Goal: Transaction & Acquisition: Purchase product/service

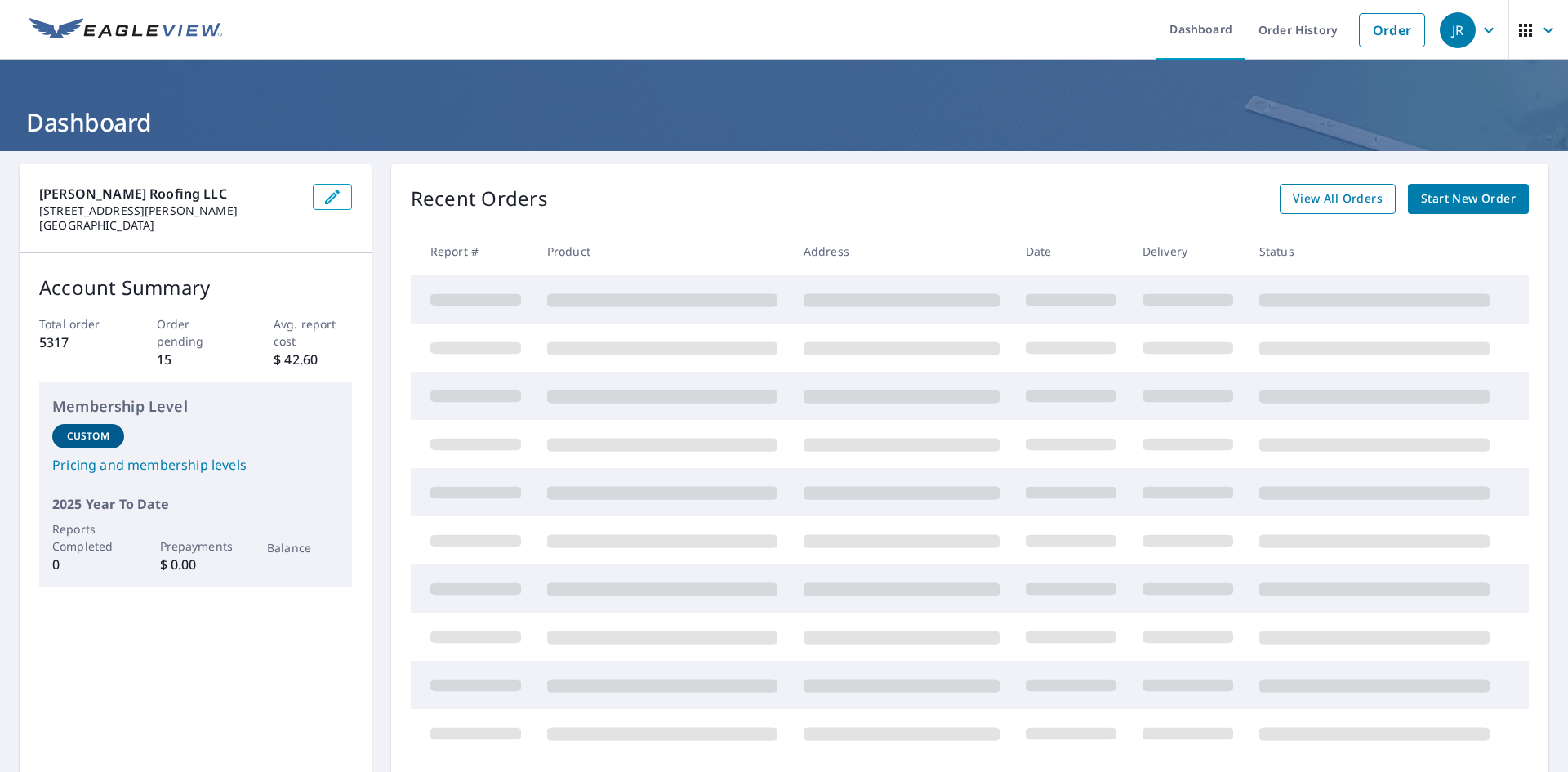
click at [1316, 198] on span "View All Orders" at bounding box center [1337, 198] width 90 height 21
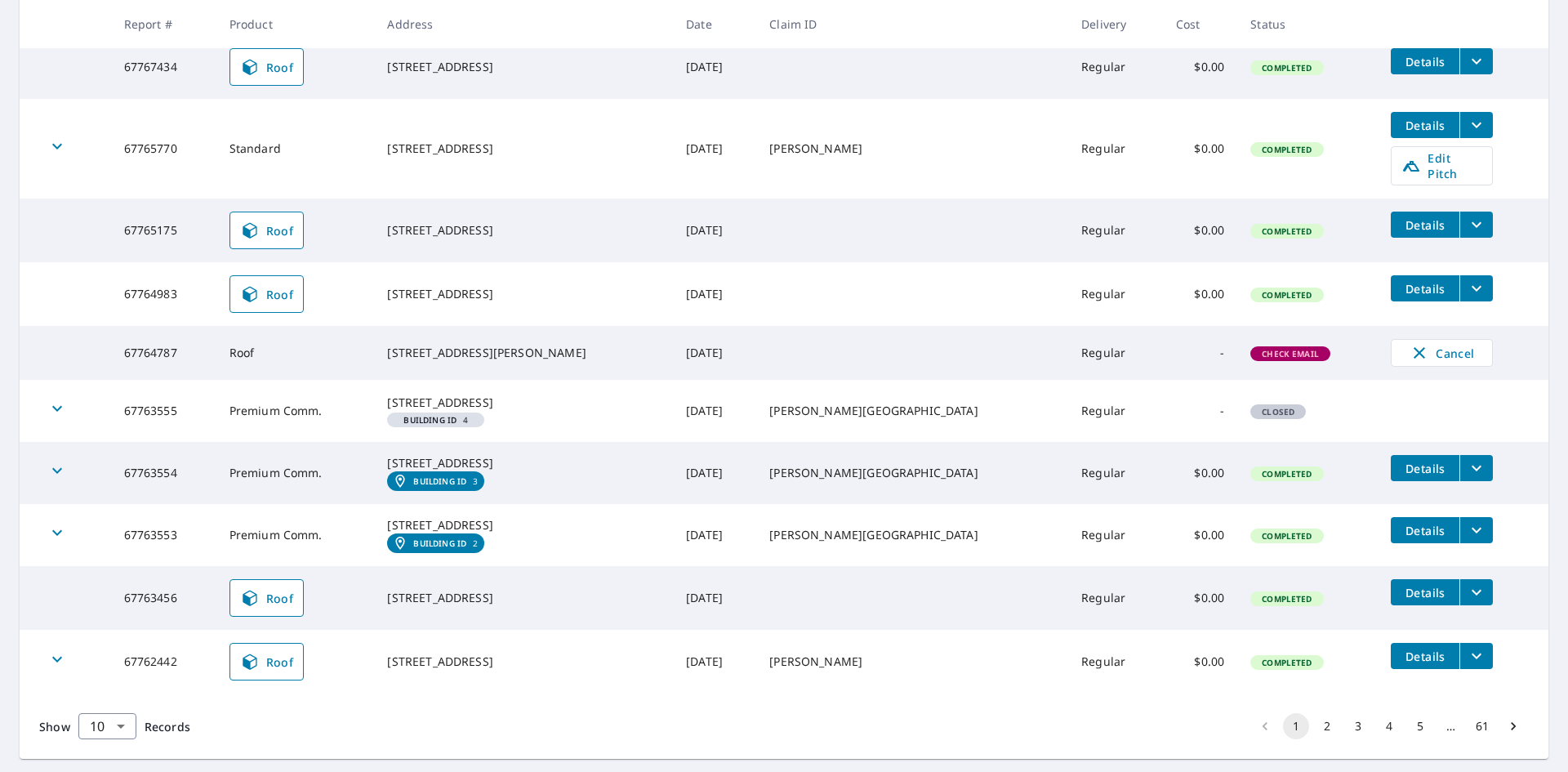
scroll to position [407, 0]
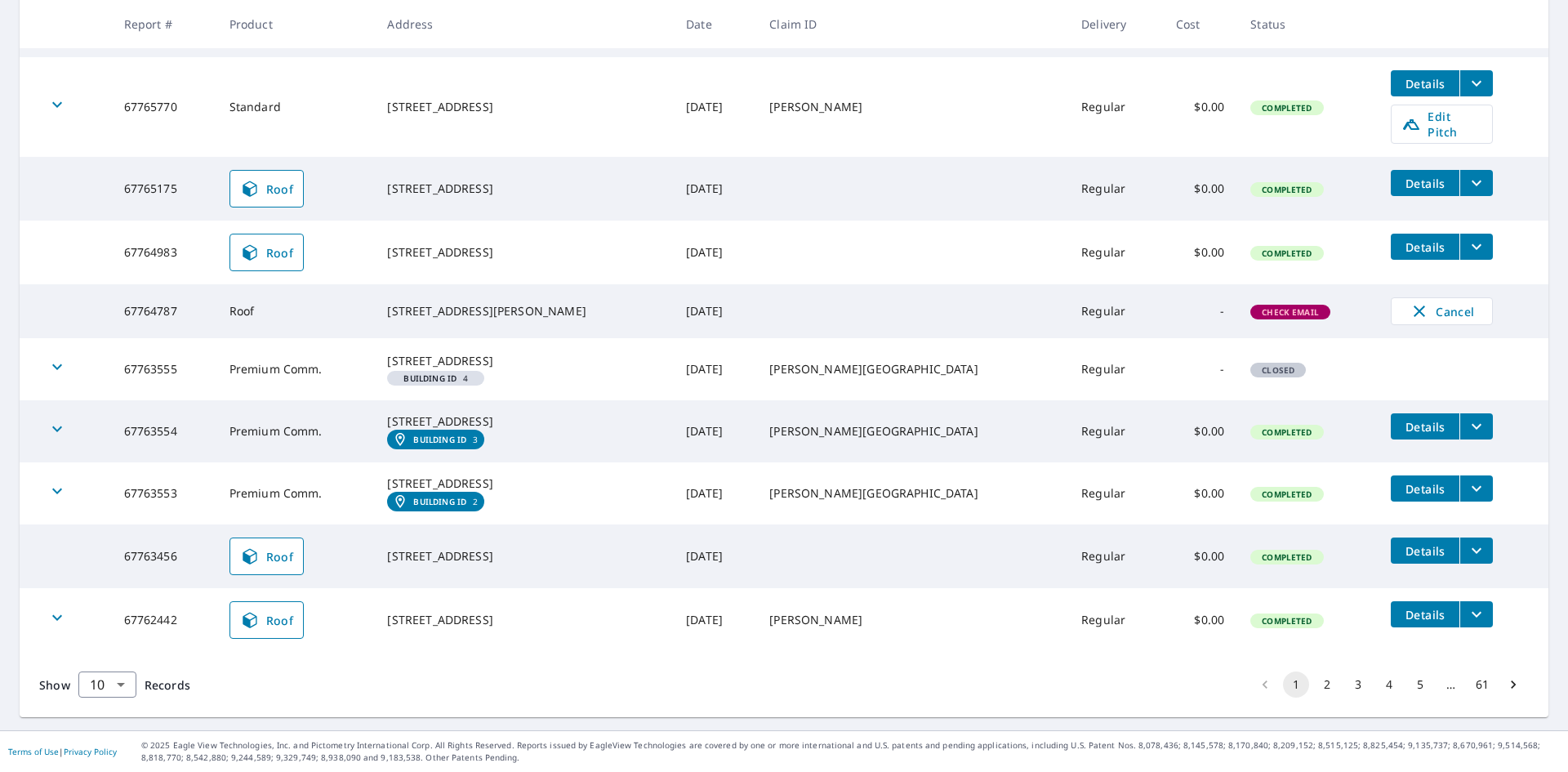
click at [1314, 688] on button "2" at bounding box center [1327, 684] width 26 height 26
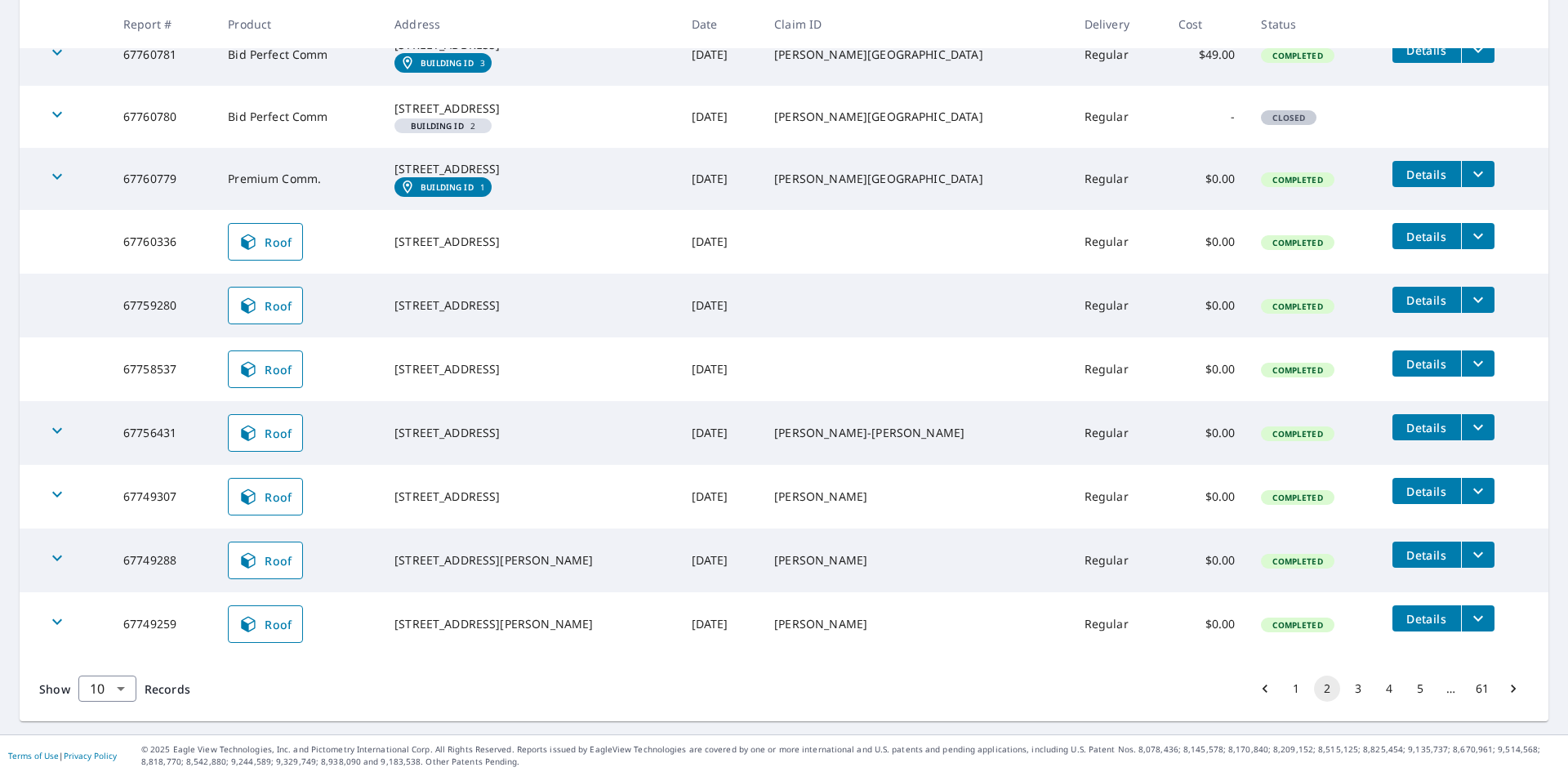
scroll to position [388, 0]
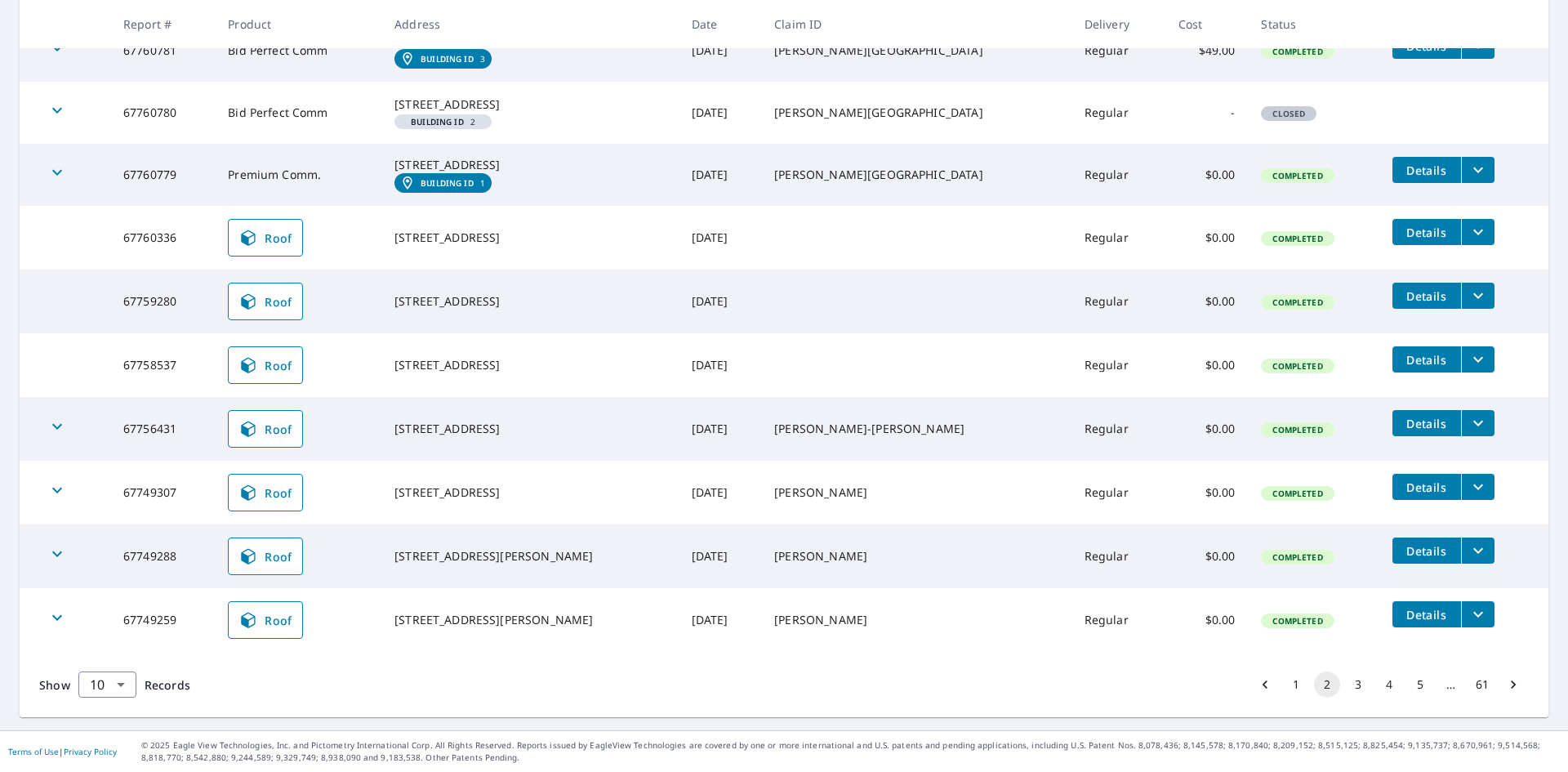
click at [1346, 684] on button "3" at bounding box center [1357, 684] width 26 height 26
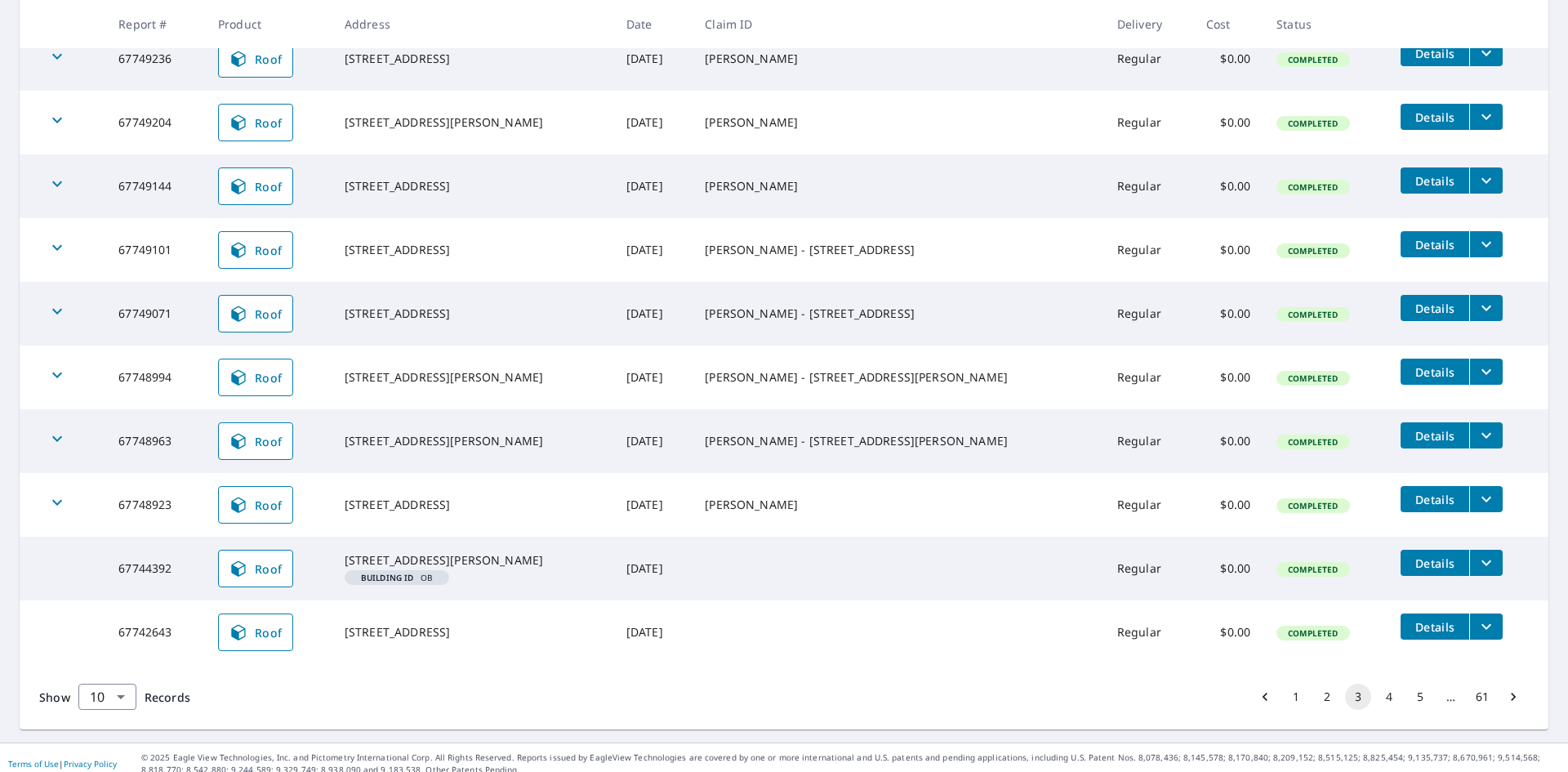
scroll to position [358, 0]
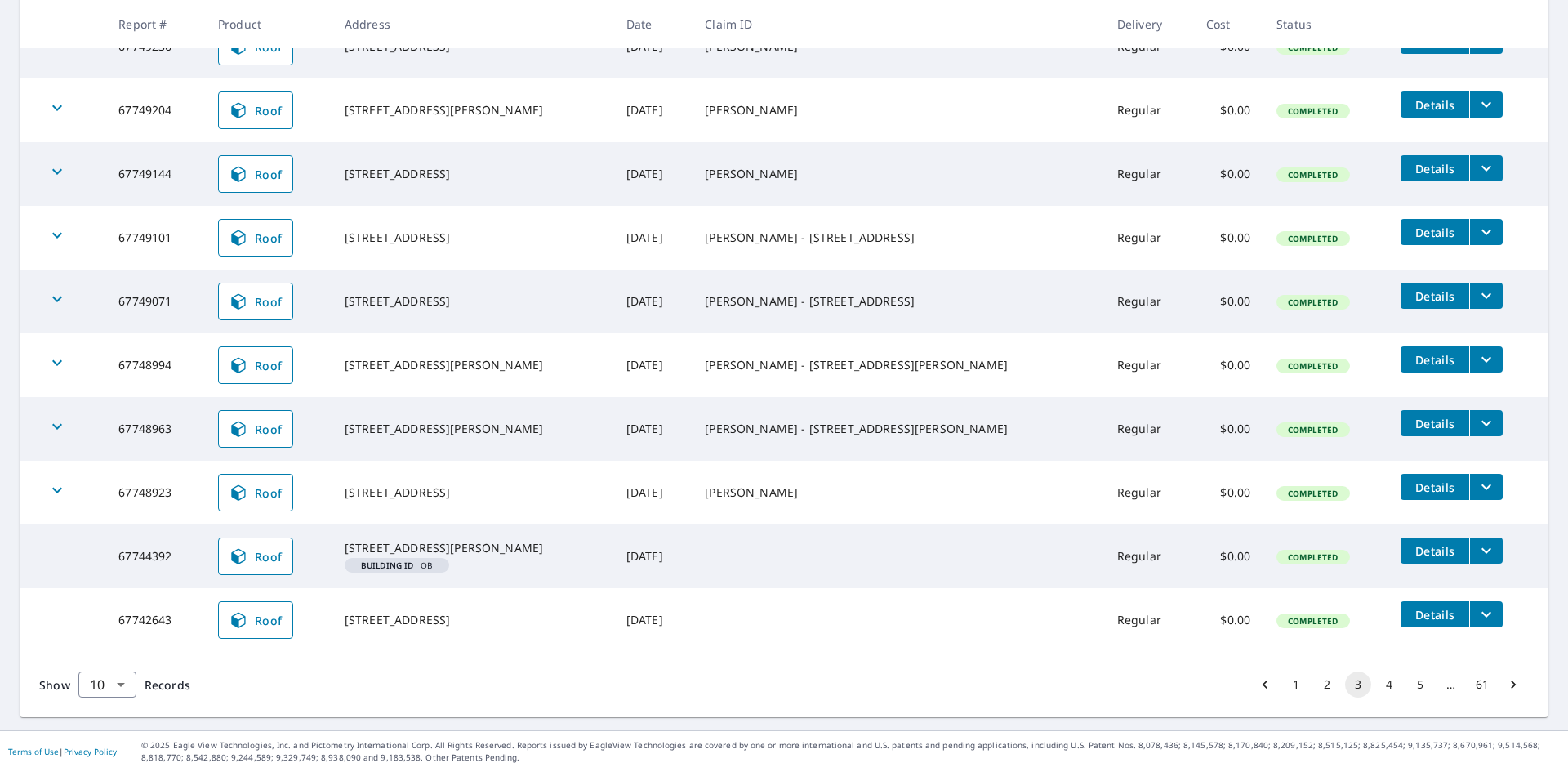
click at [1376, 691] on button "4" at bounding box center [1388, 684] width 26 height 26
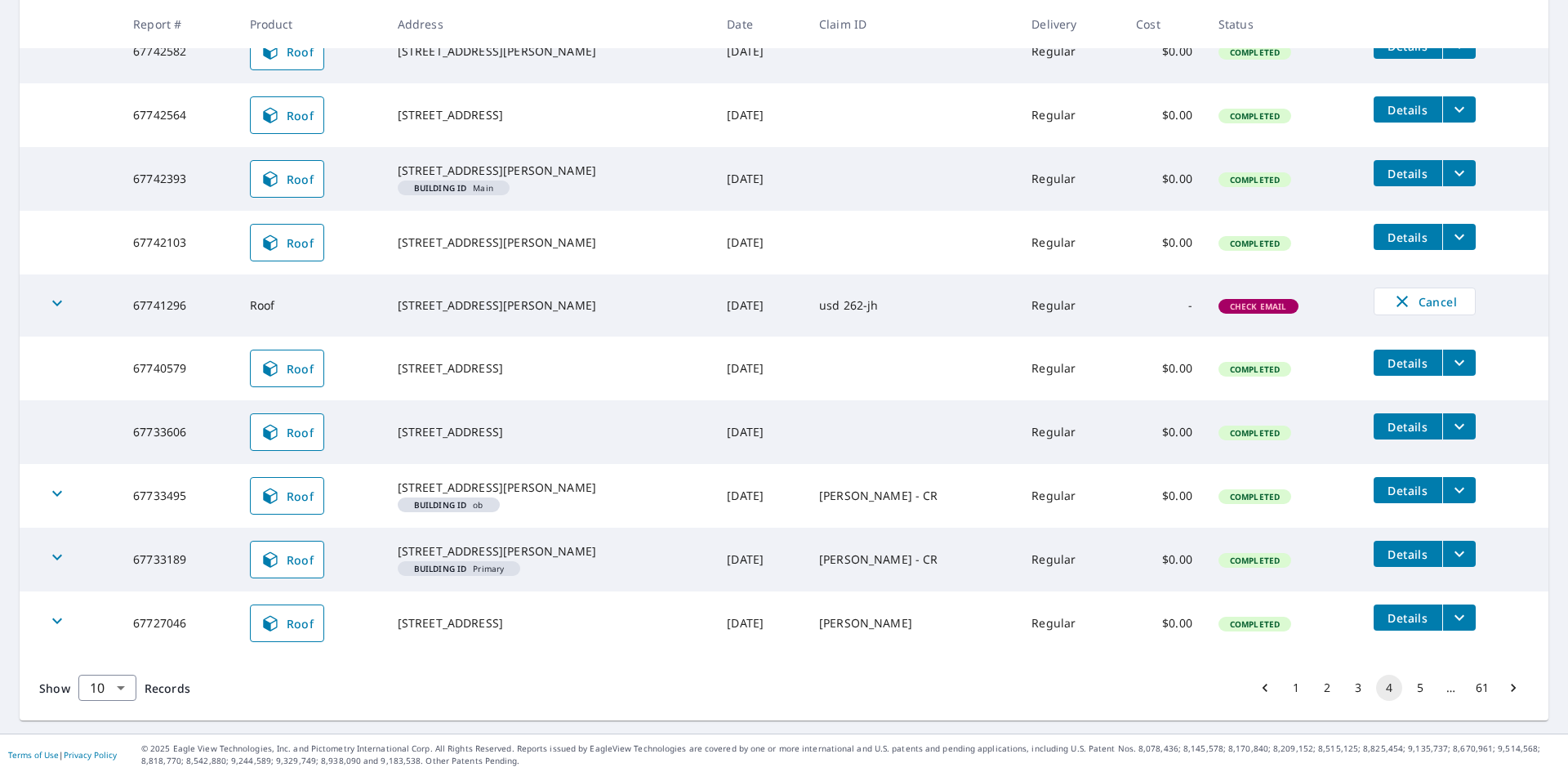
scroll to position [381, 0]
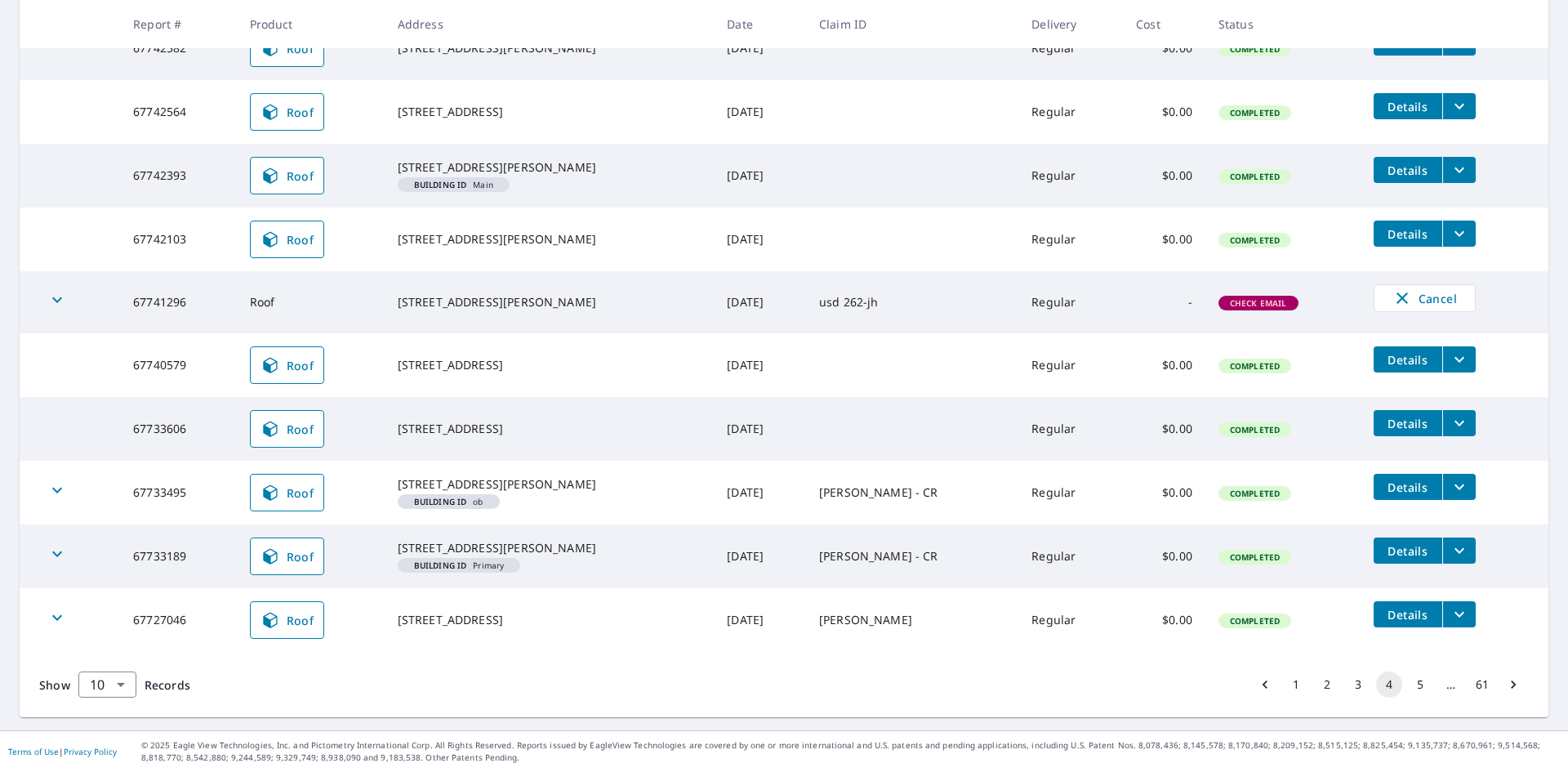
click at [1455, 615] on icon "filesDropdownBtn-67727046" at bounding box center [1459, 615] width 10 height 5
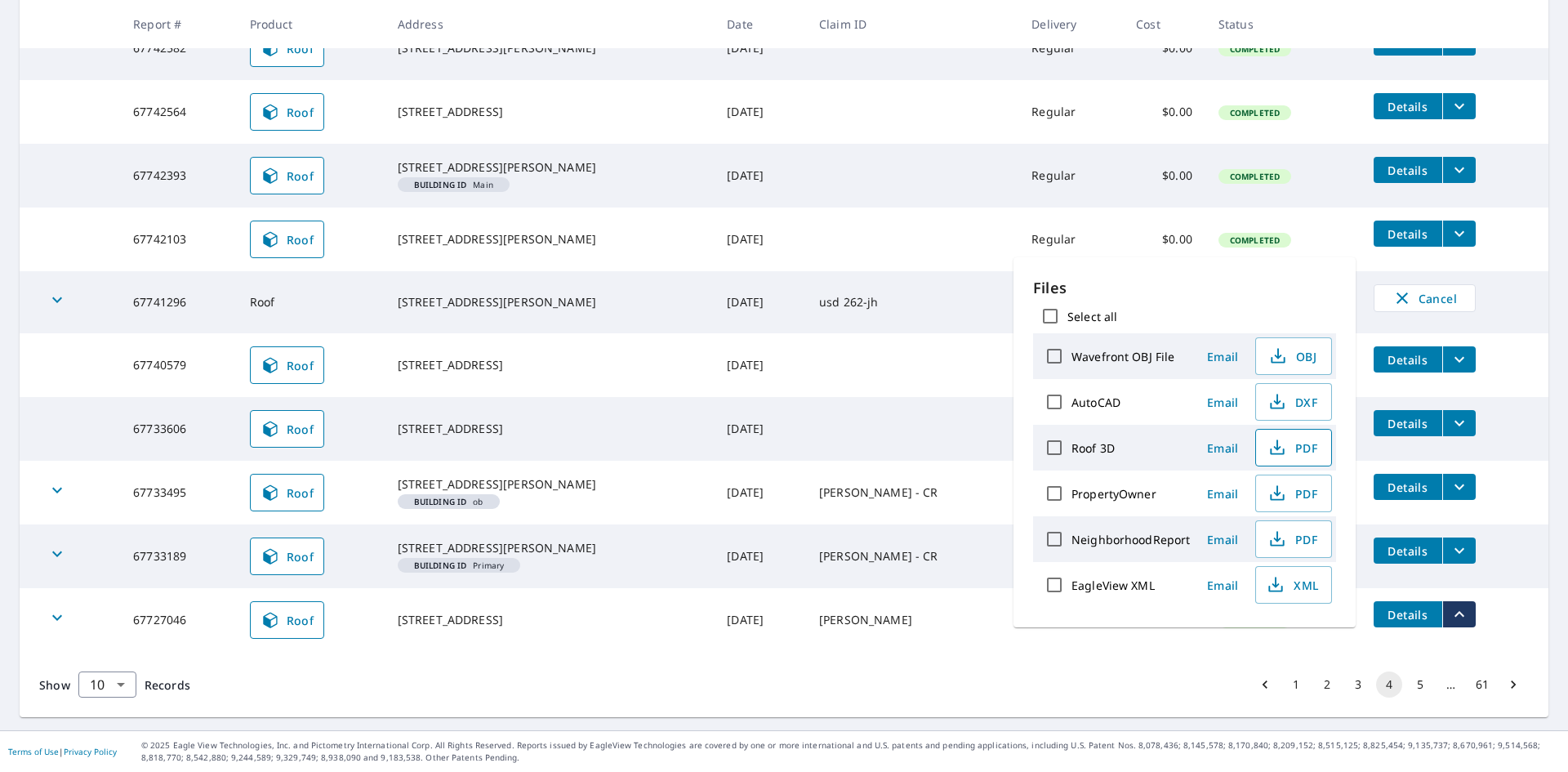
click at [1304, 446] on span "PDF" at bounding box center [1292, 448] width 52 height 20
click at [1504, 279] on td "Cancel" at bounding box center [1455, 298] width 188 height 54
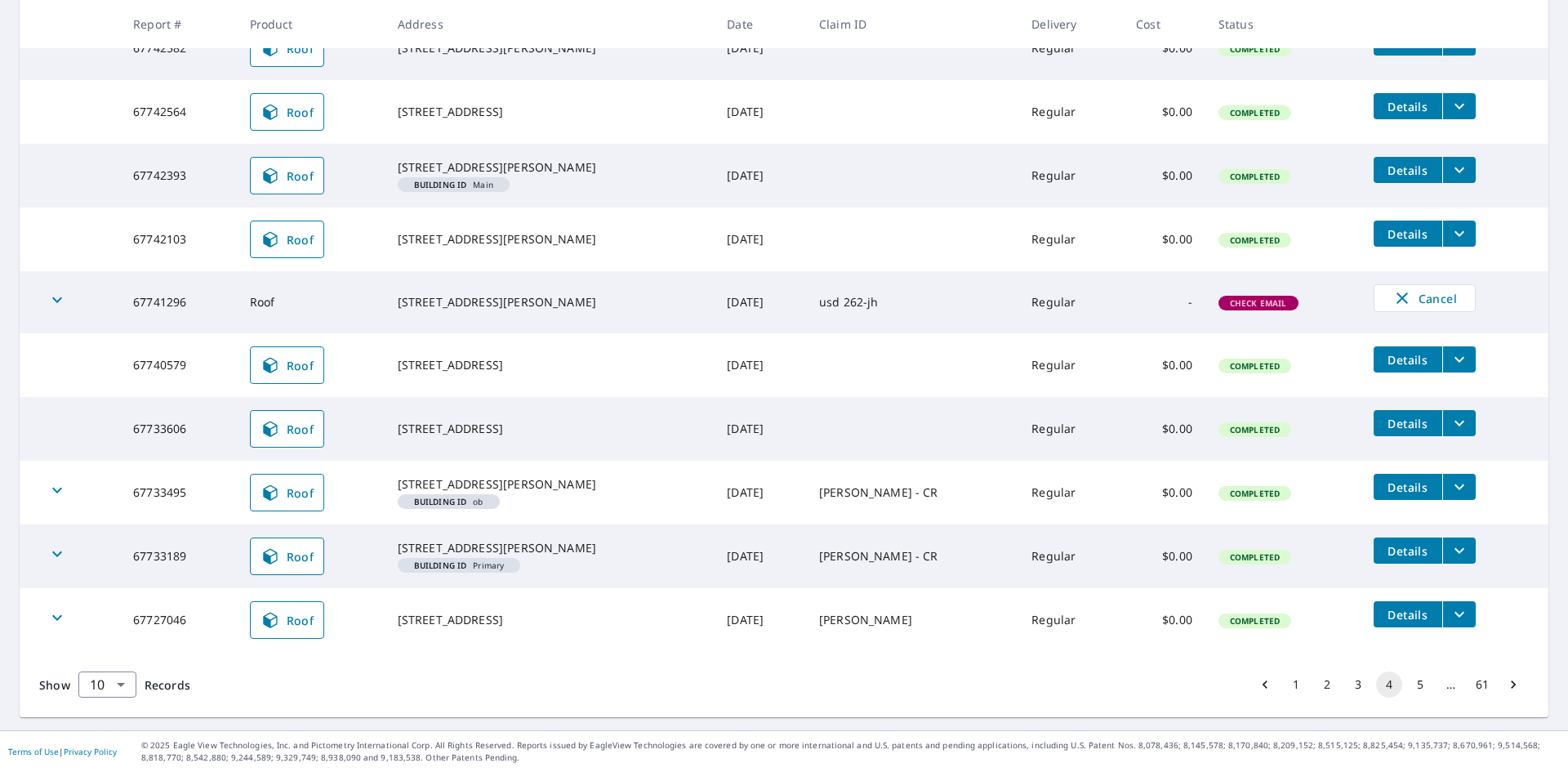
click at [1413, 688] on button "5" at bounding box center [1420, 684] width 26 height 26
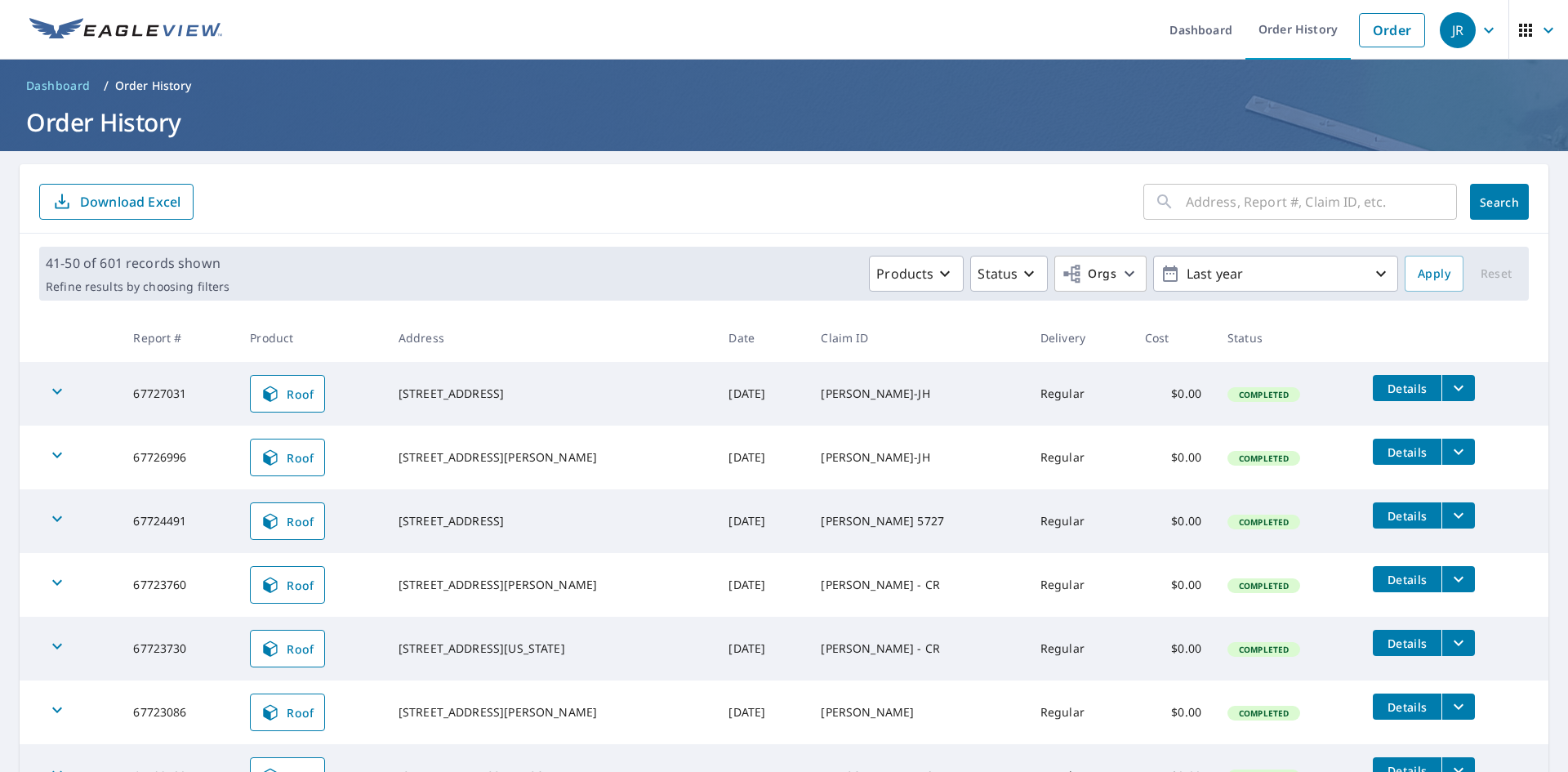
click at [1448, 385] on icon "filesDropdownBtn-67727031" at bounding box center [1458, 388] width 20 height 20
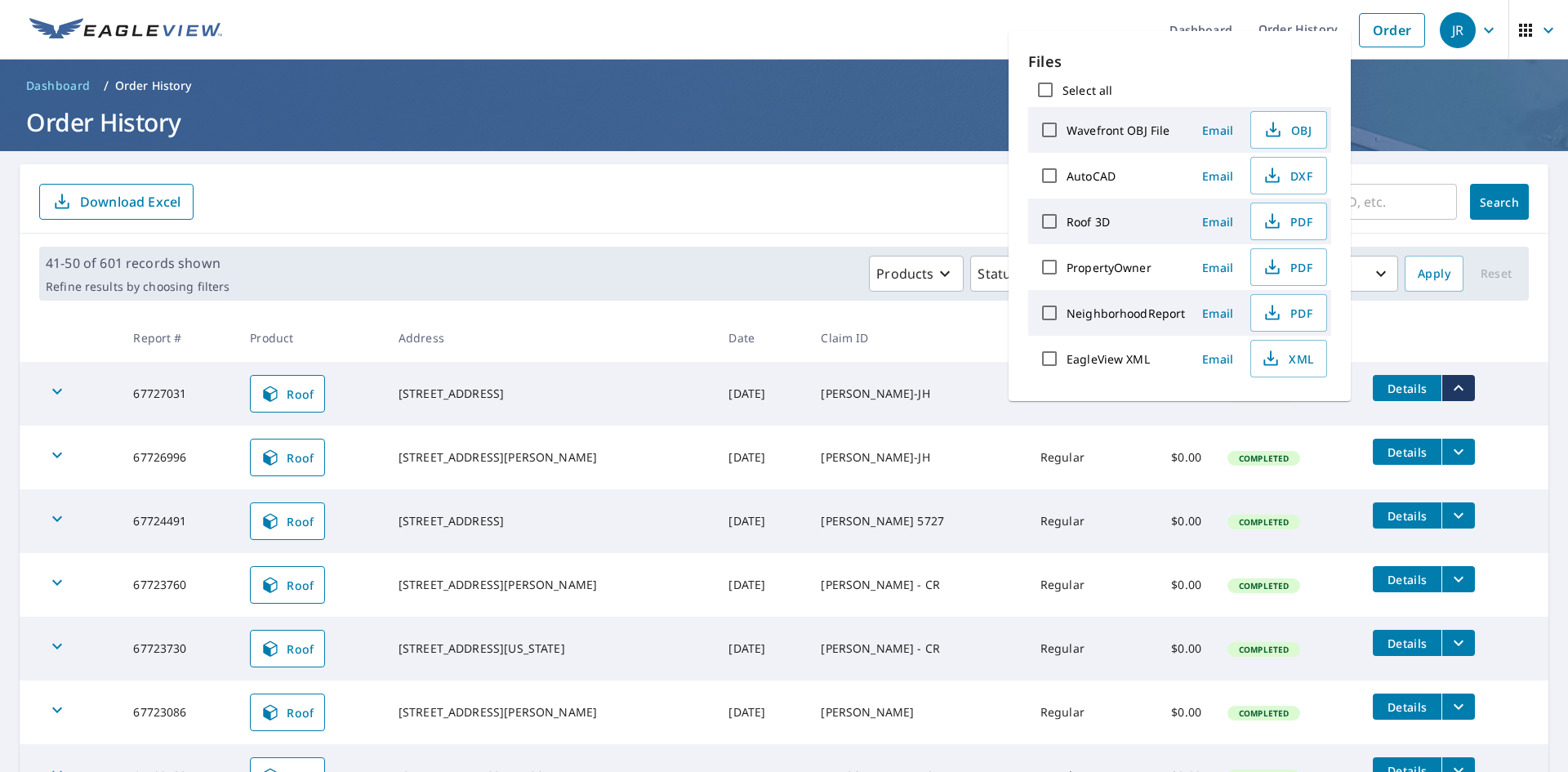
click at [929, 410] on td "[PERSON_NAME]-JH" at bounding box center [917, 393] width 219 height 63
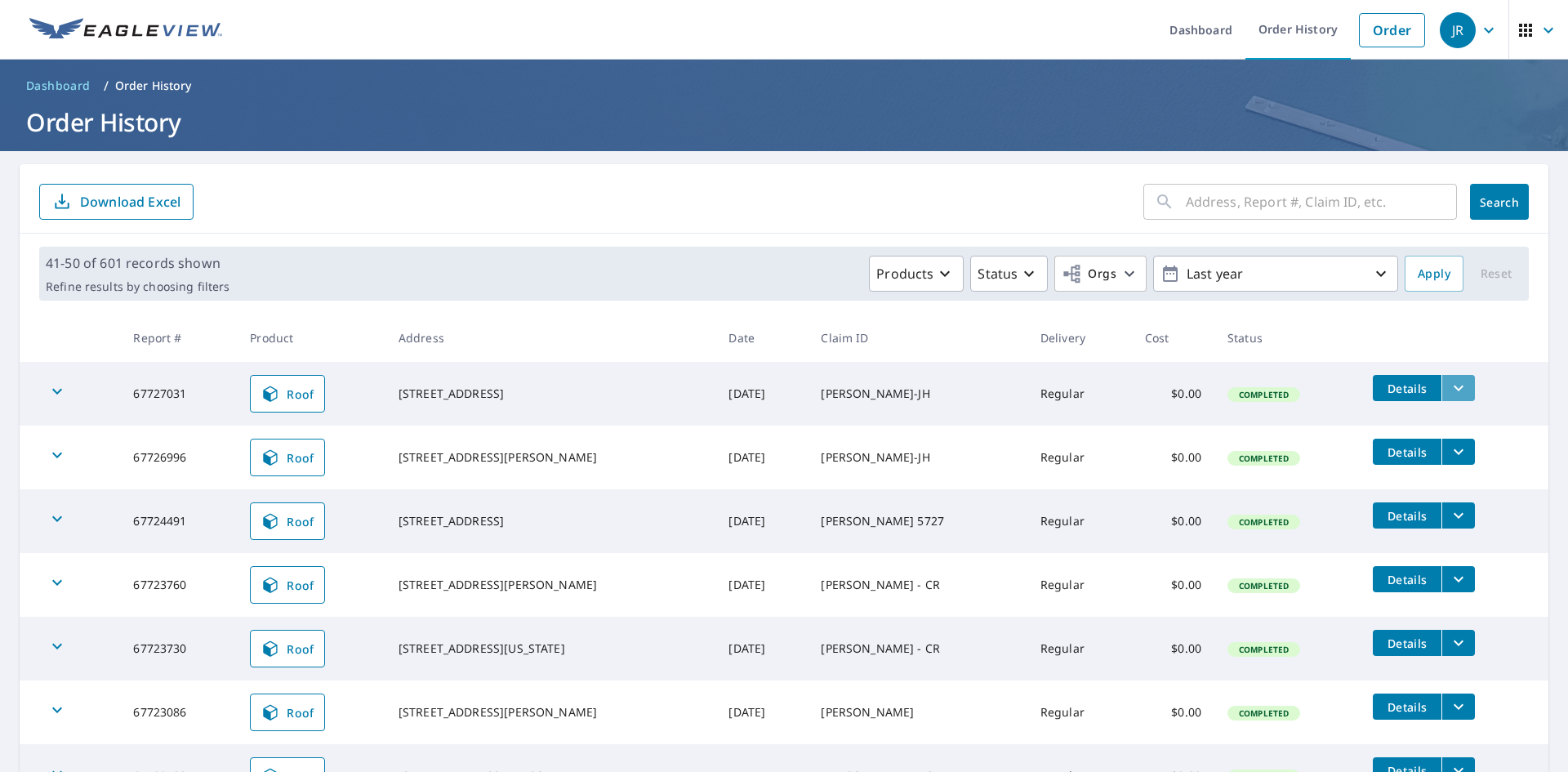
click at [1448, 391] on icon "filesDropdownBtn-67727031" at bounding box center [1458, 388] width 20 height 20
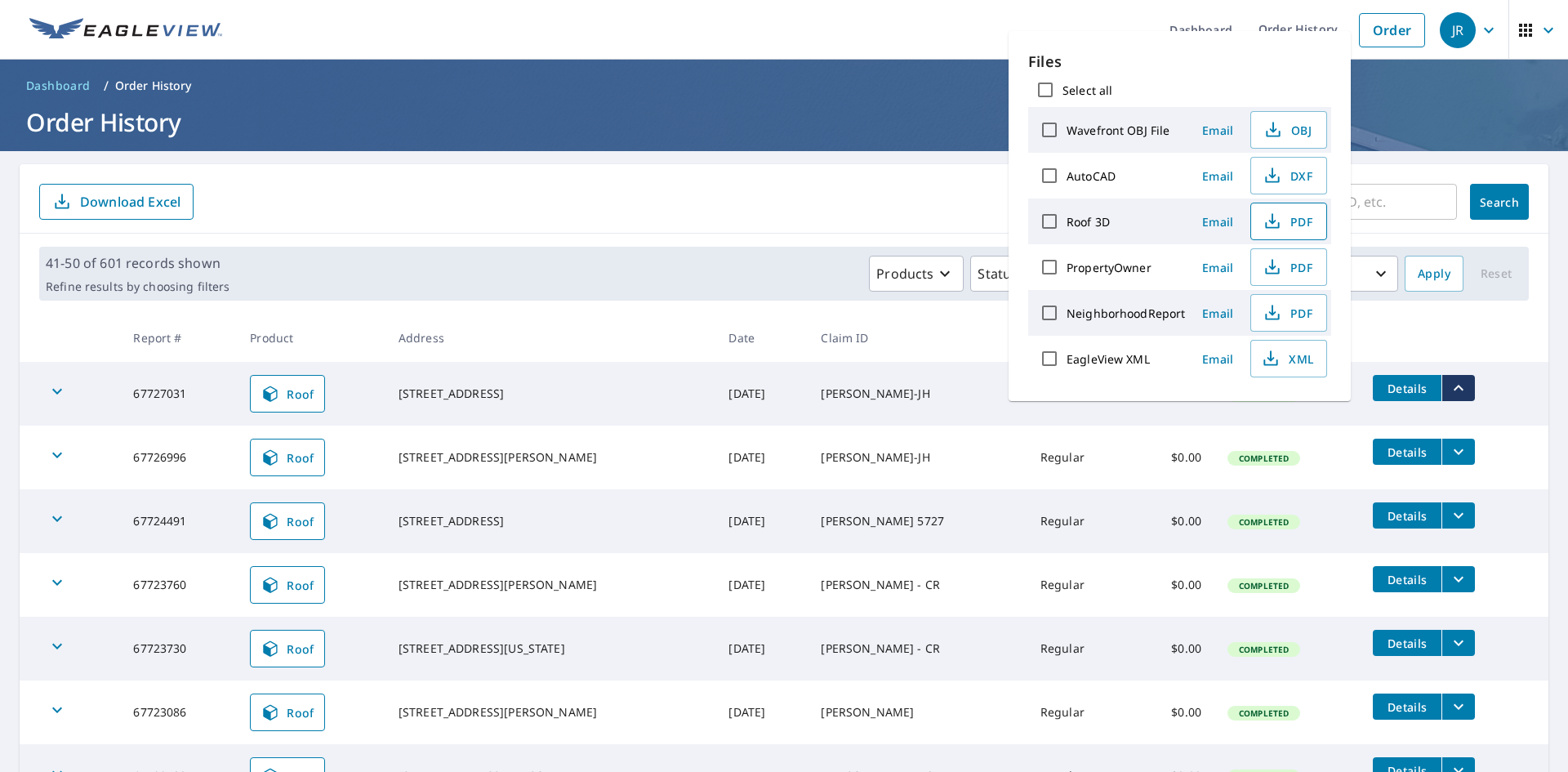
click at [1283, 224] on span "PDF" at bounding box center [1287, 222] width 52 height 20
click at [808, 186] on form "​ Search Download Excel" at bounding box center [784, 202] width 1489 height 36
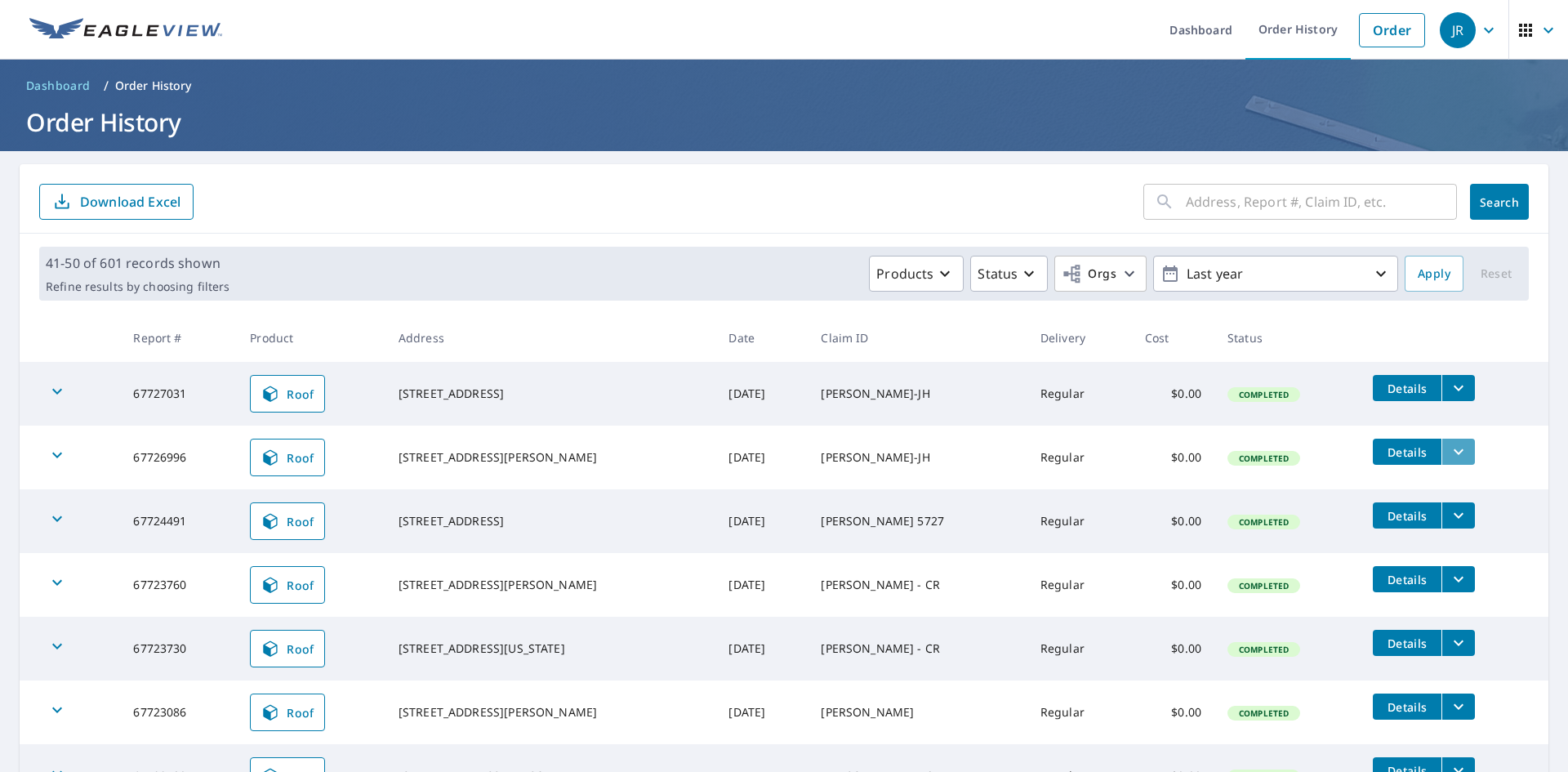
click at [1448, 457] on icon "filesDropdownBtn-67726996" at bounding box center [1458, 451] width 20 height 20
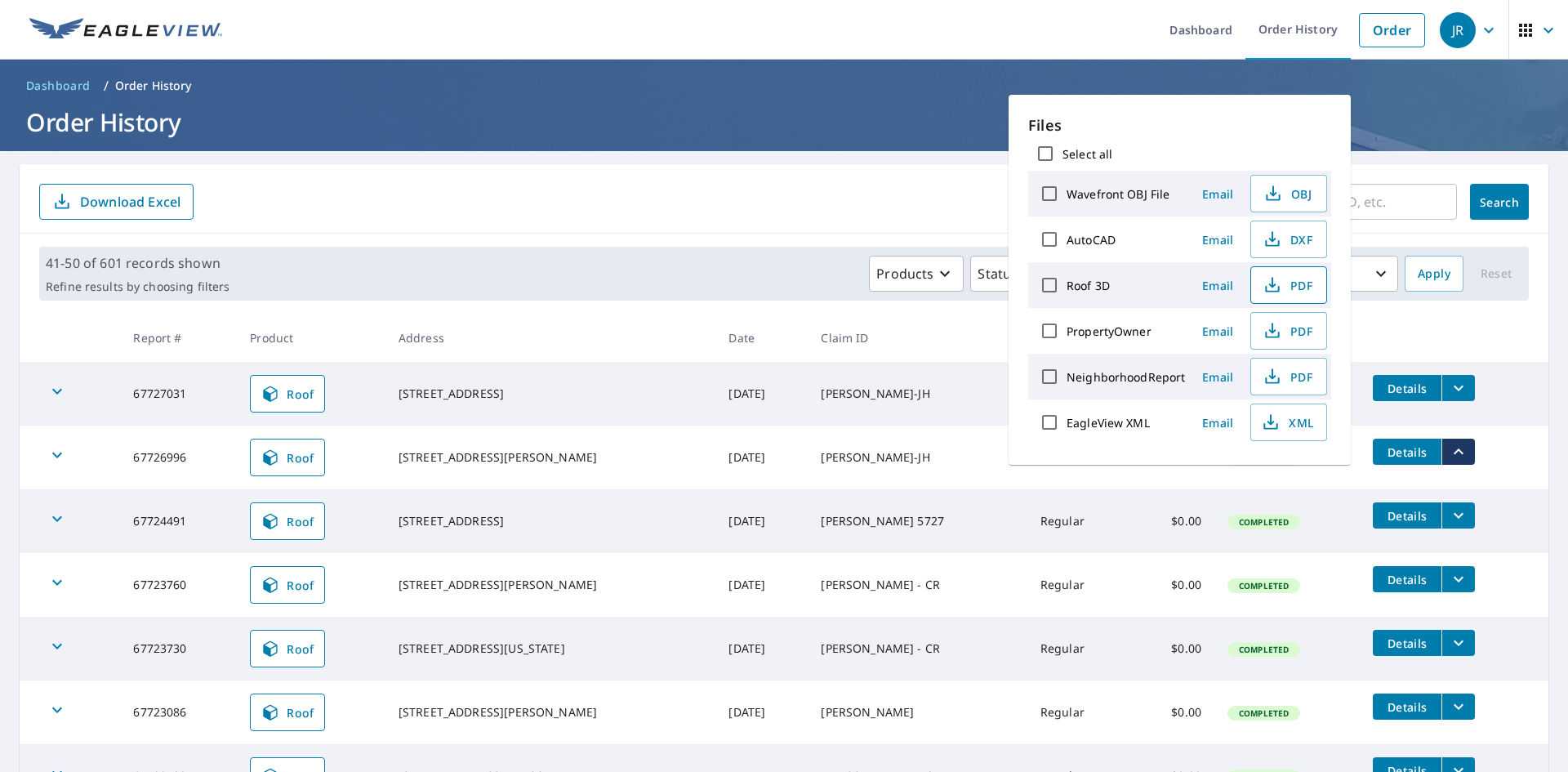
click at [1299, 285] on span "PDF" at bounding box center [1287, 285] width 52 height 20
click at [753, 119] on h1 "Order History" at bounding box center [784, 122] width 1529 height 33
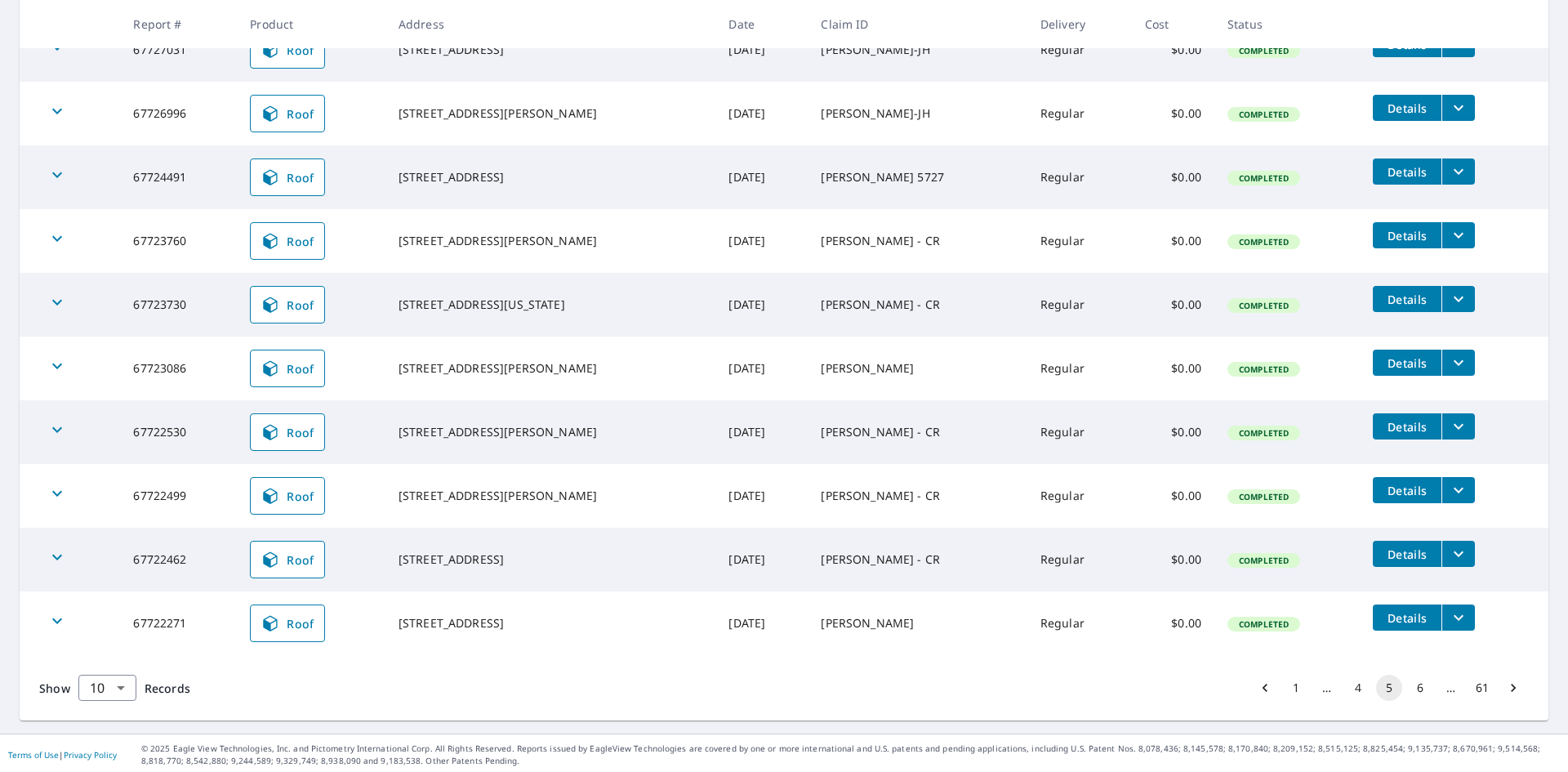
scroll to position [347, 0]
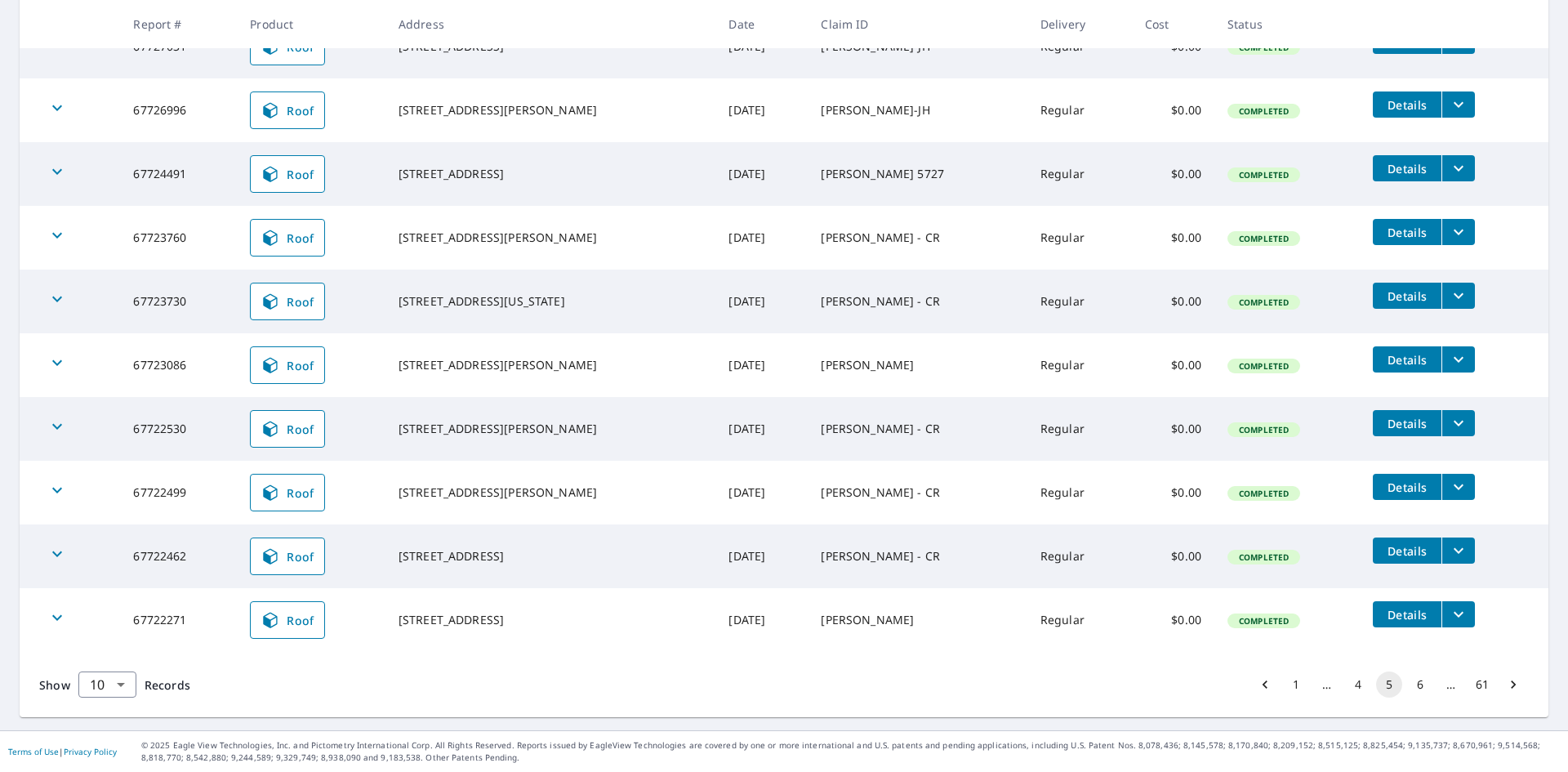
click at [1413, 684] on button "6" at bounding box center [1420, 684] width 26 height 26
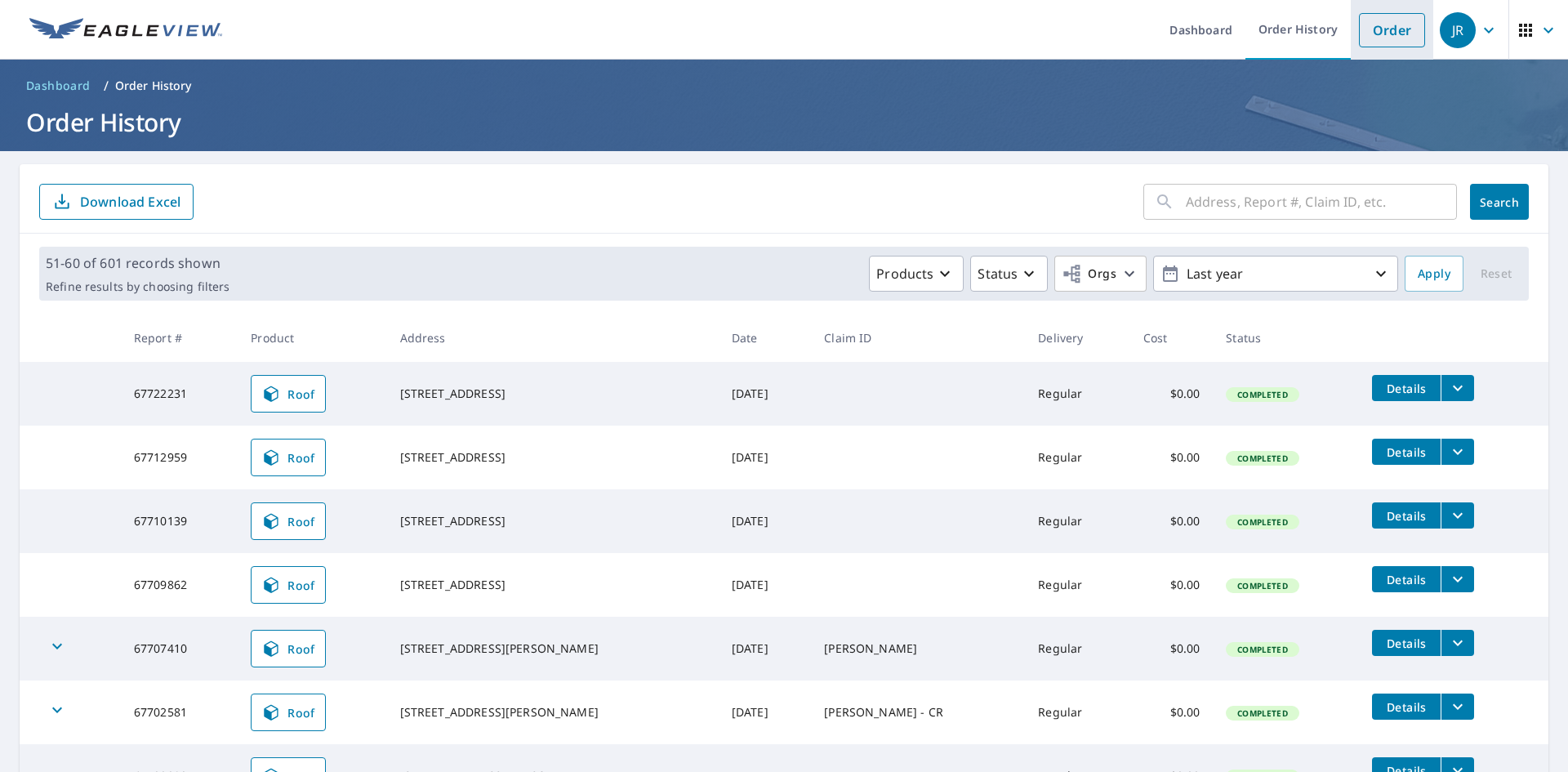
click at [1404, 48] on li "Order" at bounding box center [1392, 29] width 82 height 60
click at [1383, 33] on link "Order" at bounding box center [1392, 30] width 66 height 34
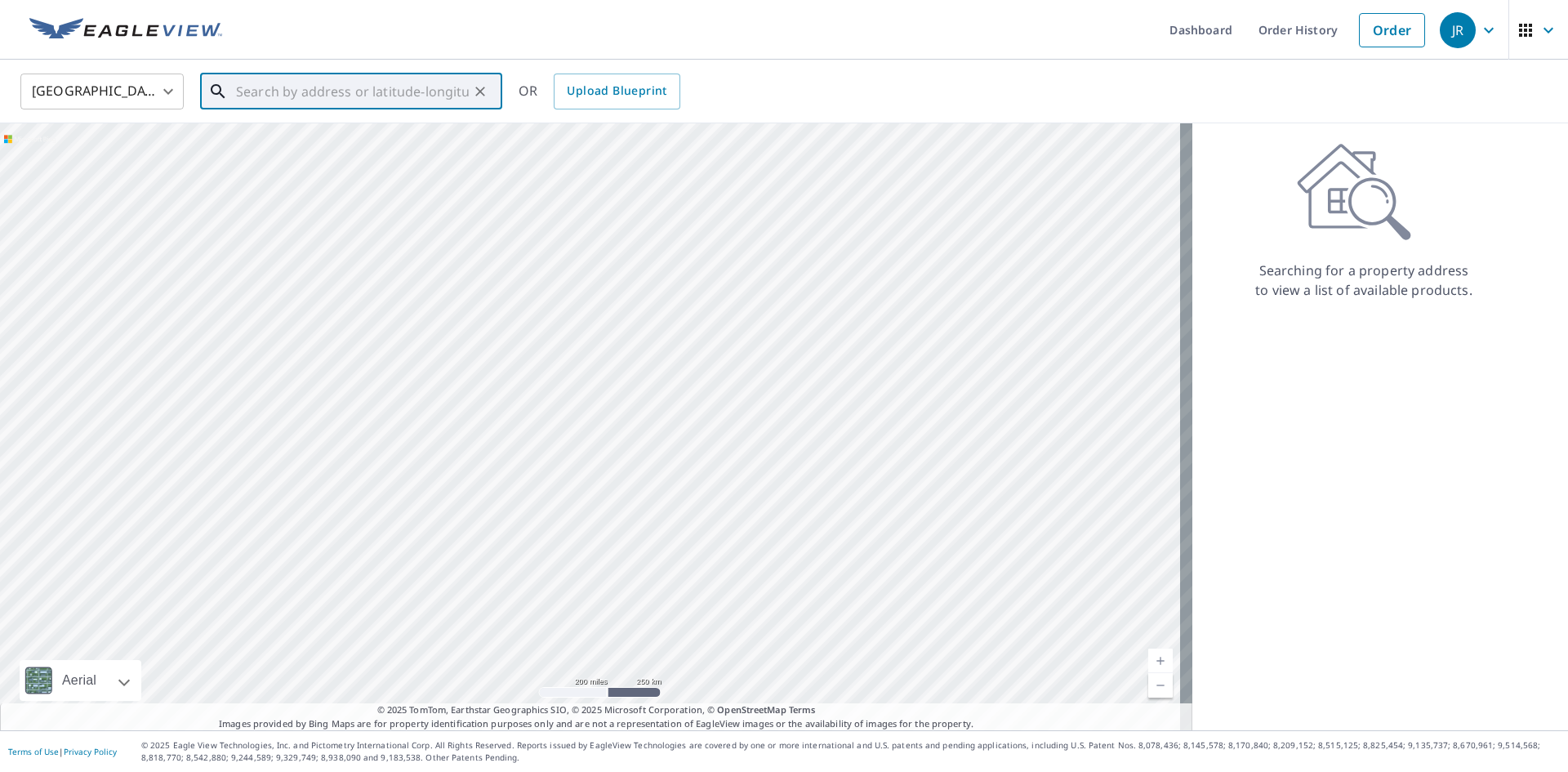
click at [378, 89] on input "text" at bounding box center [352, 91] width 232 height 46
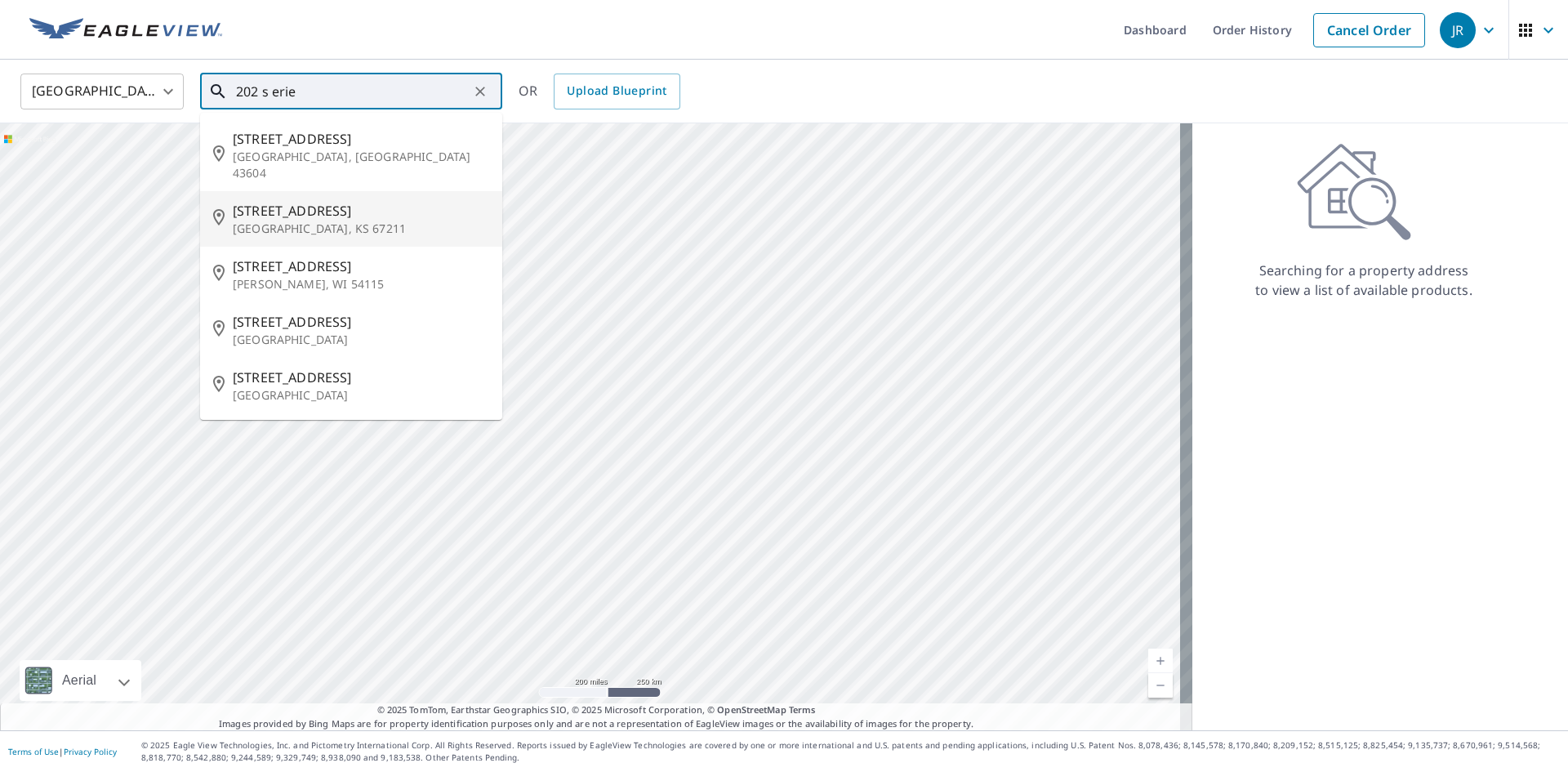
click at [271, 221] on p "[GEOGRAPHIC_DATA], KS 67211" at bounding box center [360, 229] width 256 height 16
type input "[STREET_ADDRESS]"
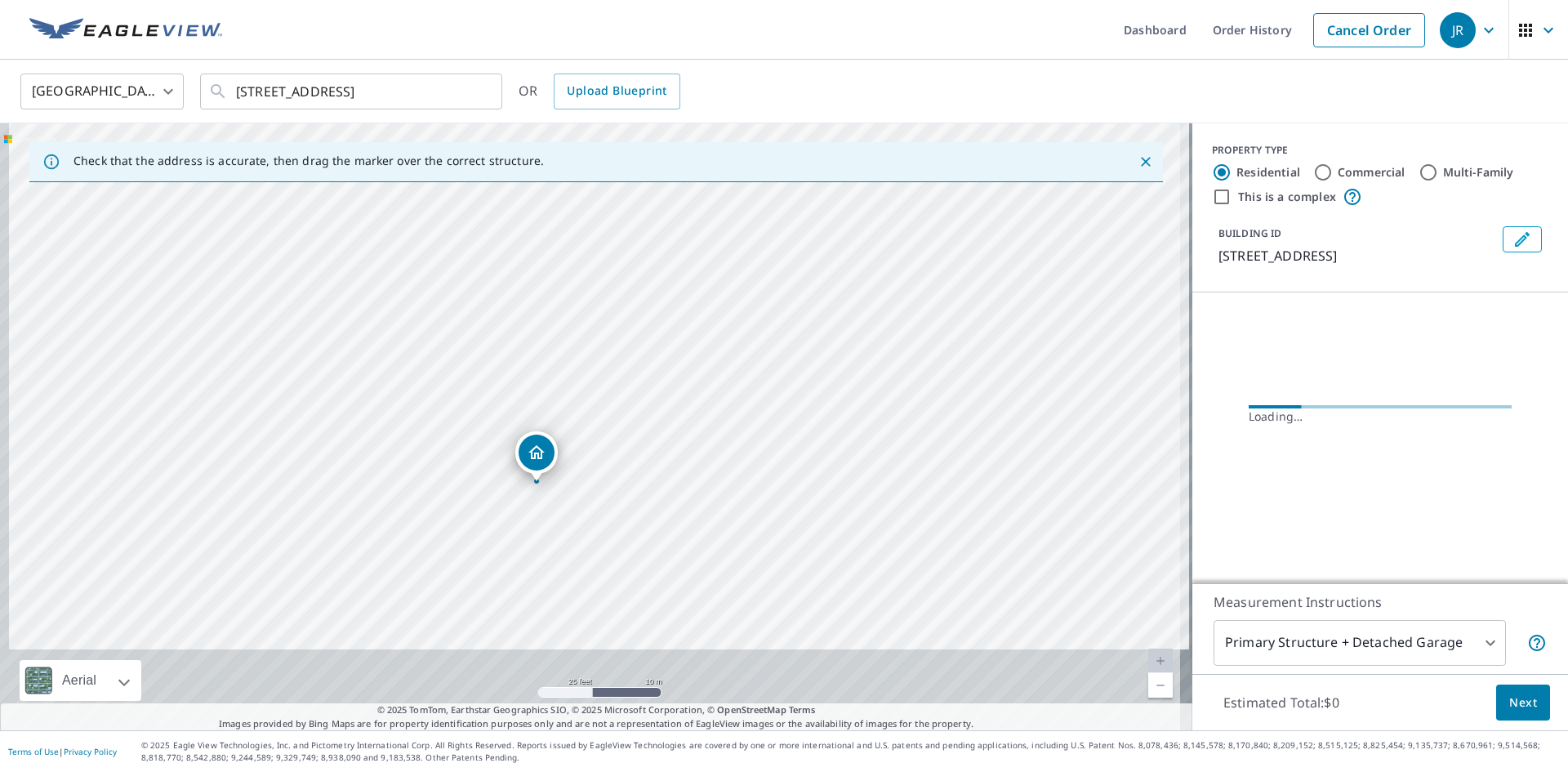
drag, startPoint x: 616, startPoint y: 477, endPoint x: 627, endPoint y: 339, distance: 138.4
click at [627, 340] on div "[STREET_ADDRESS]" at bounding box center [596, 426] width 1192 height 607
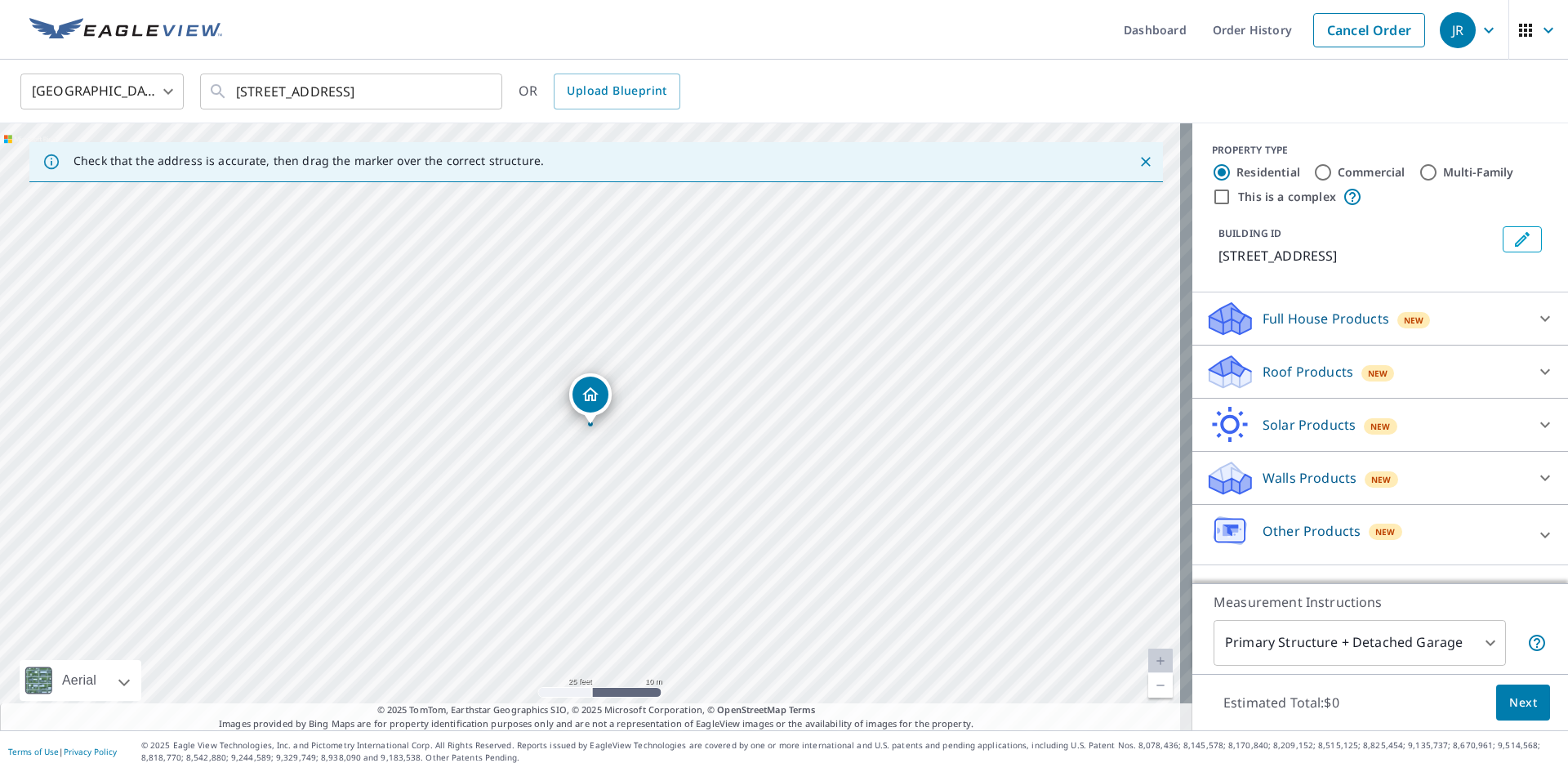
click at [1535, 365] on icon at bounding box center [1545, 372] width 20 height 20
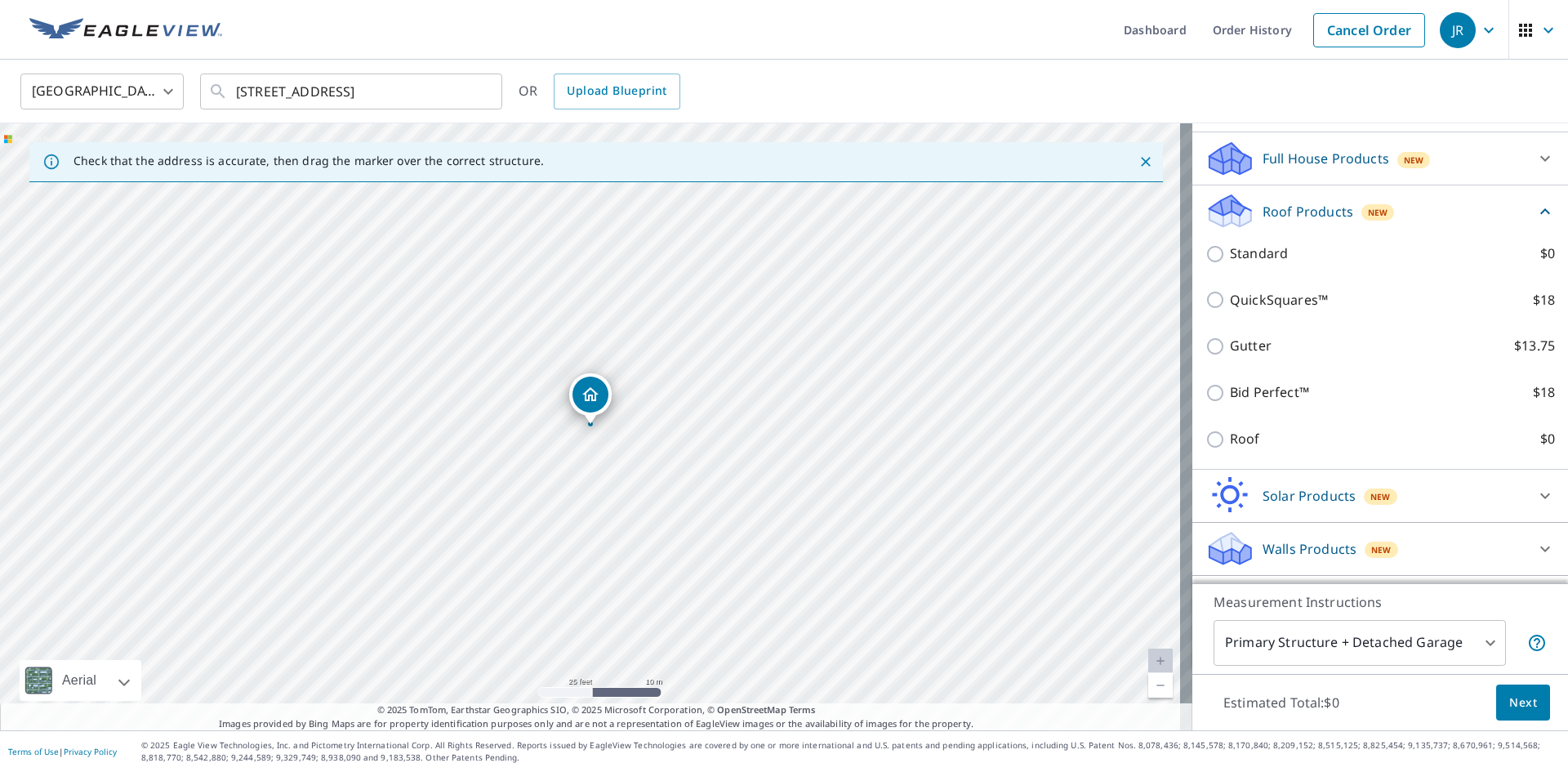
scroll to position [164, 0]
click at [1208, 434] on input "Roof $0" at bounding box center [1217, 436] width 24 height 20
checkbox input "true"
type input "3"
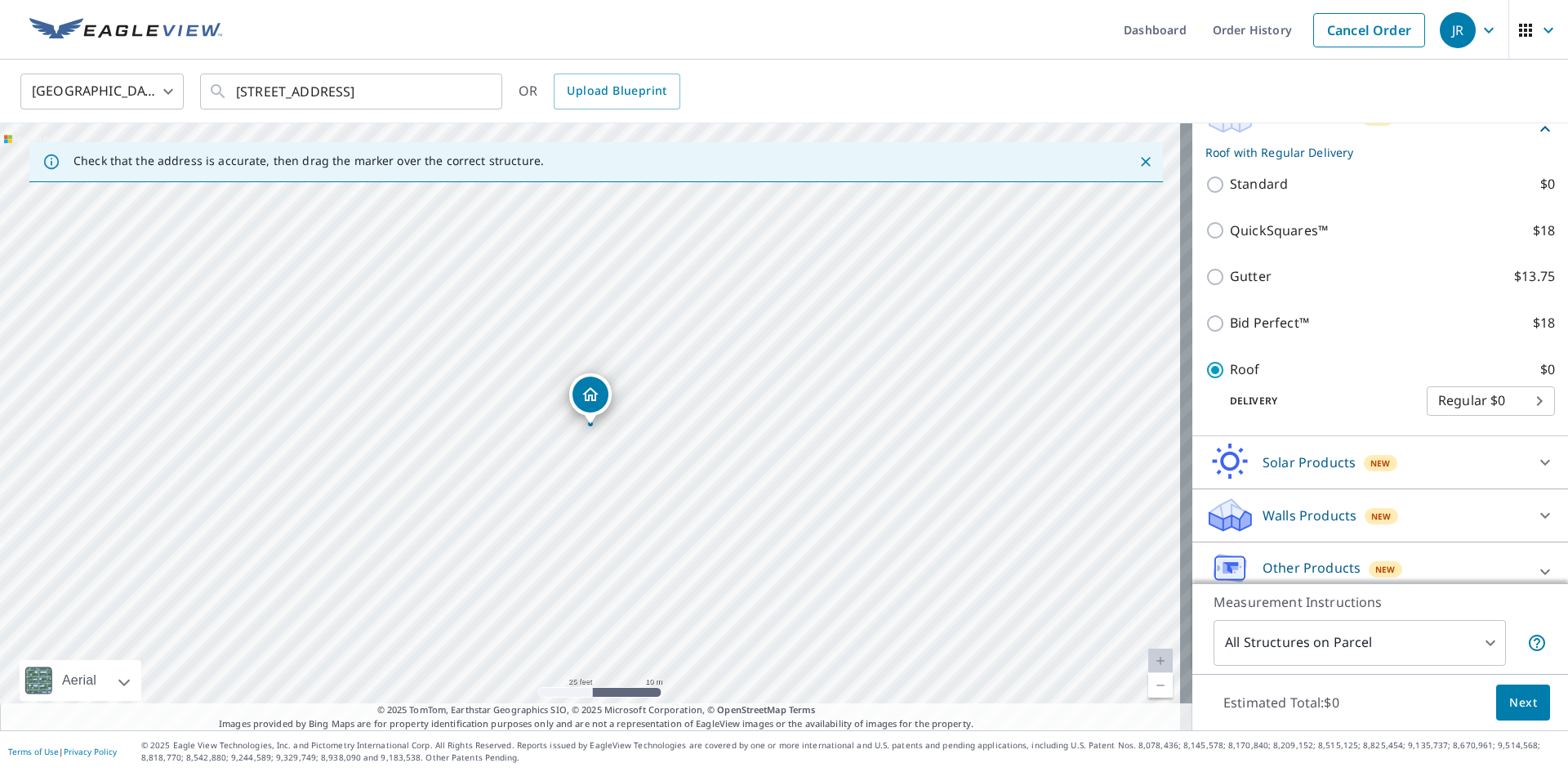
scroll to position [231, 0]
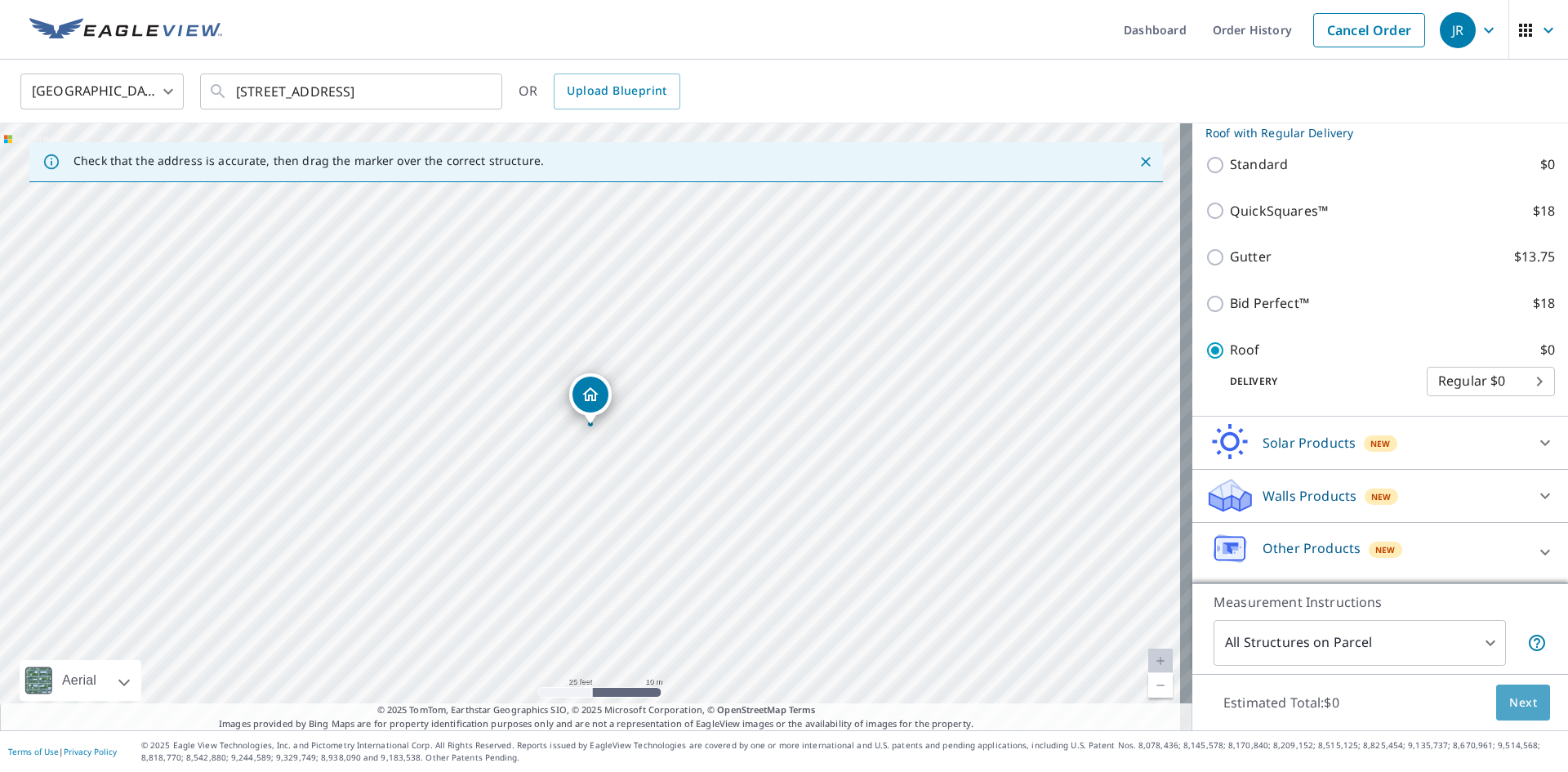
click at [1515, 699] on span "Next" at bounding box center [1522, 702] width 28 height 21
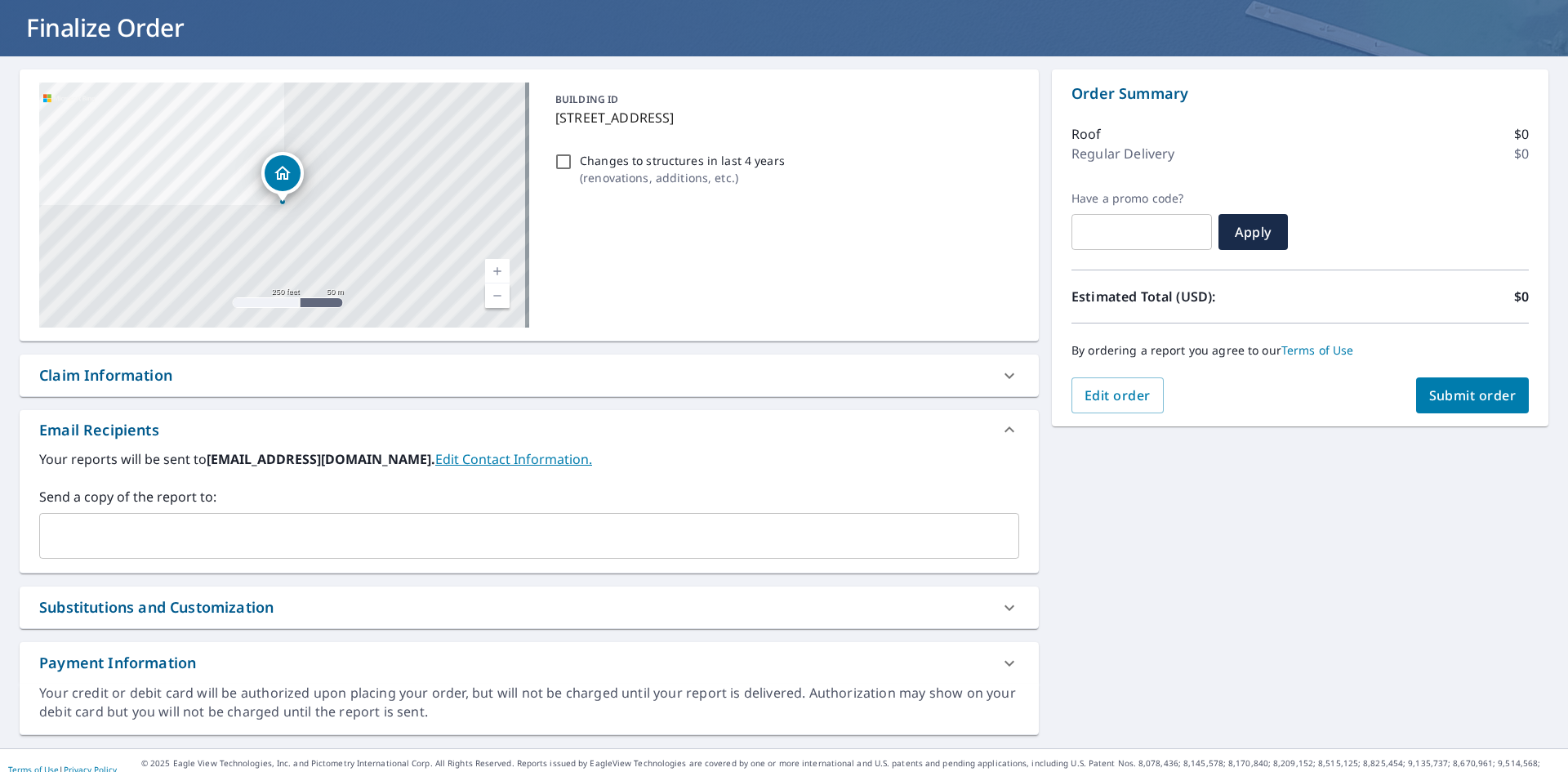
scroll to position [113, 0]
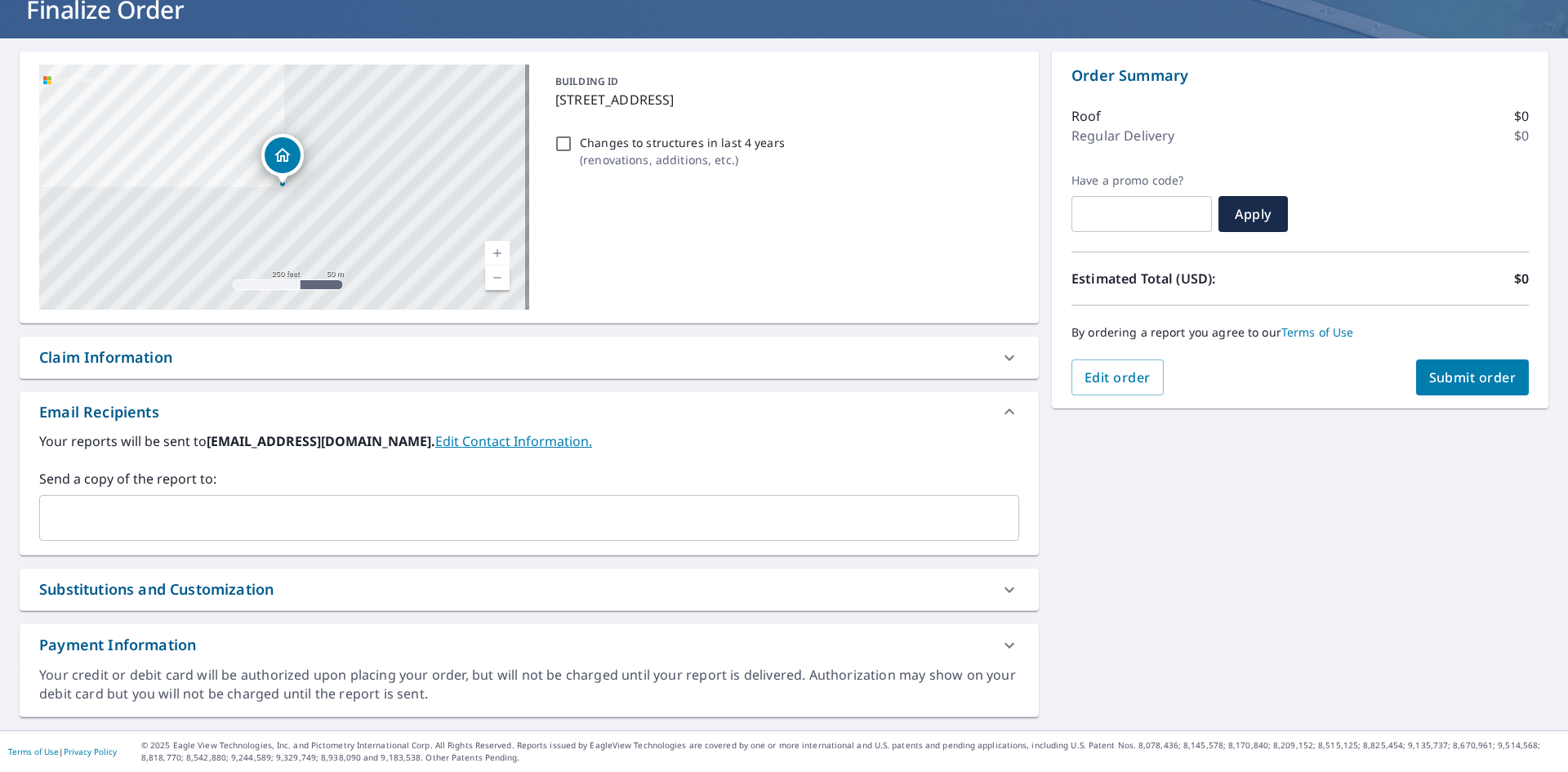
click at [309, 359] on div "Claim Information" at bounding box center [515, 357] width 951 height 22
checkbox input "true"
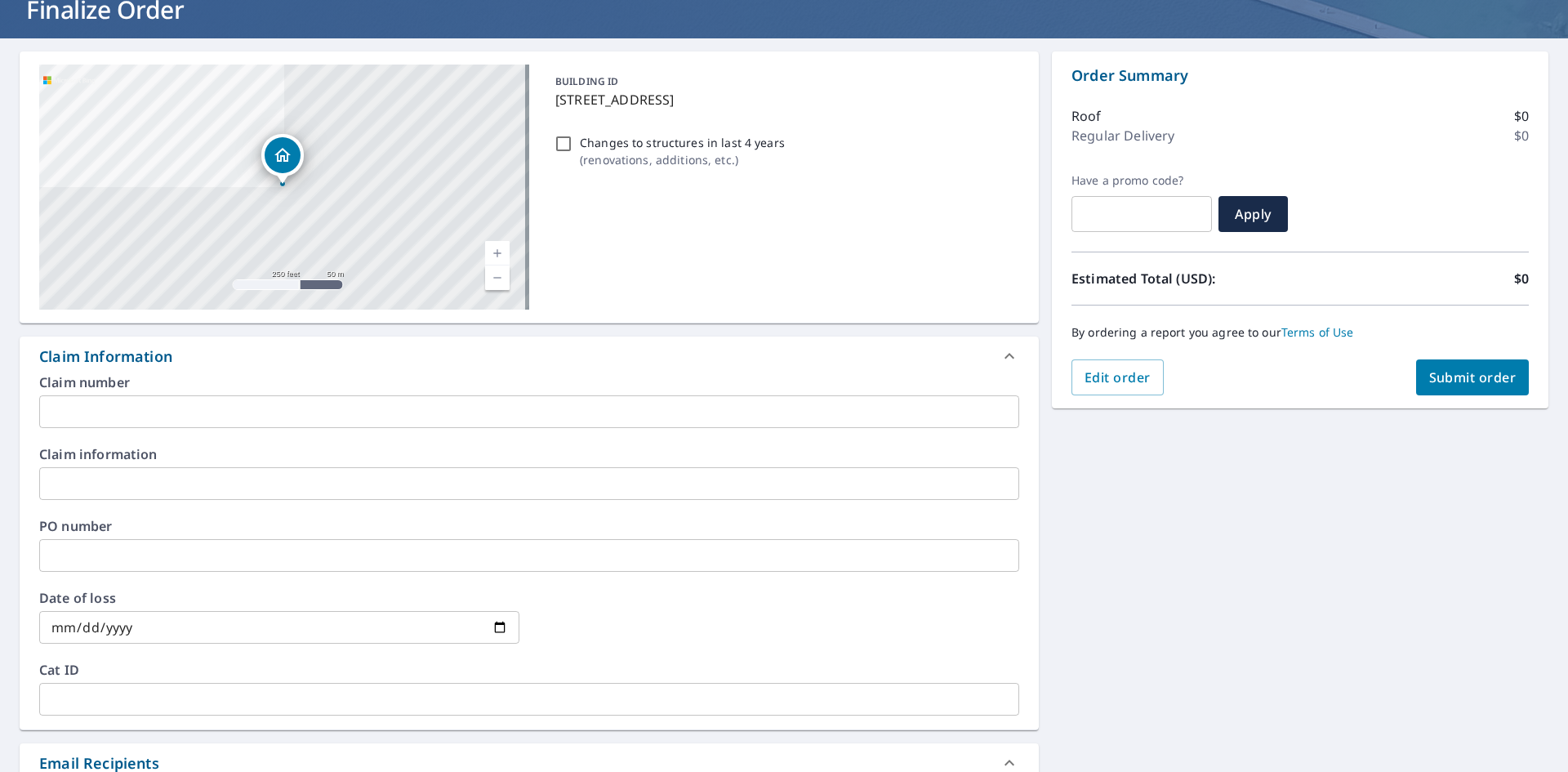
click at [262, 429] on div "Claim number ​ Claim information ​ PO number ​ Date of loss ​ Cat ID ​" at bounding box center [529, 552] width 1019 height 354
click at [262, 419] on input "text" at bounding box center [529, 411] width 980 height 33
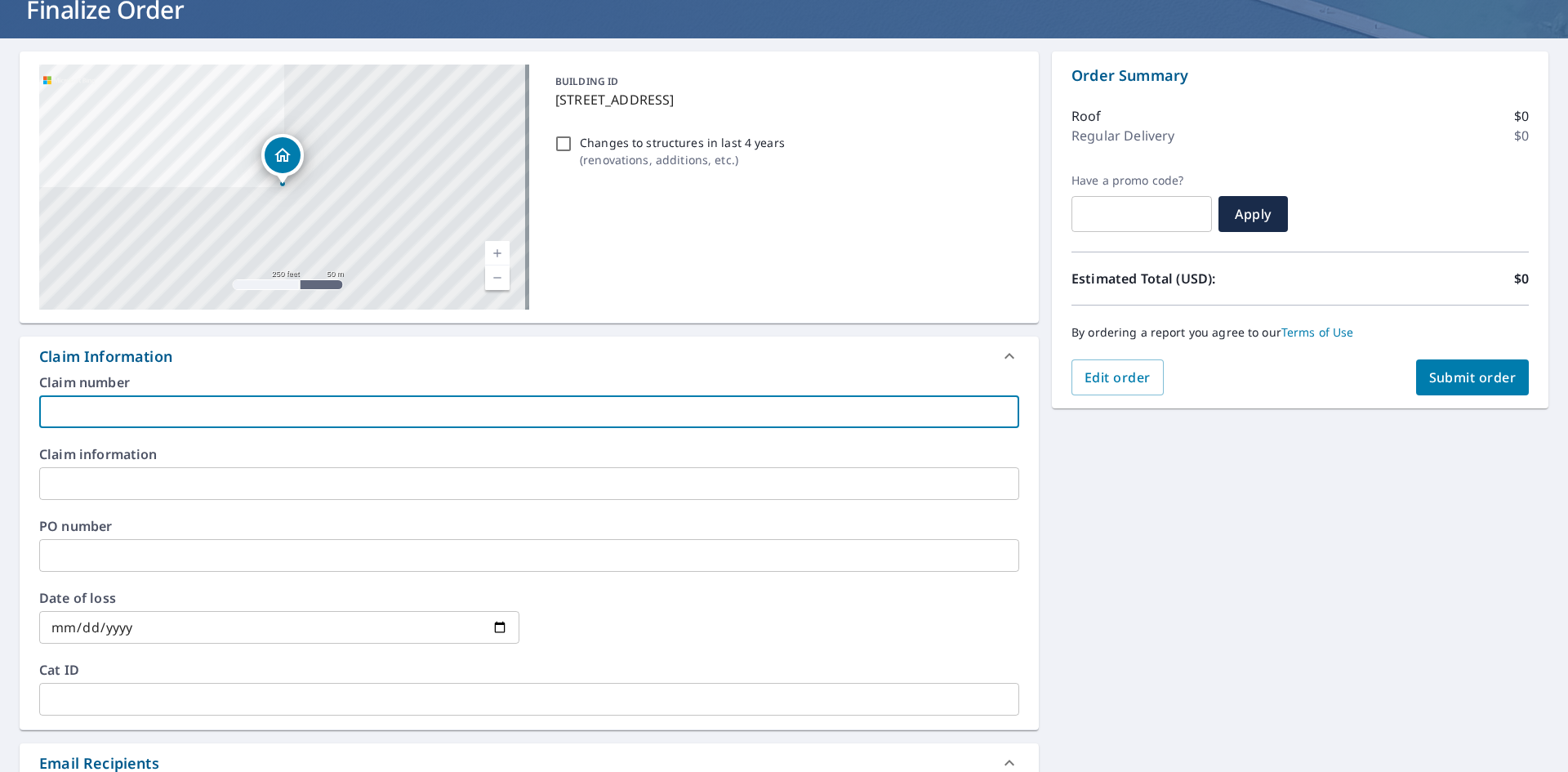
type input "A"
checkbox input "true"
type input "Ad"
checkbox input "true"
type input "Ada"
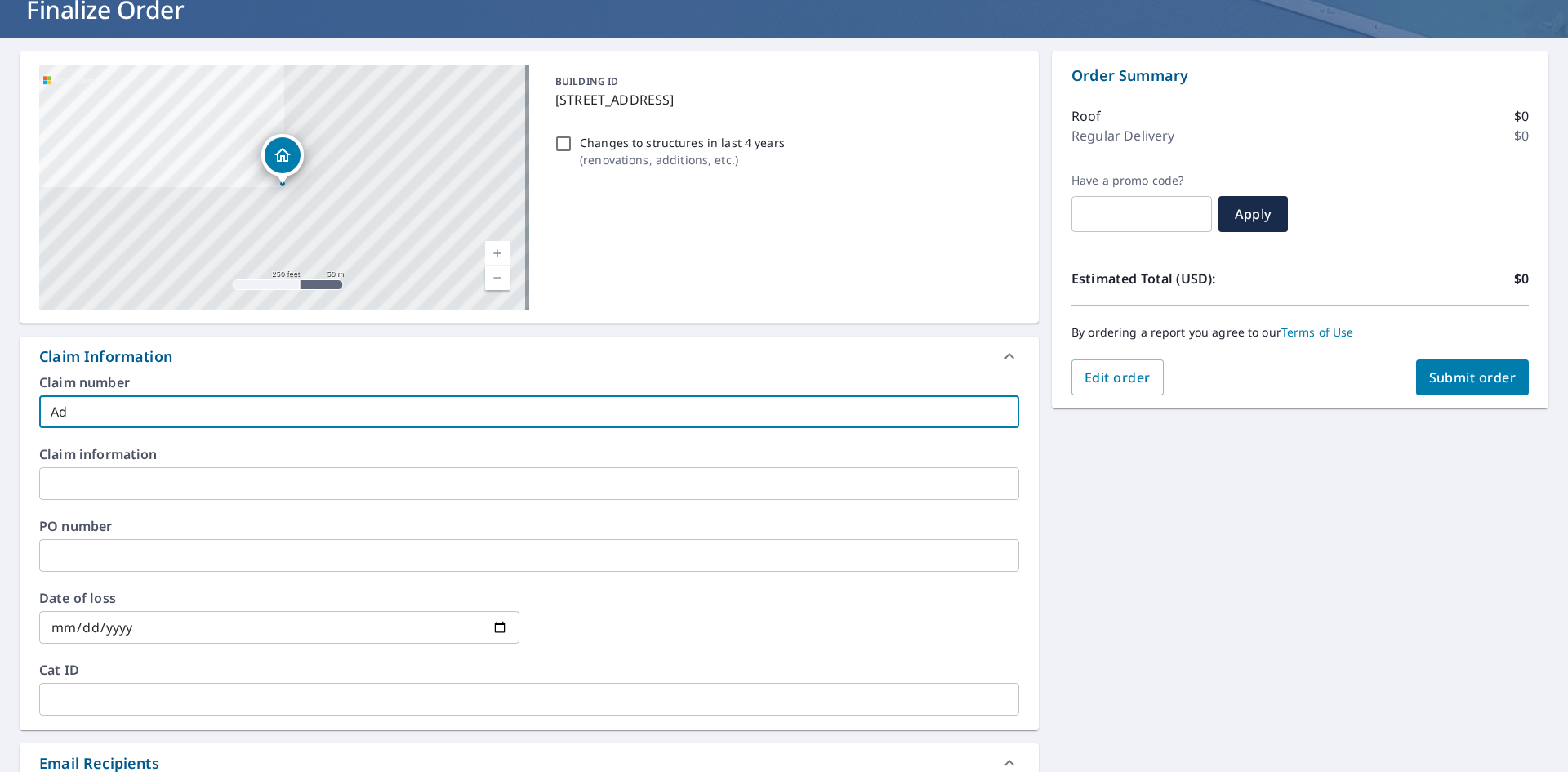
checkbox input "true"
type input "[PERSON_NAME]"
checkbox input "true"
type input "[PERSON_NAME]"
checkbox input "true"
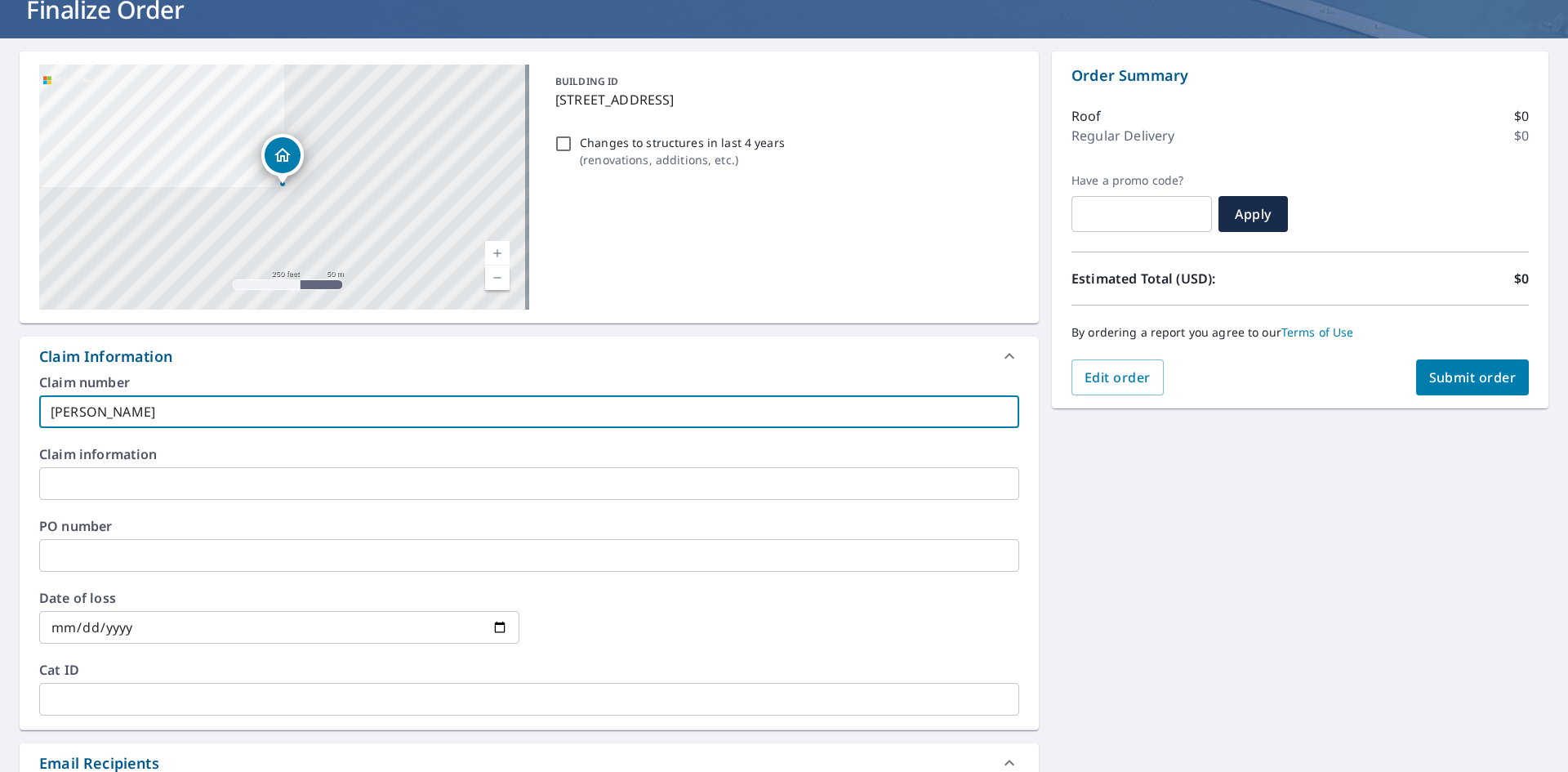
type input "[PERSON_NAME]"
checkbox input "true"
type input "[PERSON_NAME] go"
checkbox input "true"
type input "[PERSON_NAME]"
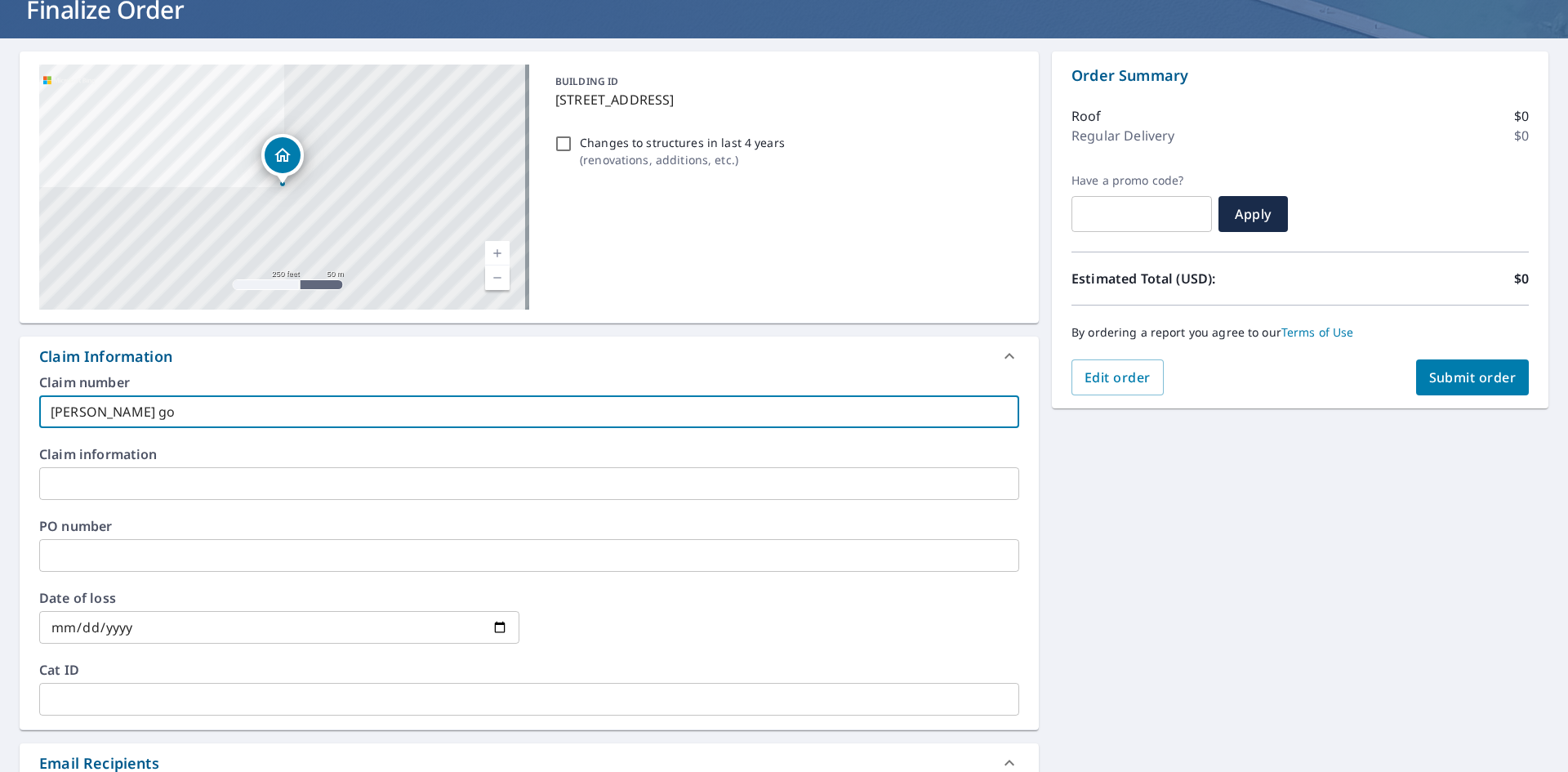
checkbox input "true"
type input "[PERSON_NAME]"
checkbox input "true"
type input "[PERSON_NAME]"
checkbox input "true"
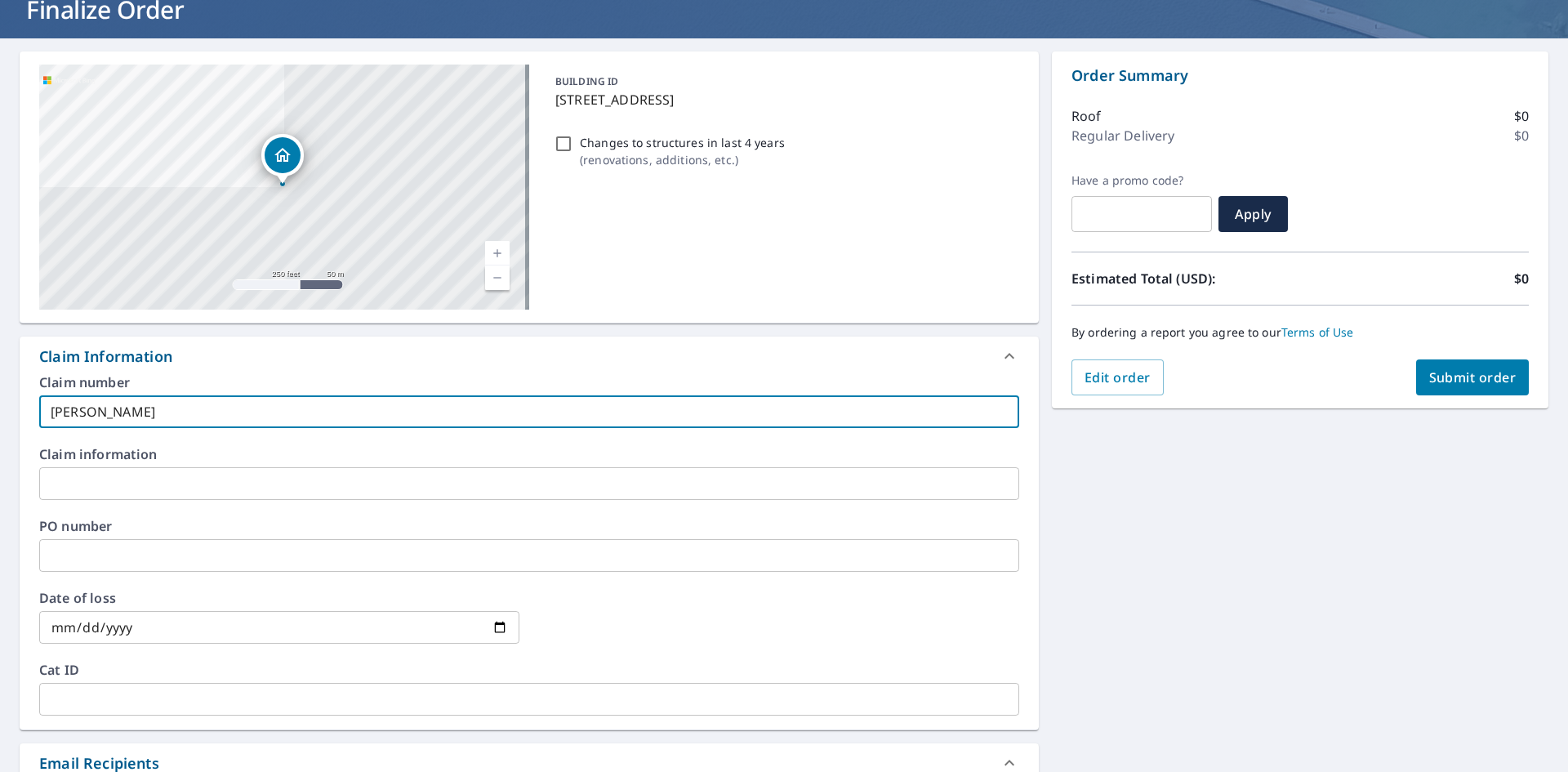
type input "[PERSON_NAME]-"
checkbox input "true"
type input "[PERSON_NAME]-"
checkbox input "true"
type input "[PERSON_NAME]"
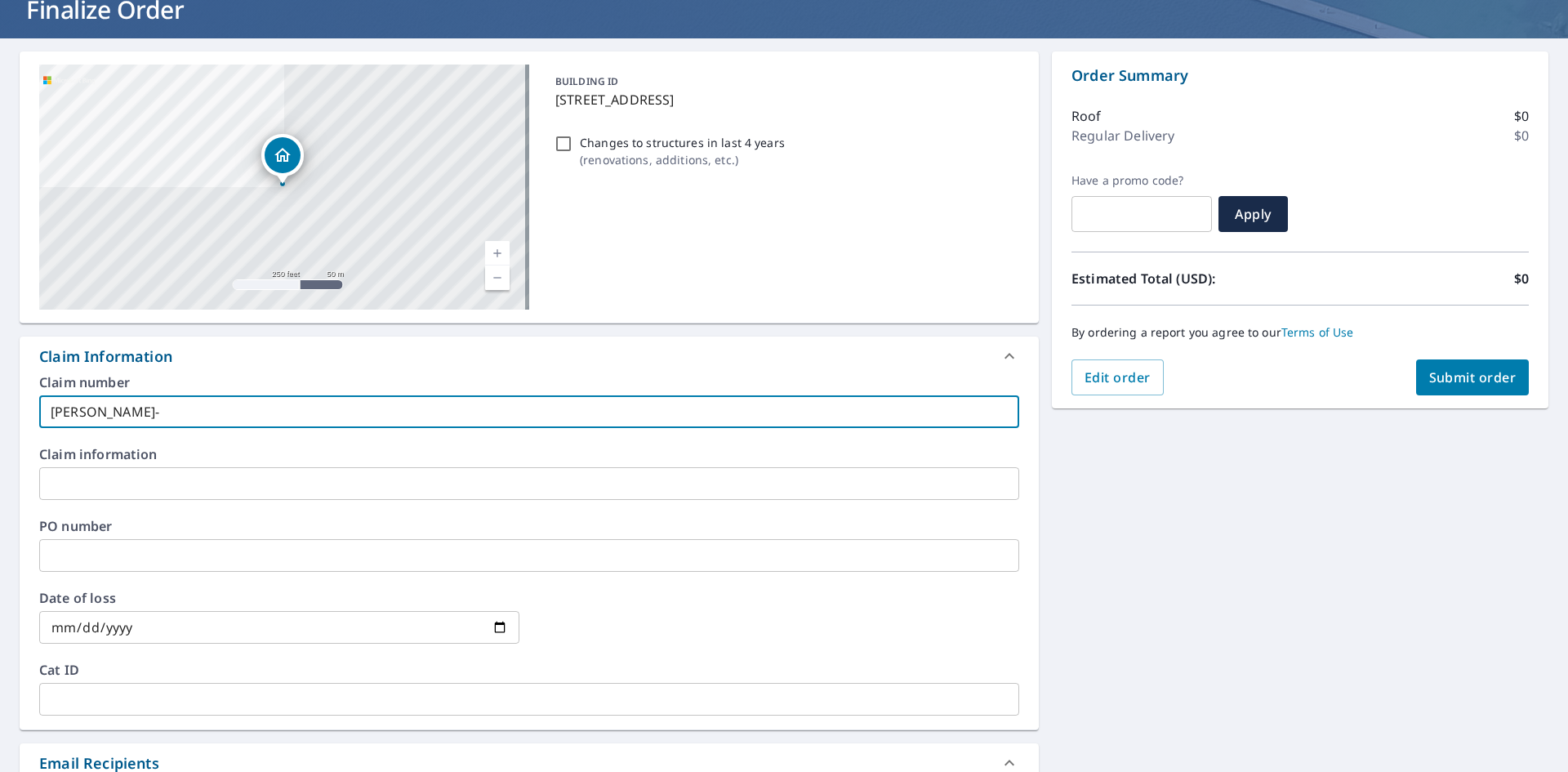
checkbox input "true"
type input "[PERSON_NAME]- [PERSON_NAME]"
checkbox input "true"
click at [98, 413] on input "[PERSON_NAME]- [PERSON_NAME]" at bounding box center [529, 411] width 980 height 33
type input "[PERSON_NAME]- Jh"
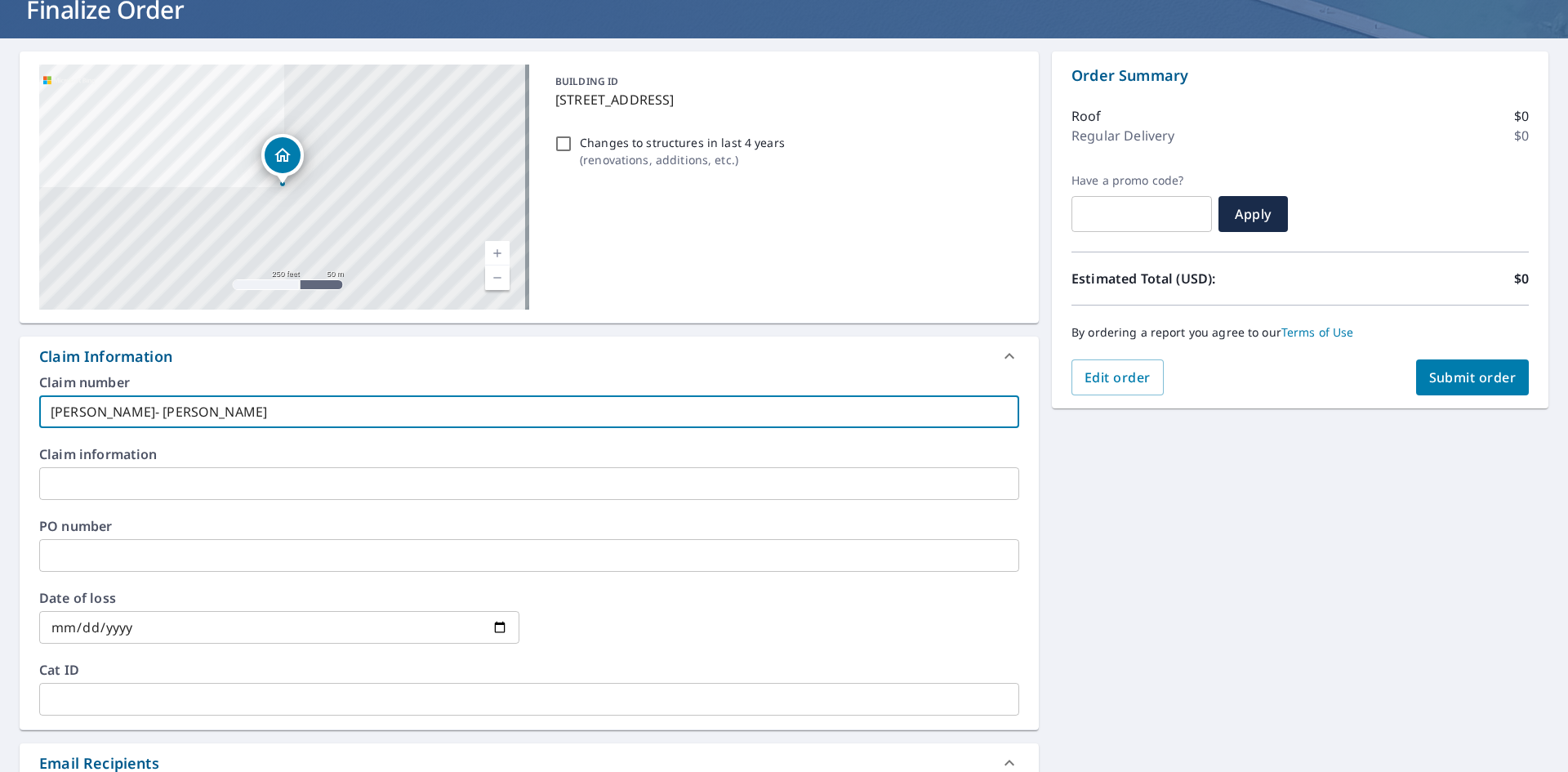
checkbox input "true"
type input "[PERSON_NAME]- [PERSON_NAME]"
checkbox input "true"
click at [178, 413] on input "[PERSON_NAME]- [PERSON_NAME]" at bounding box center [529, 411] width 980 height 33
type input "[PERSON_NAME]"
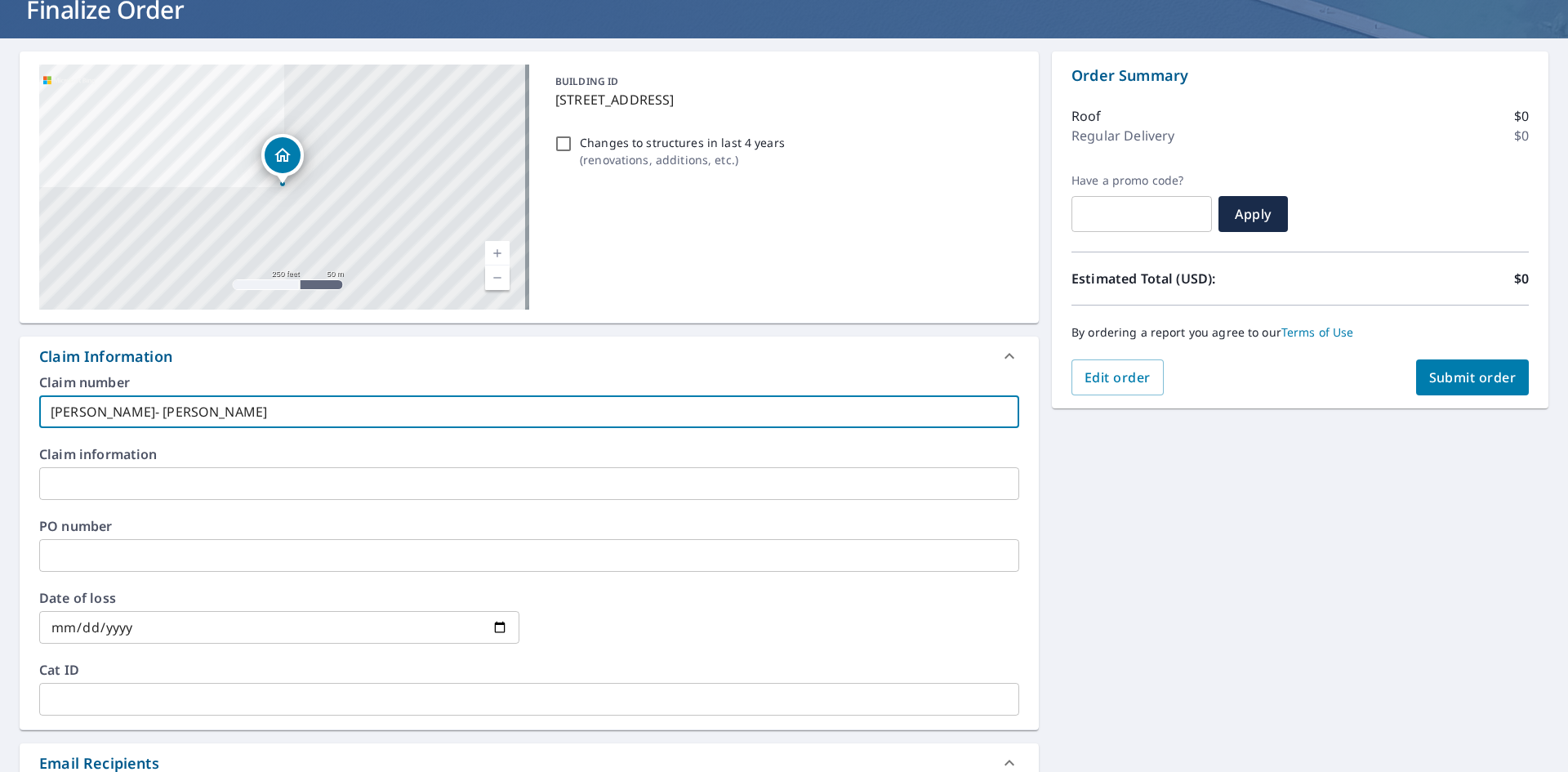
checkbox input "true"
type input "[PERSON_NAME]- JH"
checkbox input "true"
type input "[PERSON_NAME]- JH"
click at [1265, 533] on div "[STREET_ADDRESS] A standard road map Aerial A detailed look from above Labels L…" at bounding box center [784, 559] width 1568 height 1043
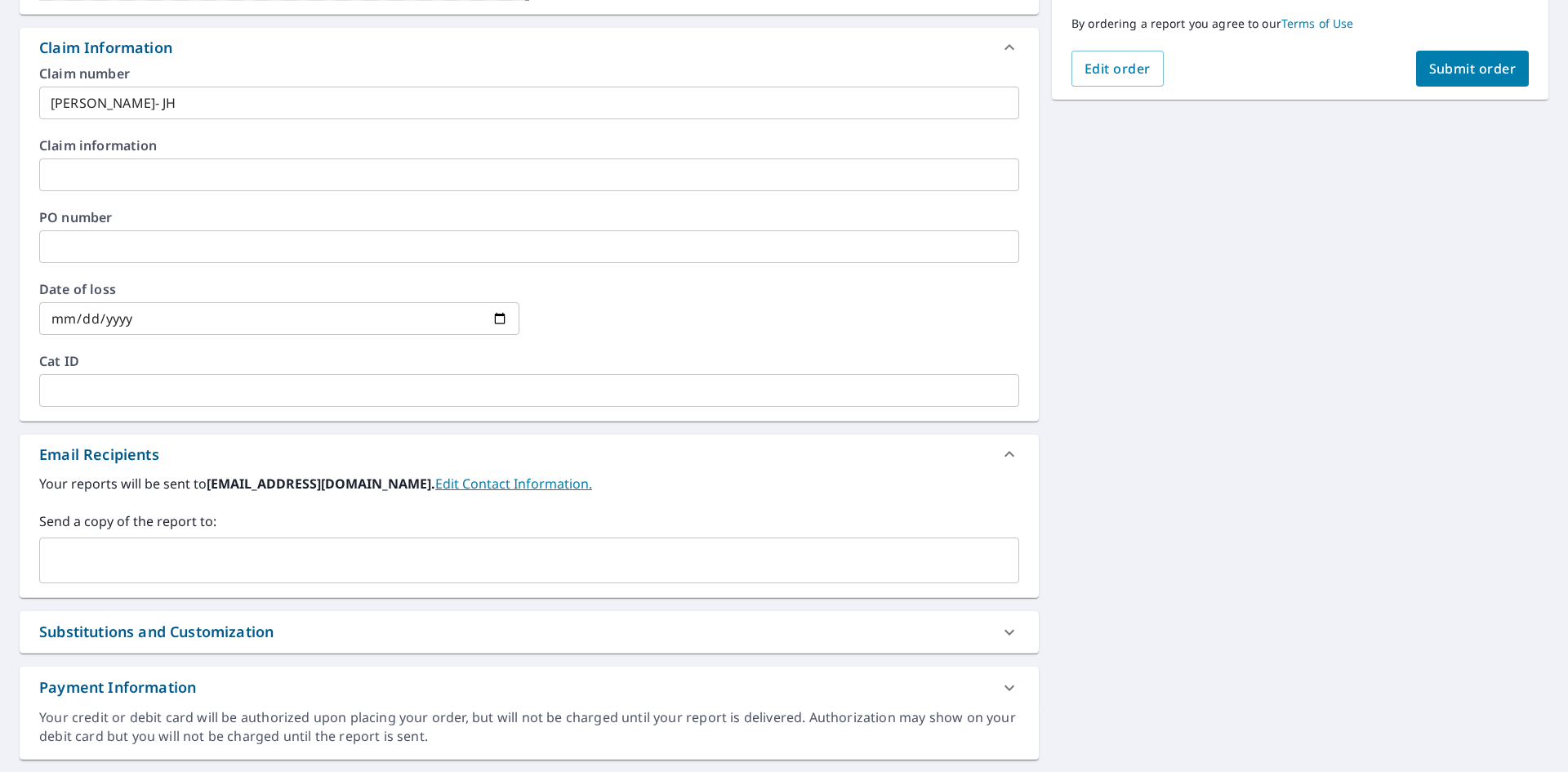
scroll to position [440, 0]
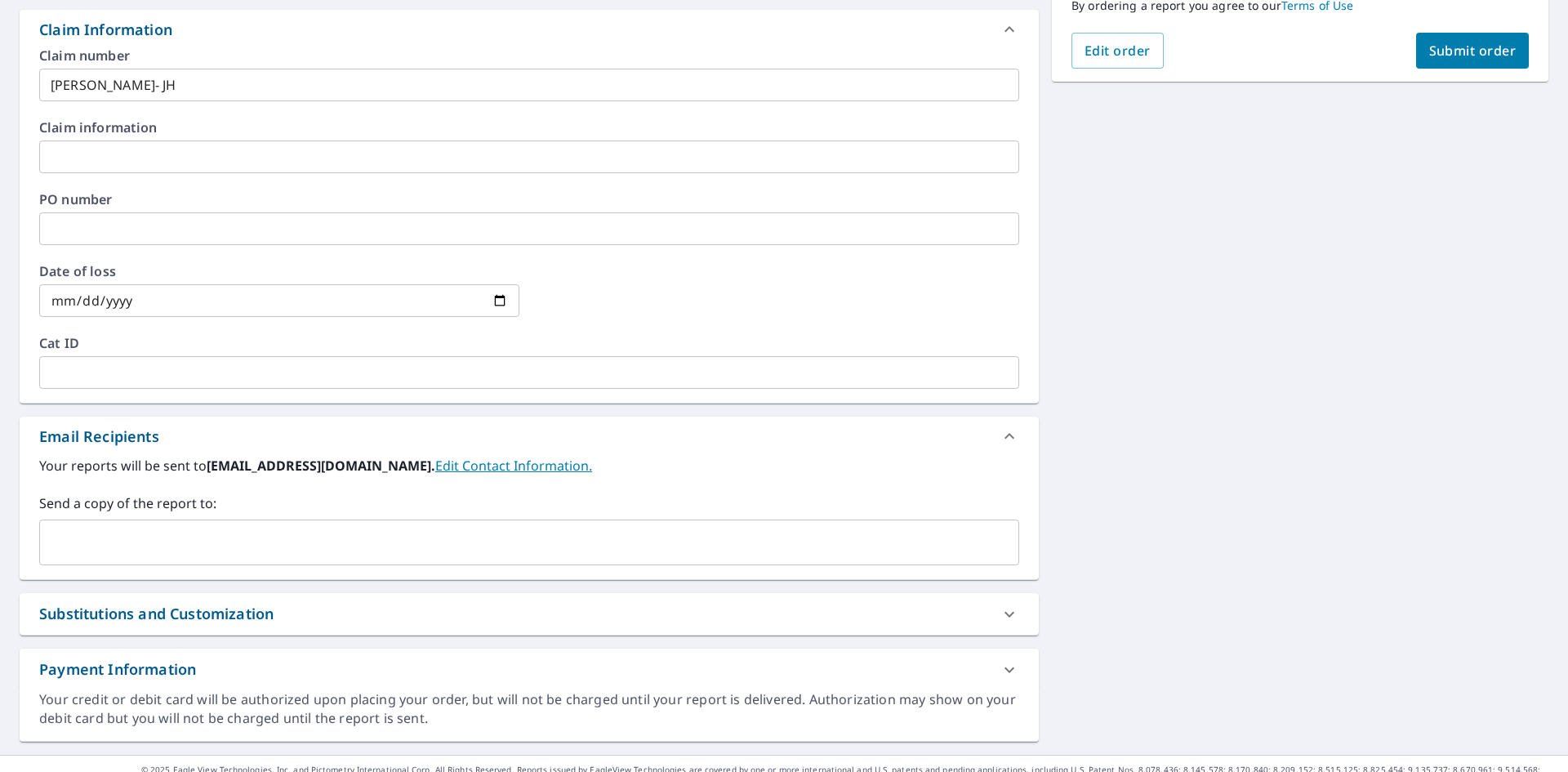
click at [251, 545] on input "text" at bounding box center [516, 541] width 941 height 31
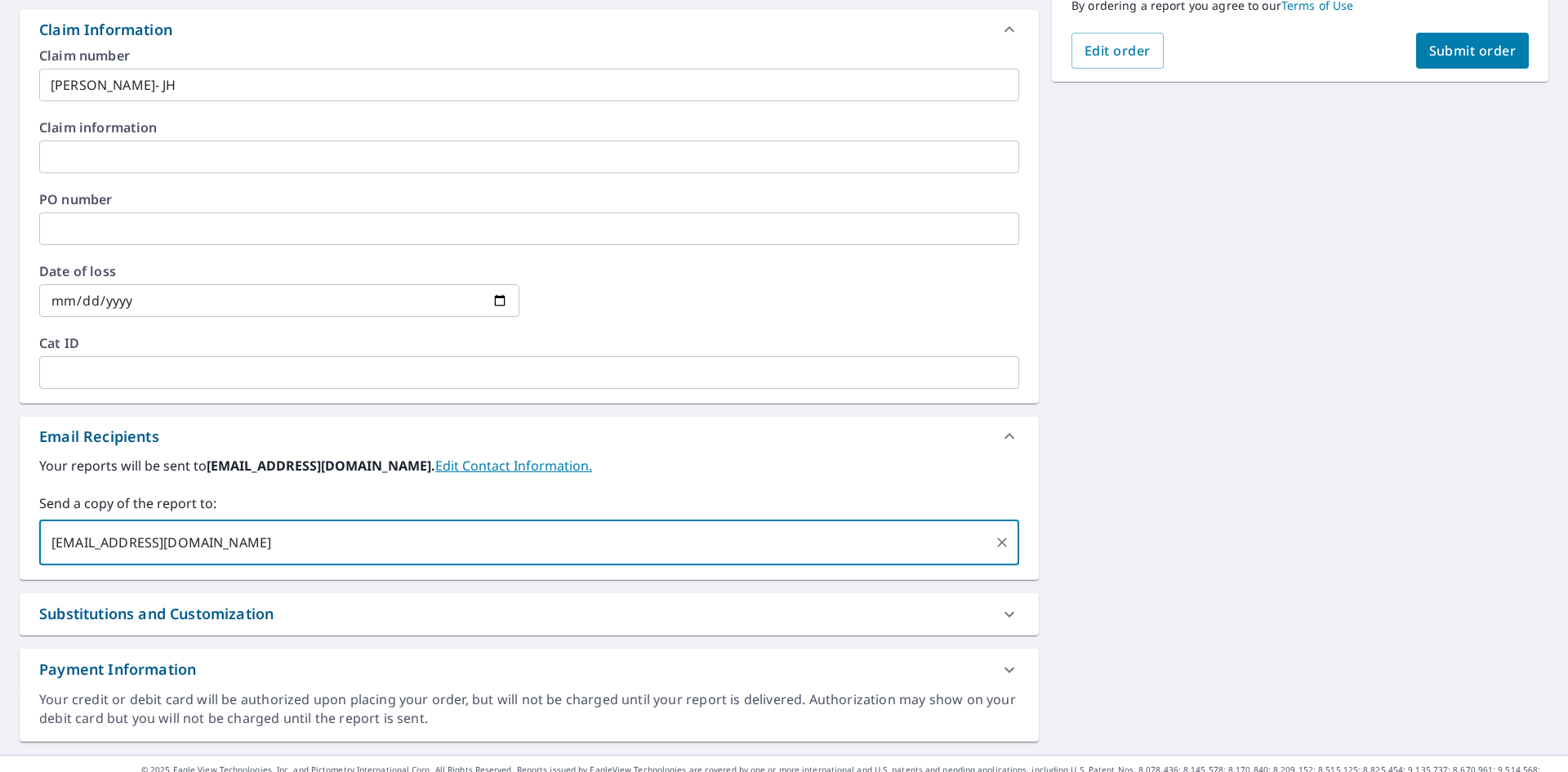
type input "[EMAIL_ADDRESS][DOMAIN_NAME]"
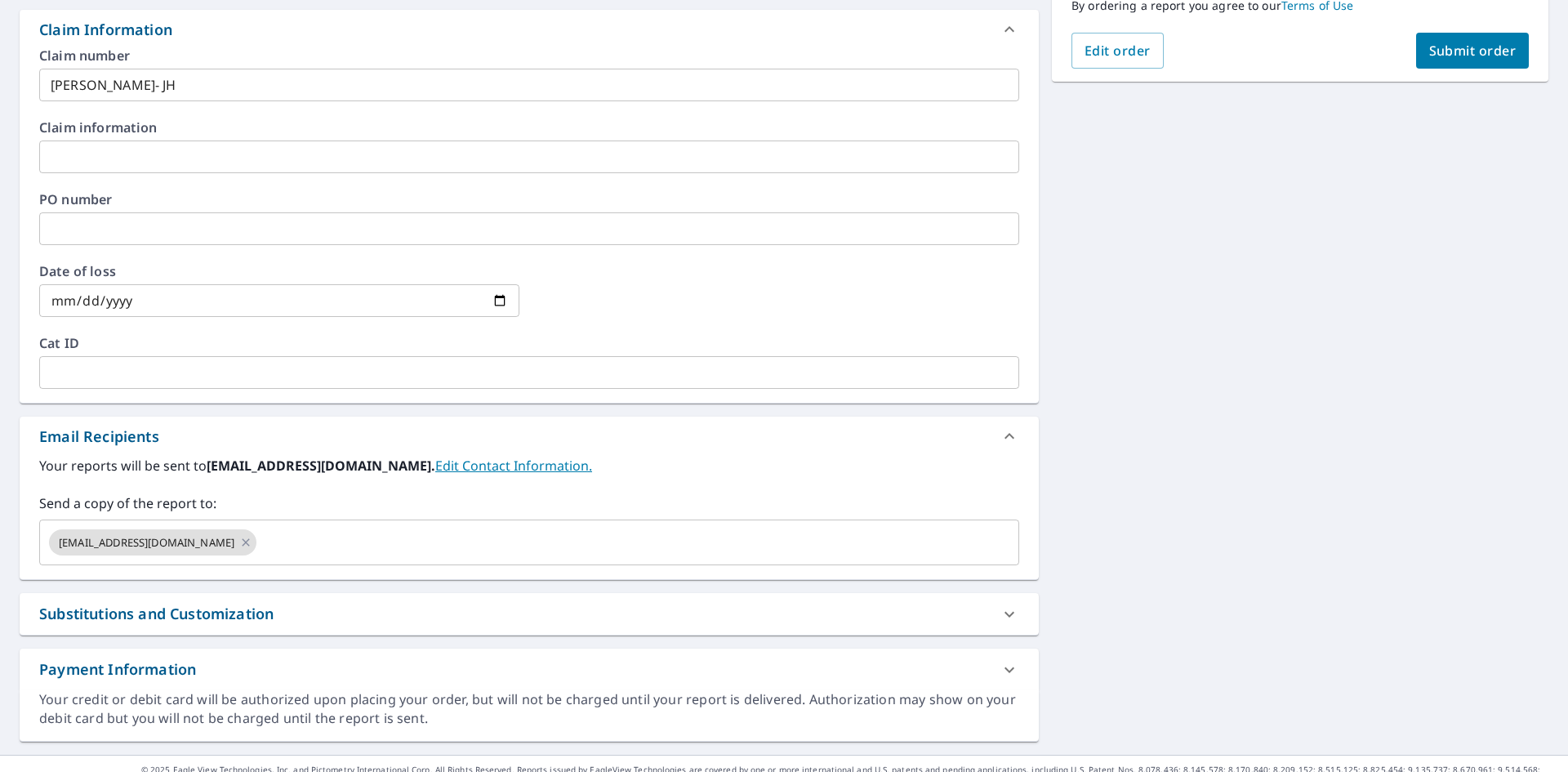
click at [1314, 481] on div "[STREET_ADDRESS] A standard road map Aerial A detailed look from above Labels L…" at bounding box center [784, 232] width 1568 height 1043
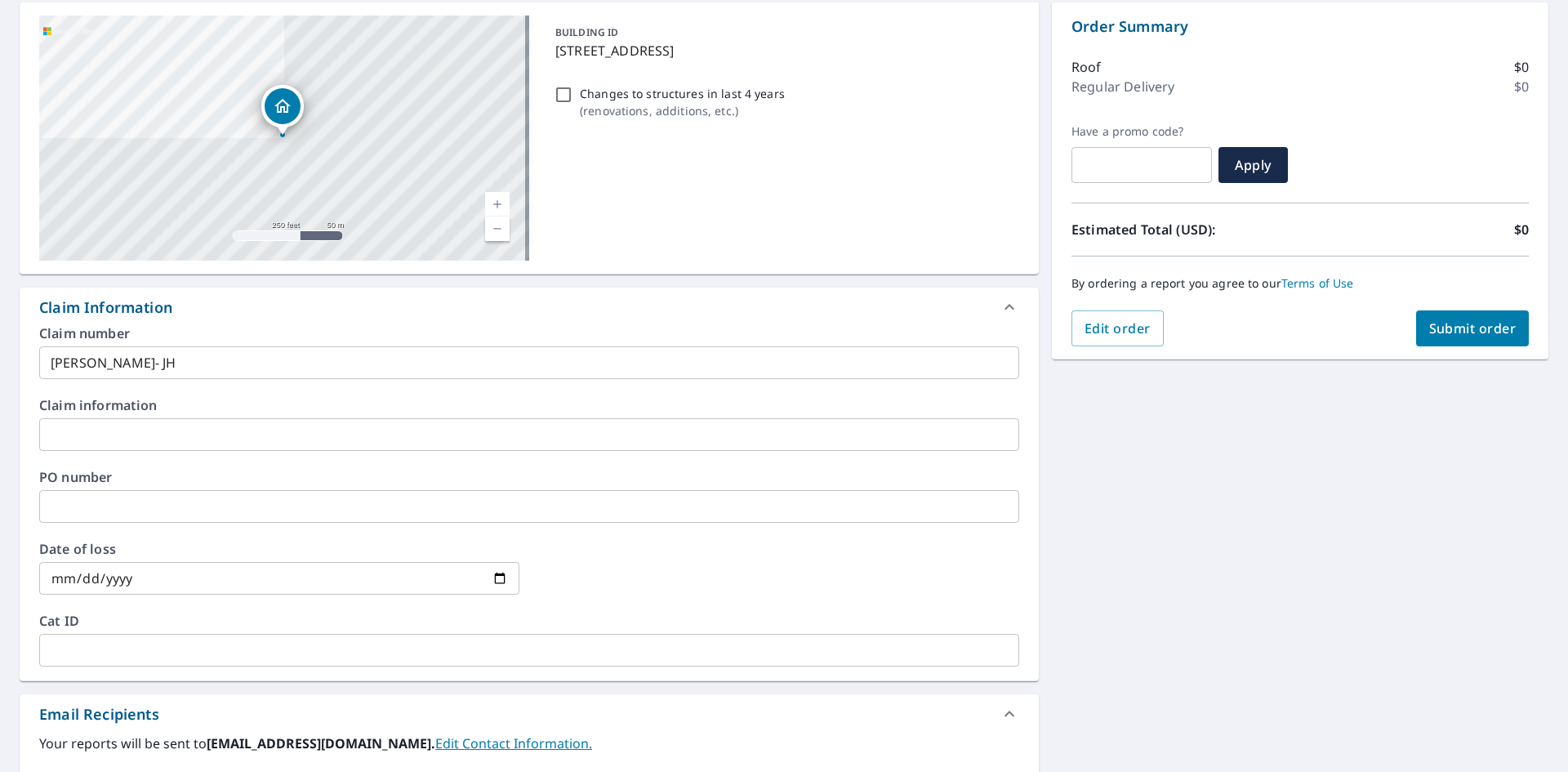
scroll to position [0, 0]
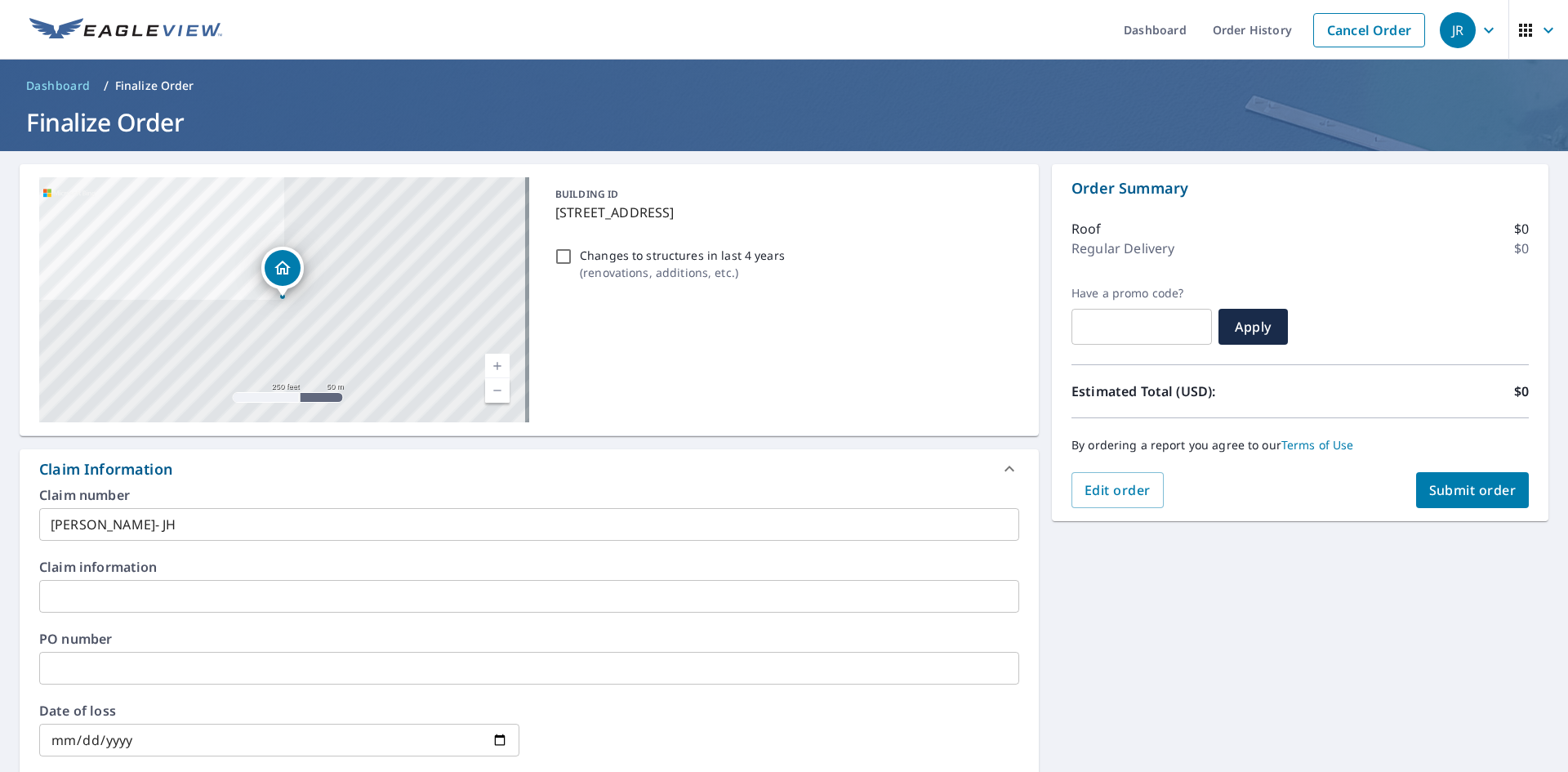
click at [1464, 491] on span "Submit order" at bounding box center [1472, 490] width 88 height 18
checkbox input "true"
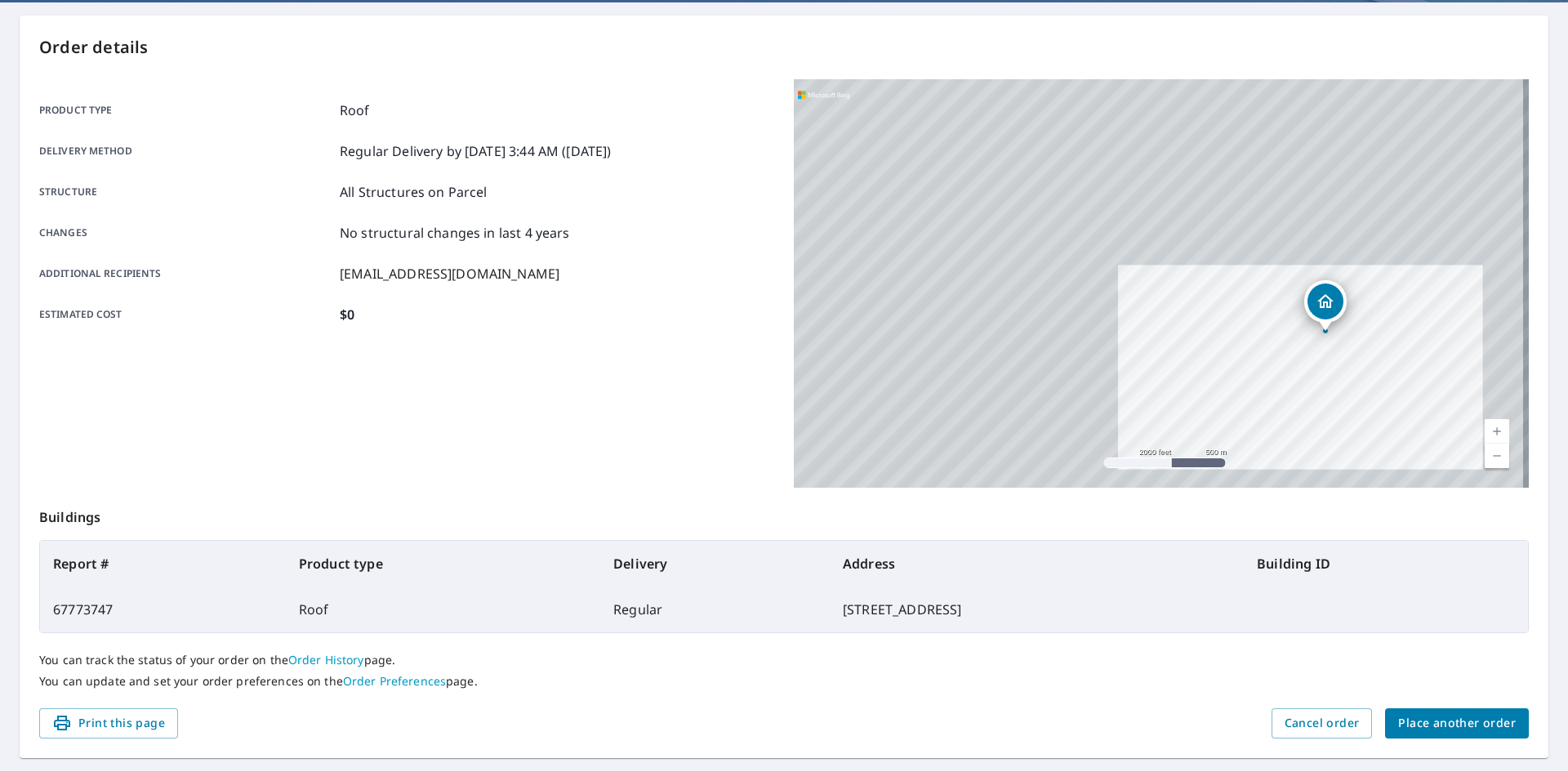
scroll to position [189, 0]
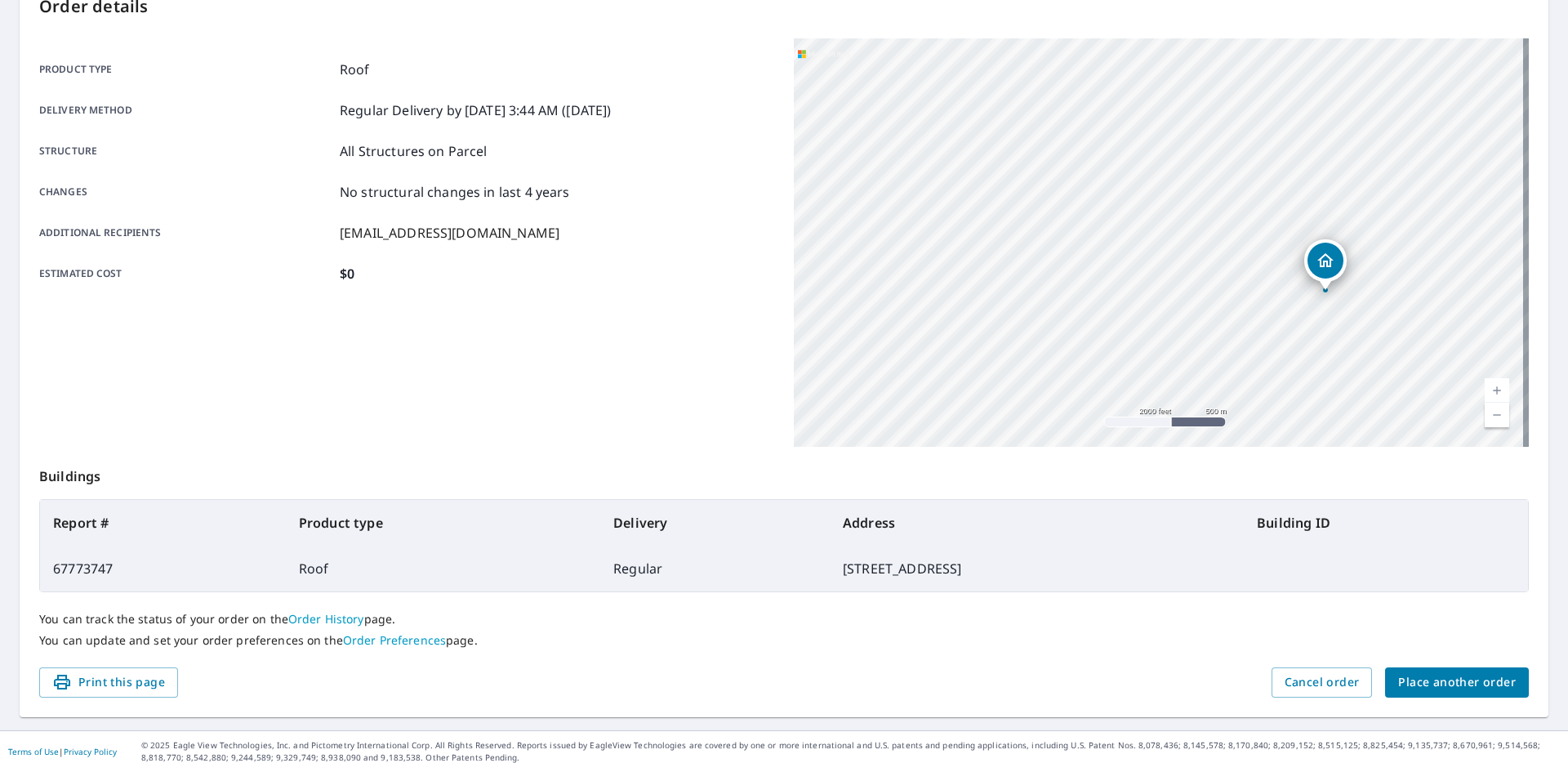
click at [1427, 681] on span "Place another order" at bounding box center [1457, 682] width 118 height 21
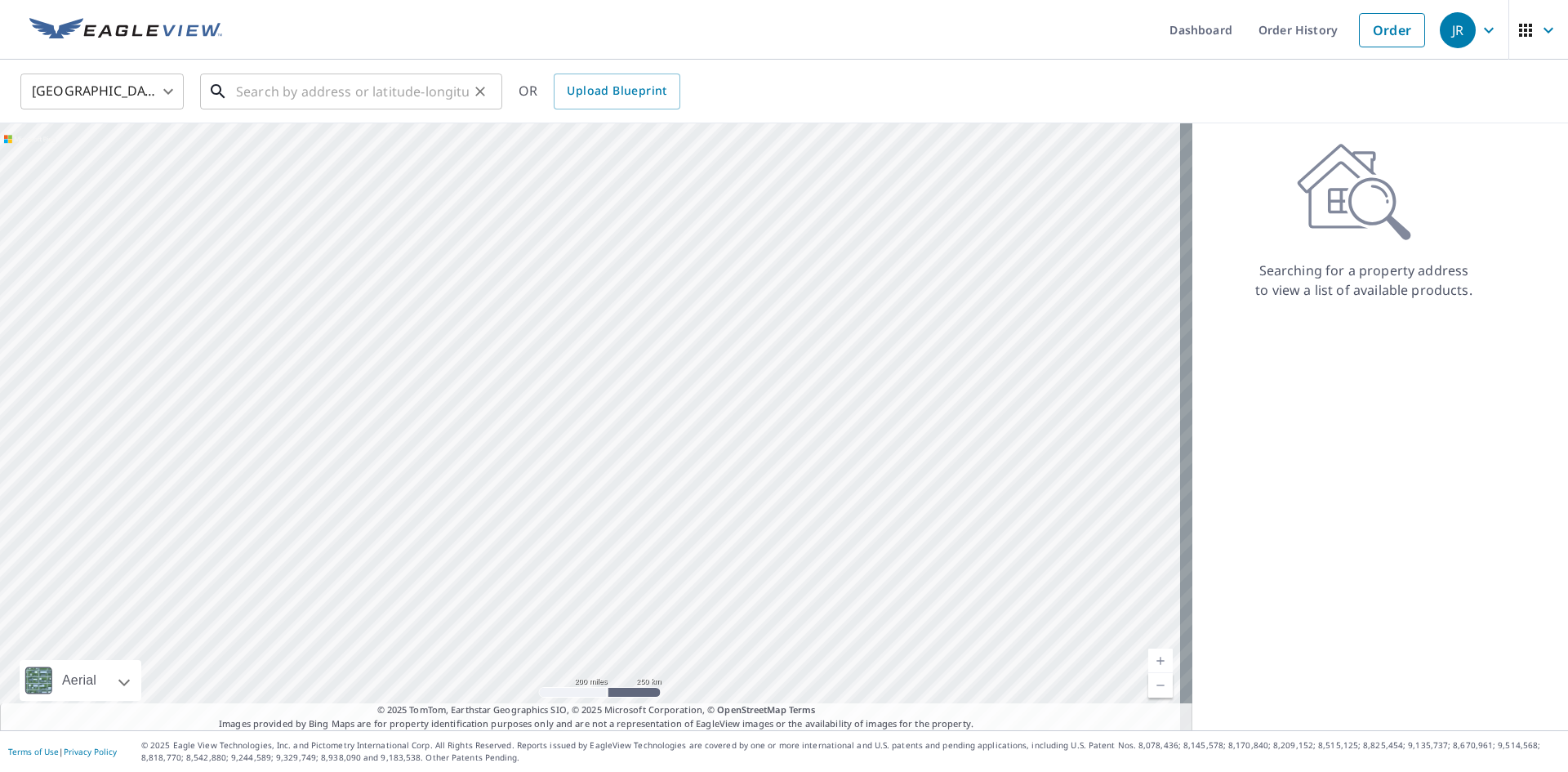
click at [320, 81] on input "text" at bounding box center [352, 91] width 232 height 46
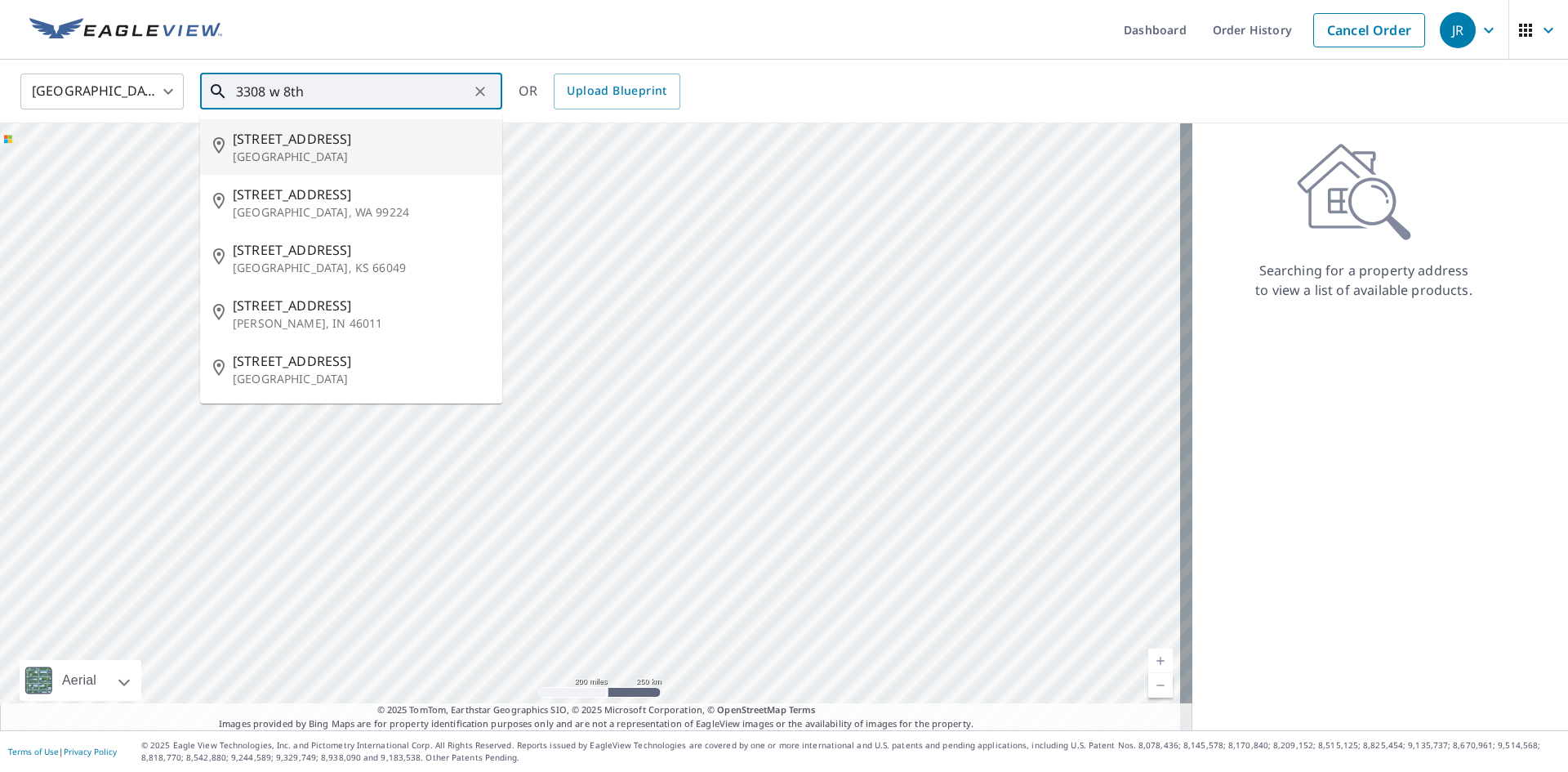
click at [308, 145] on span "[STREET_ADDRESS]" at bounding box center [360, 138] width 256 height 20
type input "[STREET_ADDRESS]"
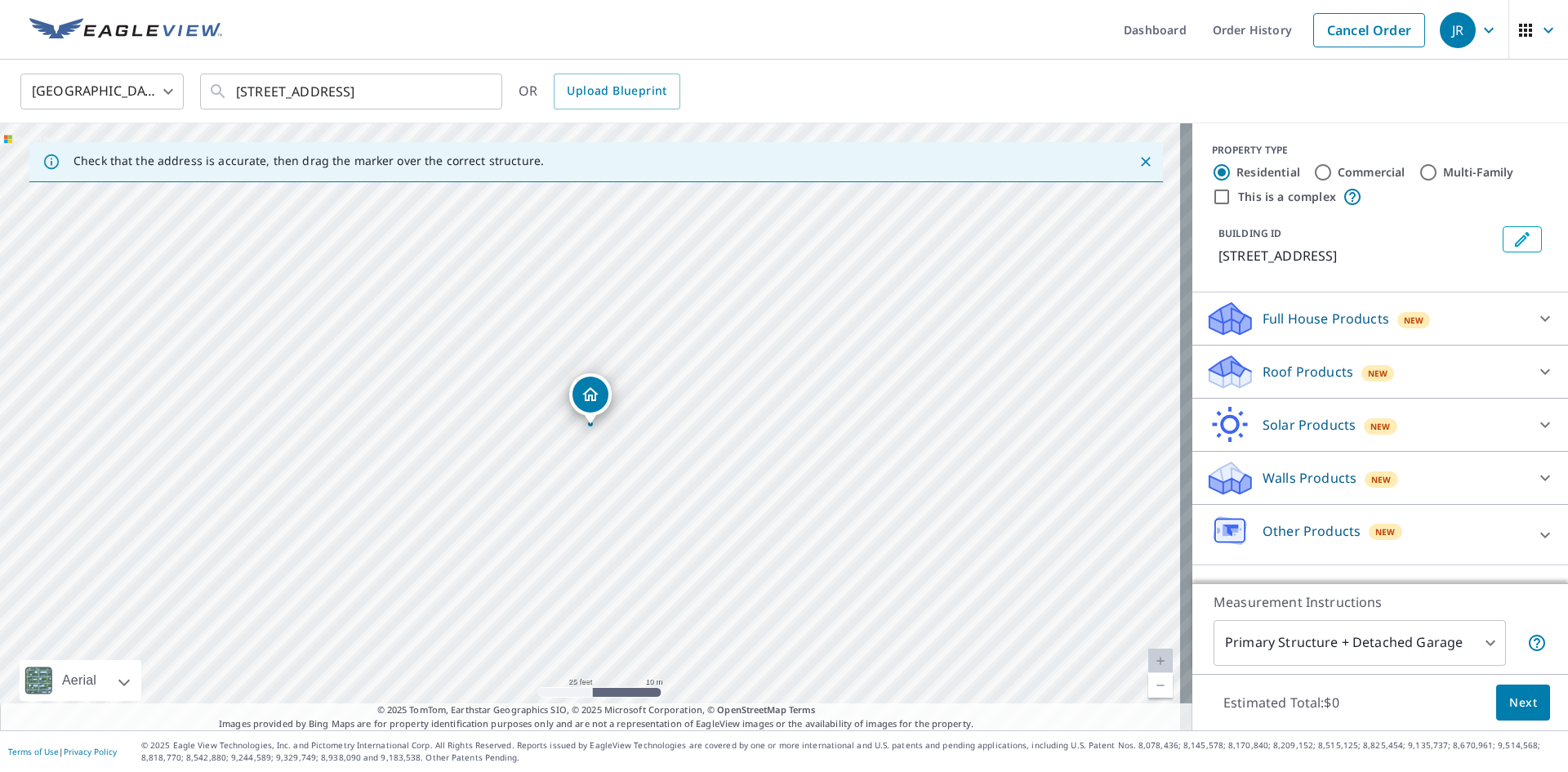
click at [1312, 374] on p "Roof Products" at bounding box center [1307, 372] width 90 height 20
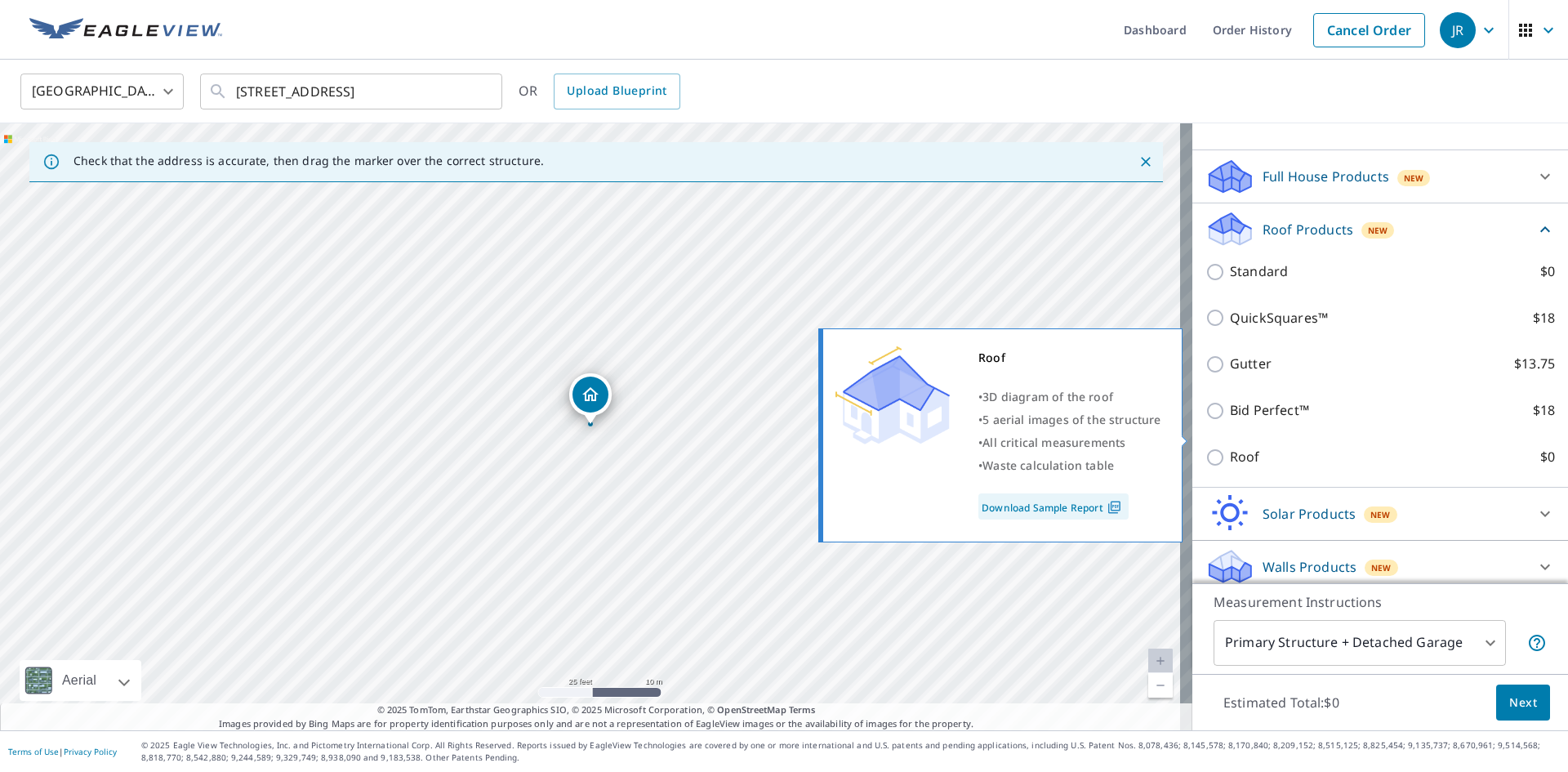
scroll to position [164, 0]
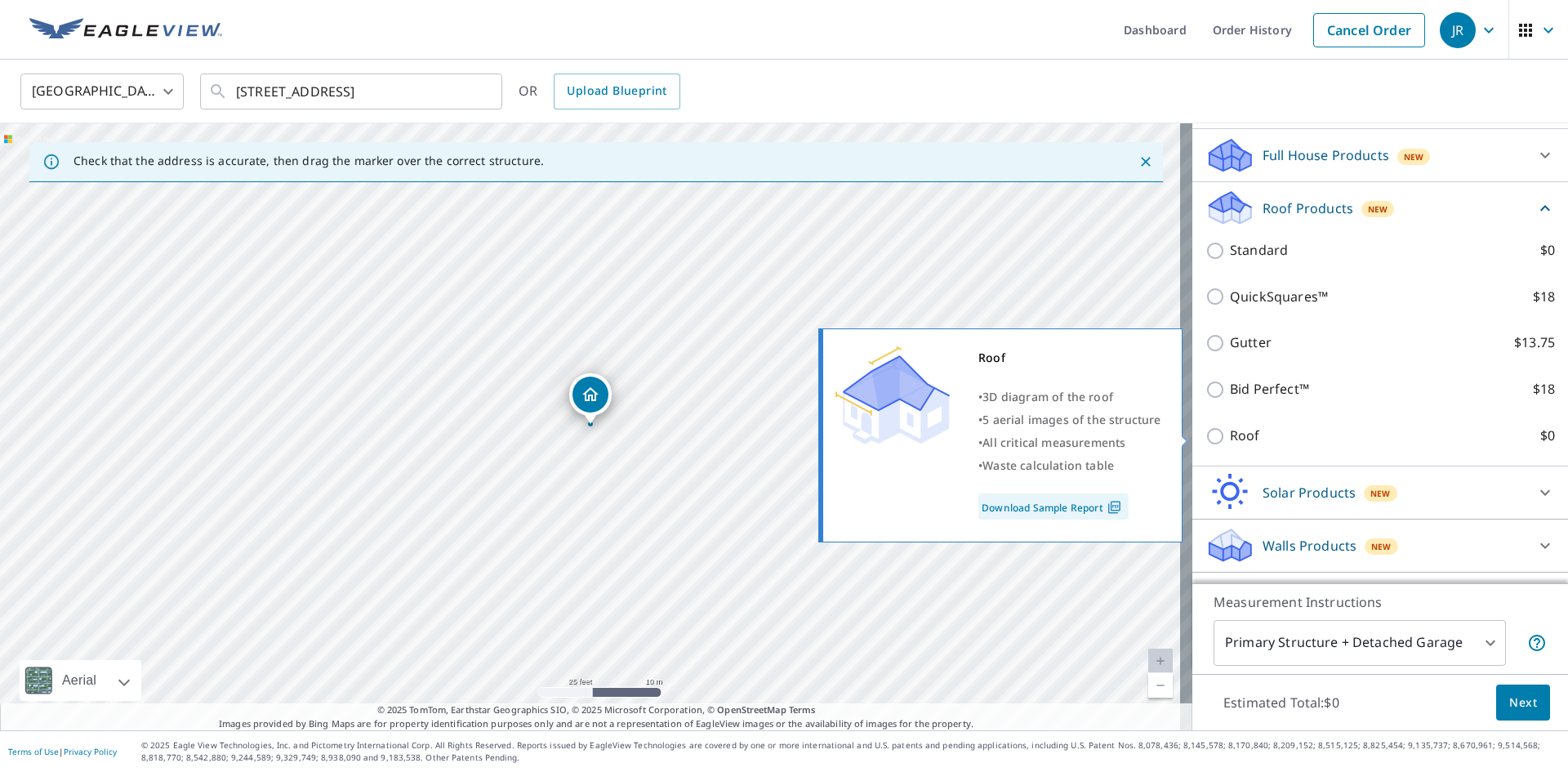
click at [1229, 434] on p "Roof" at bounding box center [1245, 435] width 30 height 21
click at [1225, 434] on input "Roof $0" at bounding box center [1217, 436] width 24 height 20
checkbox input "true"
type input "3"
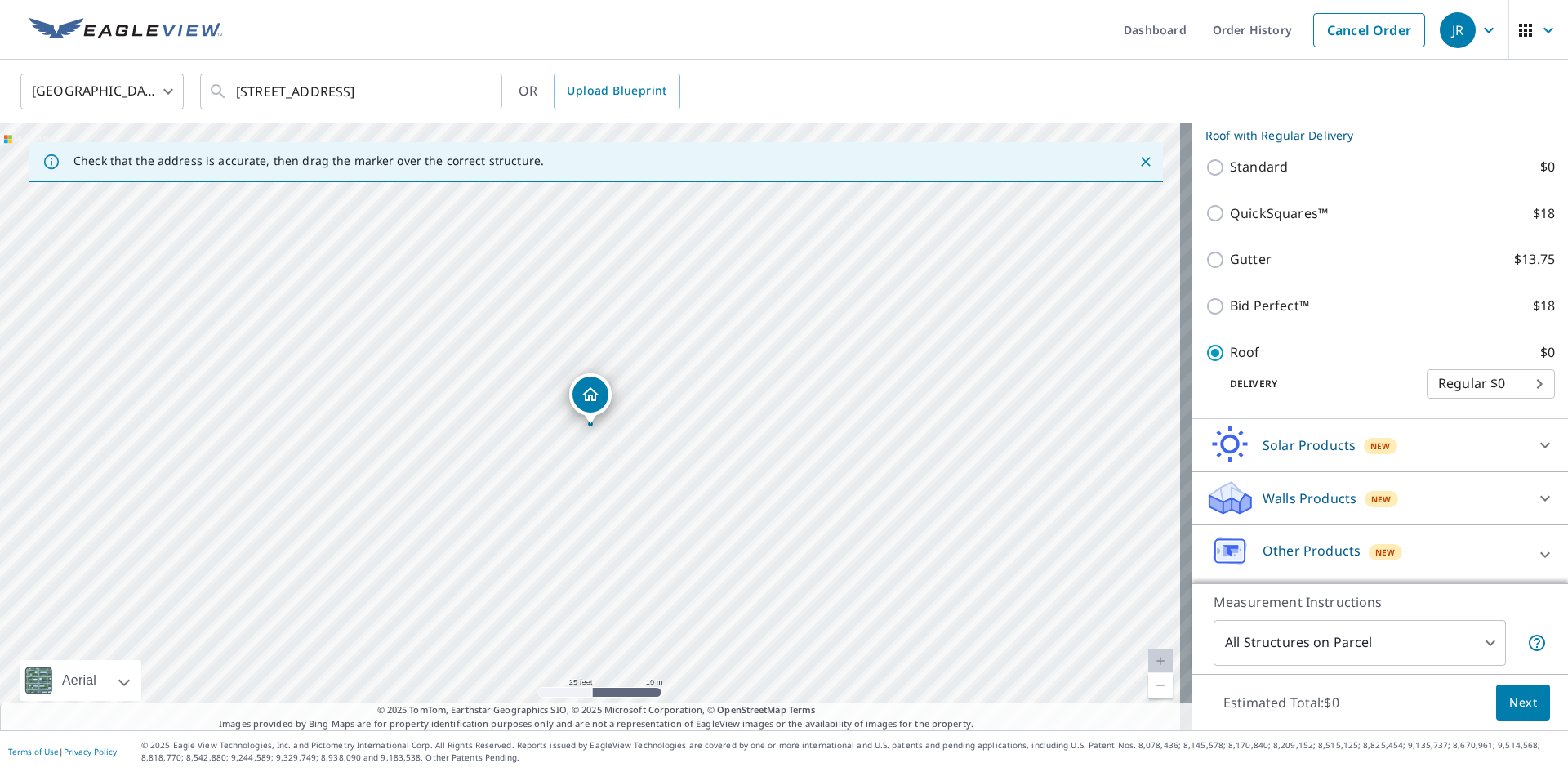
scroll to position [231, 0]
click at [1509, 706] on span "Next" at bounding box center [1522, 702] width 28 height 21
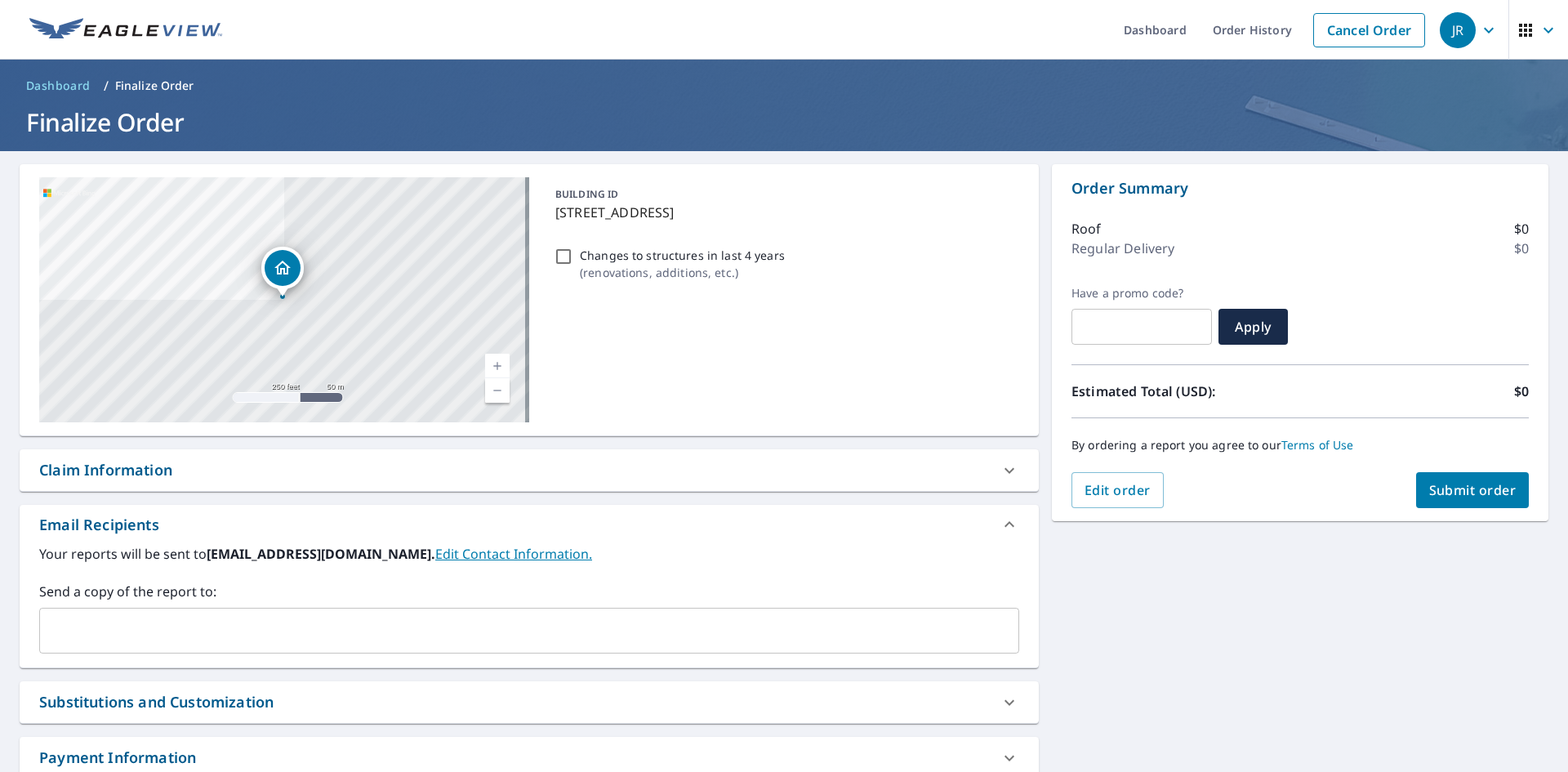
click at [380, 625] on input "text" at bounding box center [516, 630] width 941 height 31
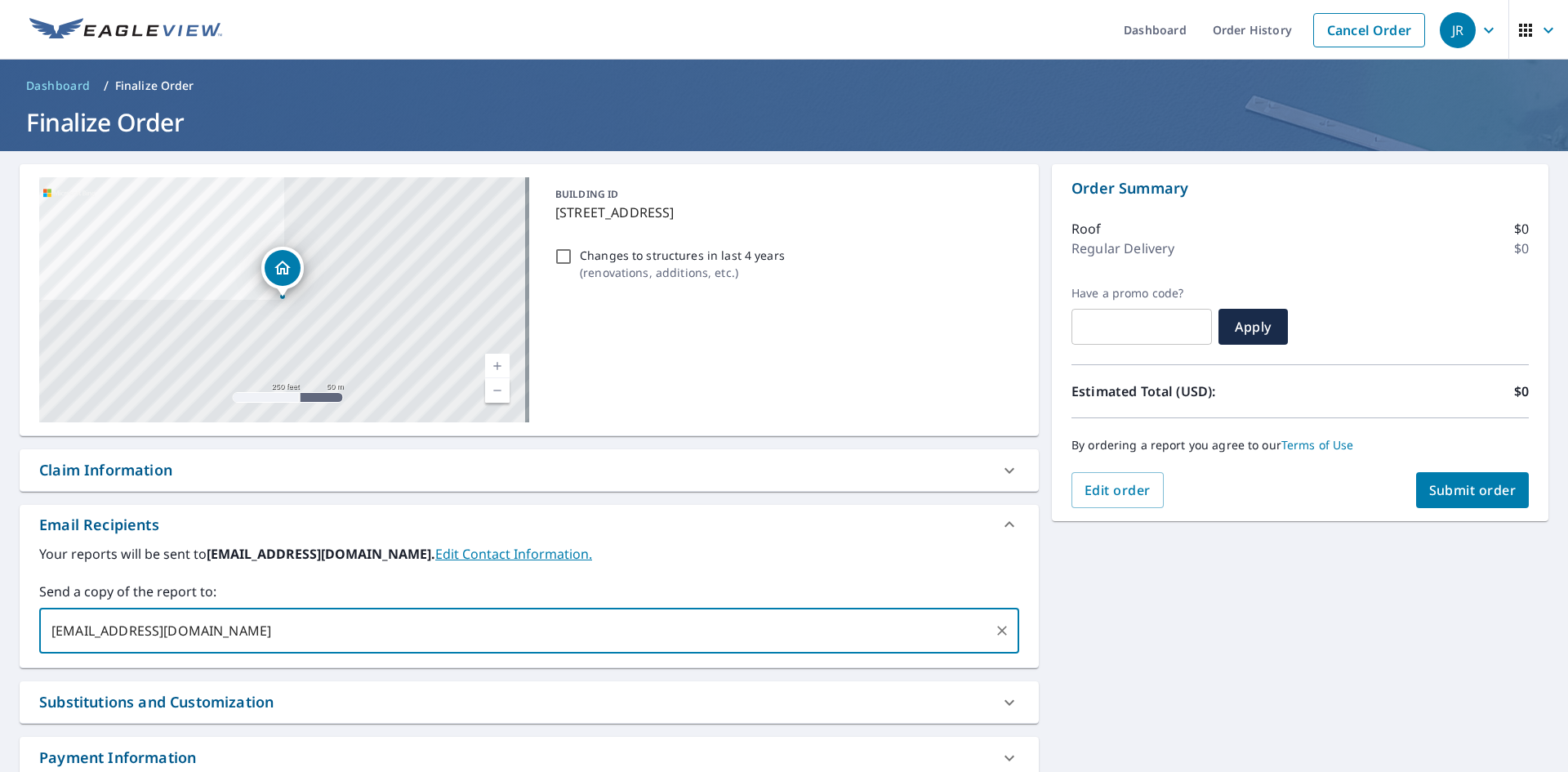
type input "[EMAIL_ADDRESS][DOMAIN_NAME]"
click at [512, 474] on div "Claim Information" at bounding box center [515, 470] width 951 height 22
checkbox input "true"
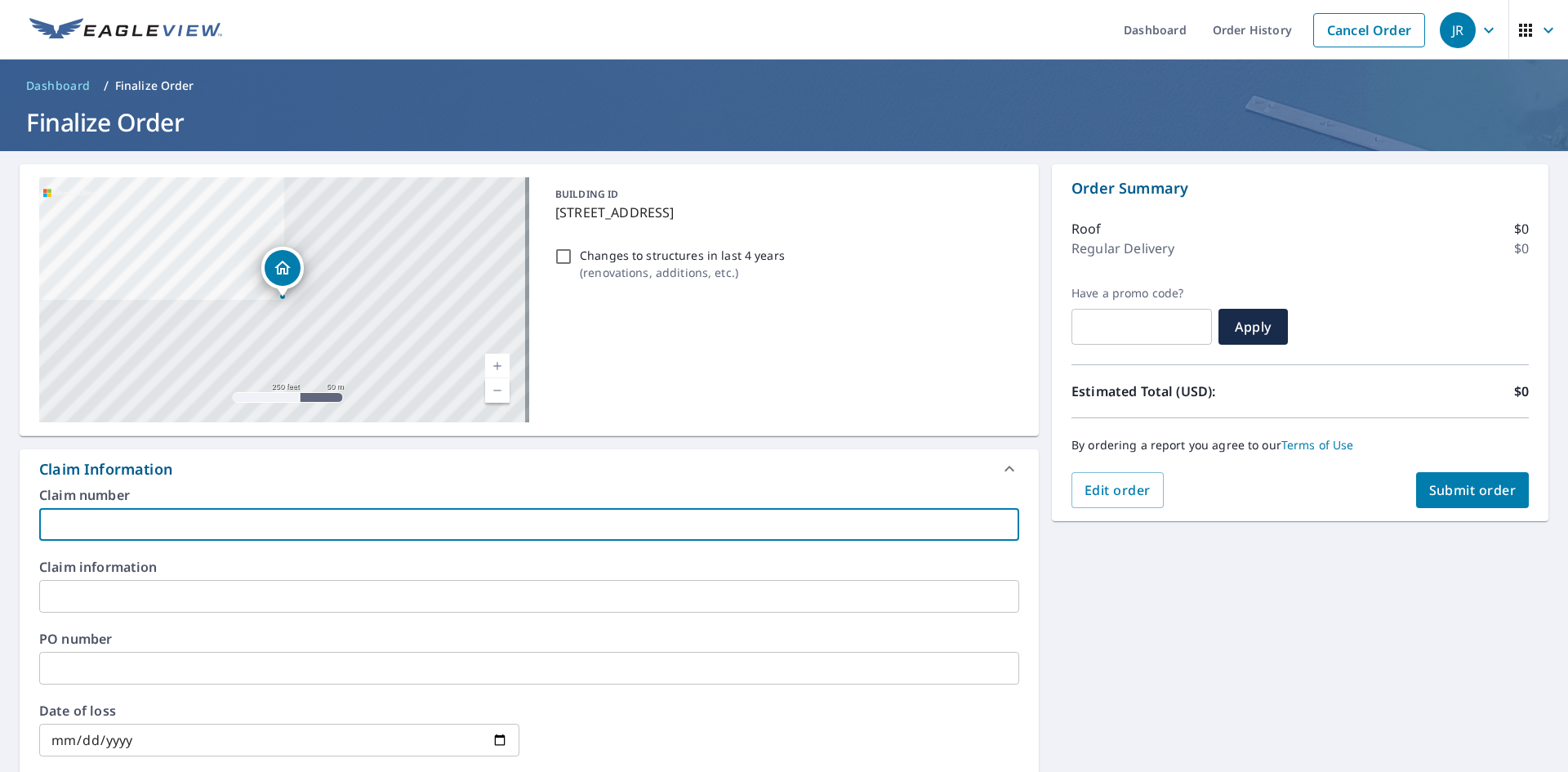
click at [426, 532] on input "text" at bounding box center [529, 524] width 980 height 33
type input "J"
checkbox input "true"
type input "[PERSON_NAME]"
checkbox input "true"
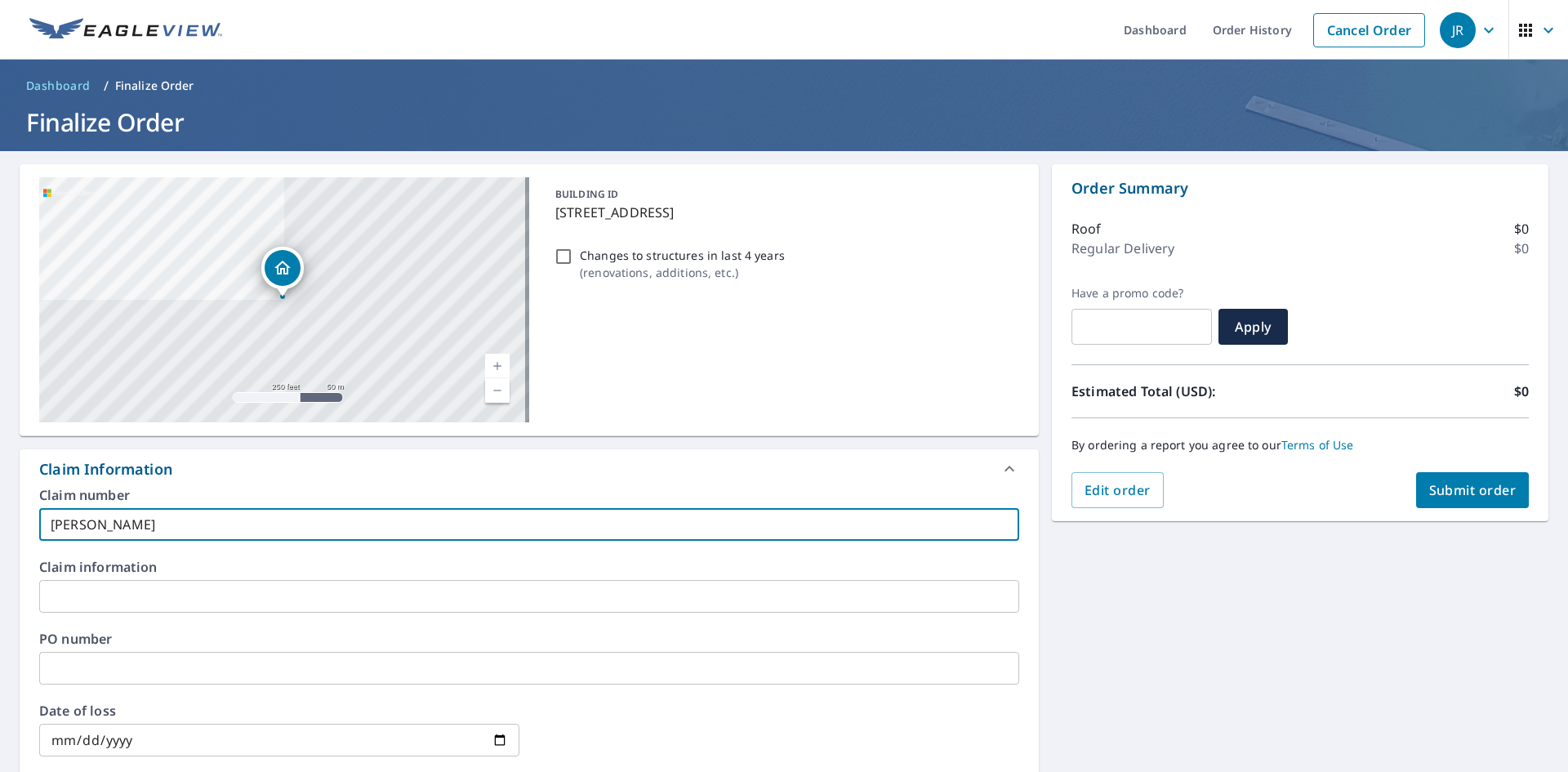
type input "Jam"
checkbox input "true"
type input "[PERSON_NAME]"
checkbox input "true"
type input "[PERSON_NAME]"
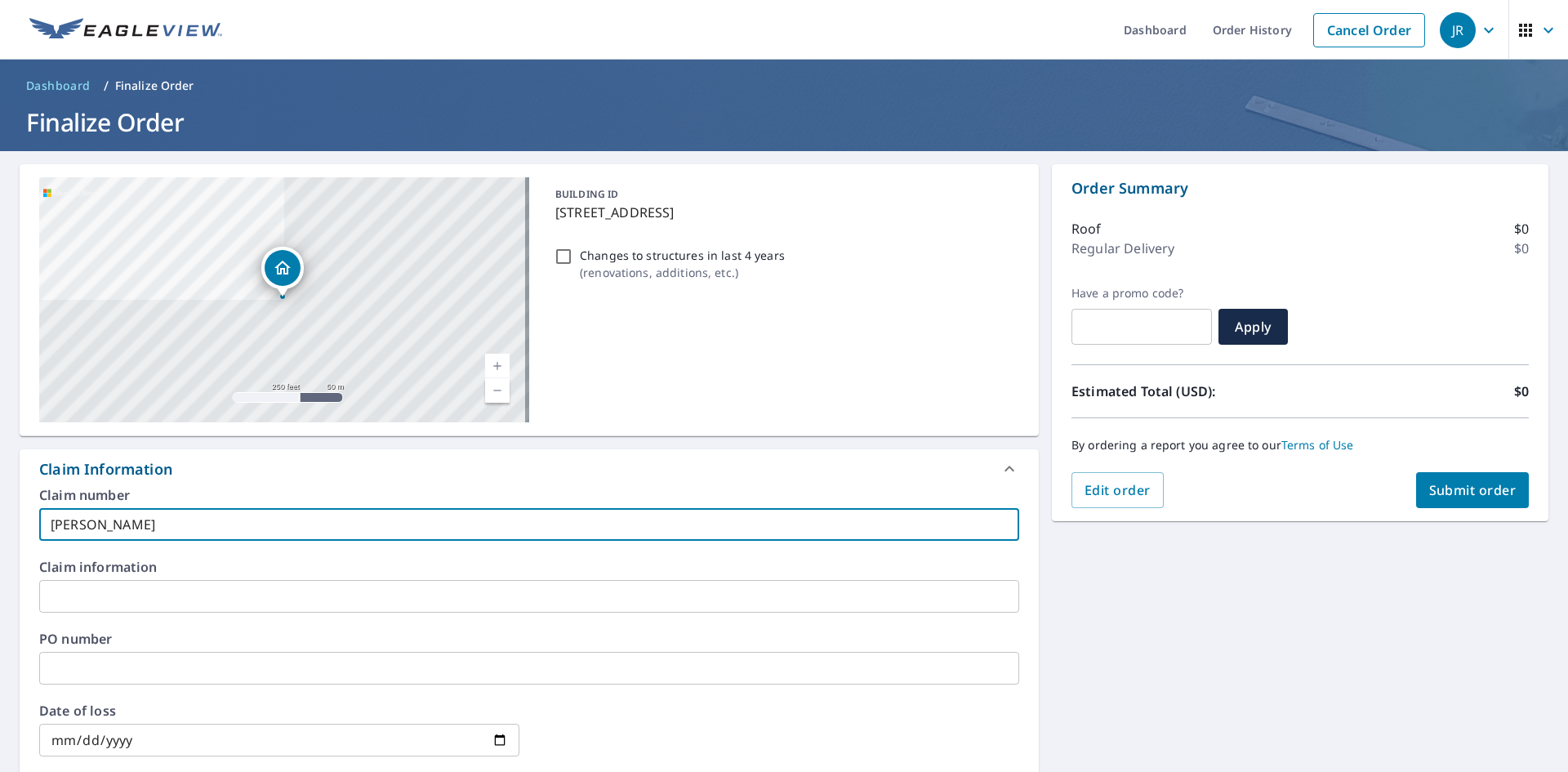
checkbox input "true"
type input "[PERSON_NAME]"
checkbox input "true"
type input "[PERSON_NAME]"
checkbox input "true"
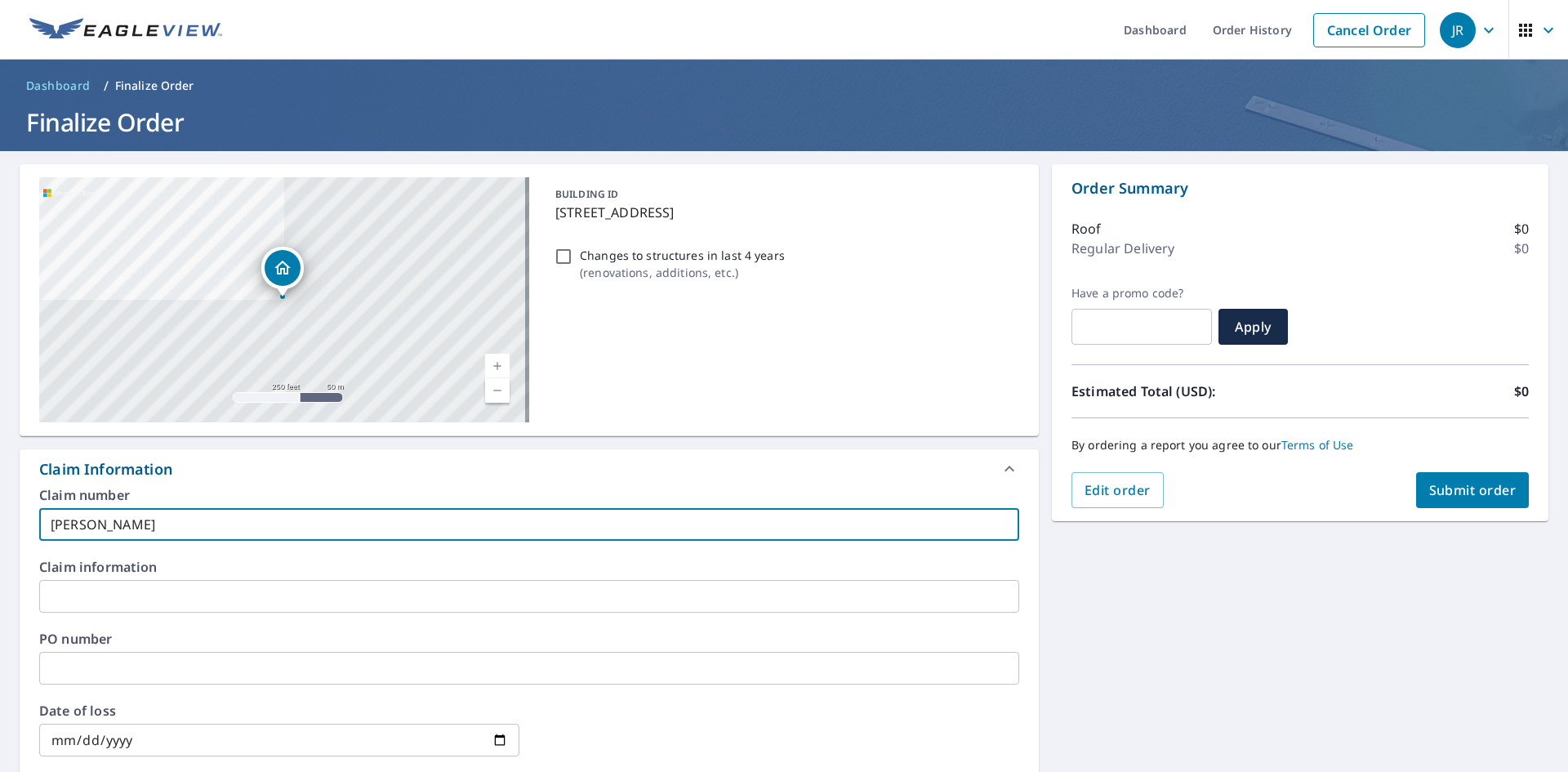
type input "[PERSON_NAME]"
checkbox input "true"
type input "[PERSON_NAME]"
checkbox input "true"
type input "[PERSON_NAME]"
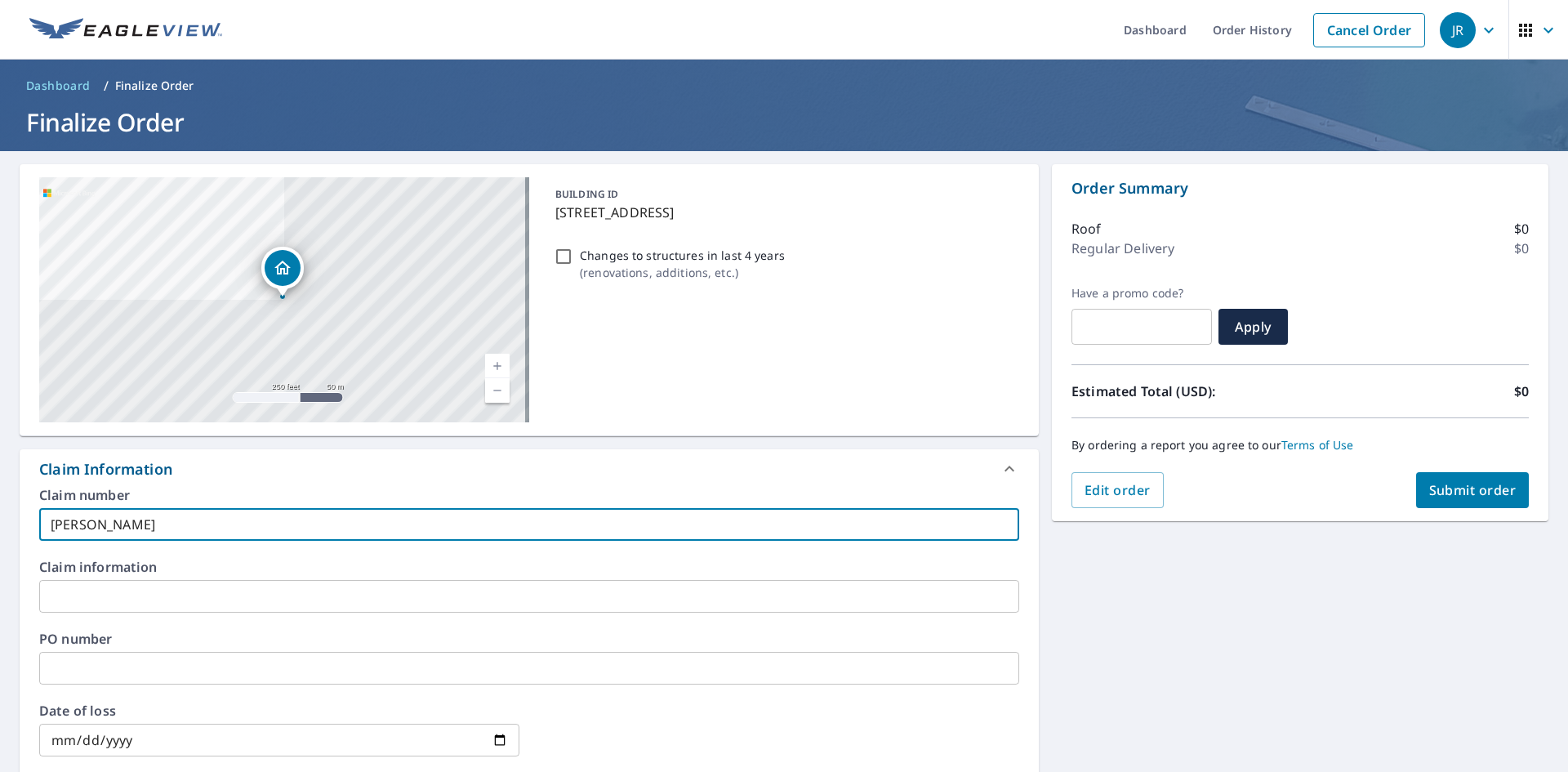
checkbox input "true"
type input "[PERSON_NAME]-"
checkbox input "true"
type input "[PERSON_NAME]"
checkbox input "true"
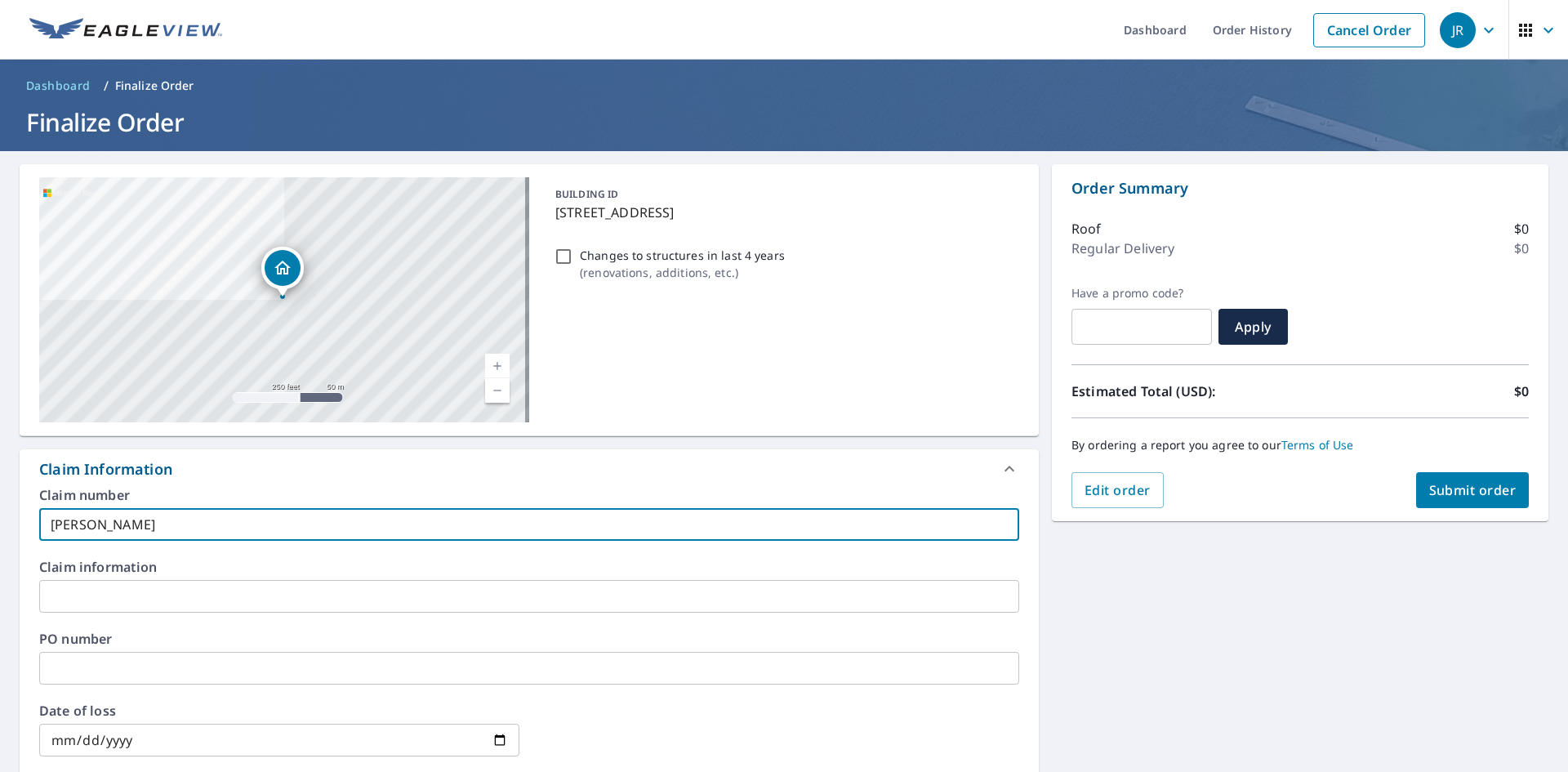
type input "[PERSON_NAME]-JH"
checkbox input "true"
type input "[PERSON_NAME]-JH"
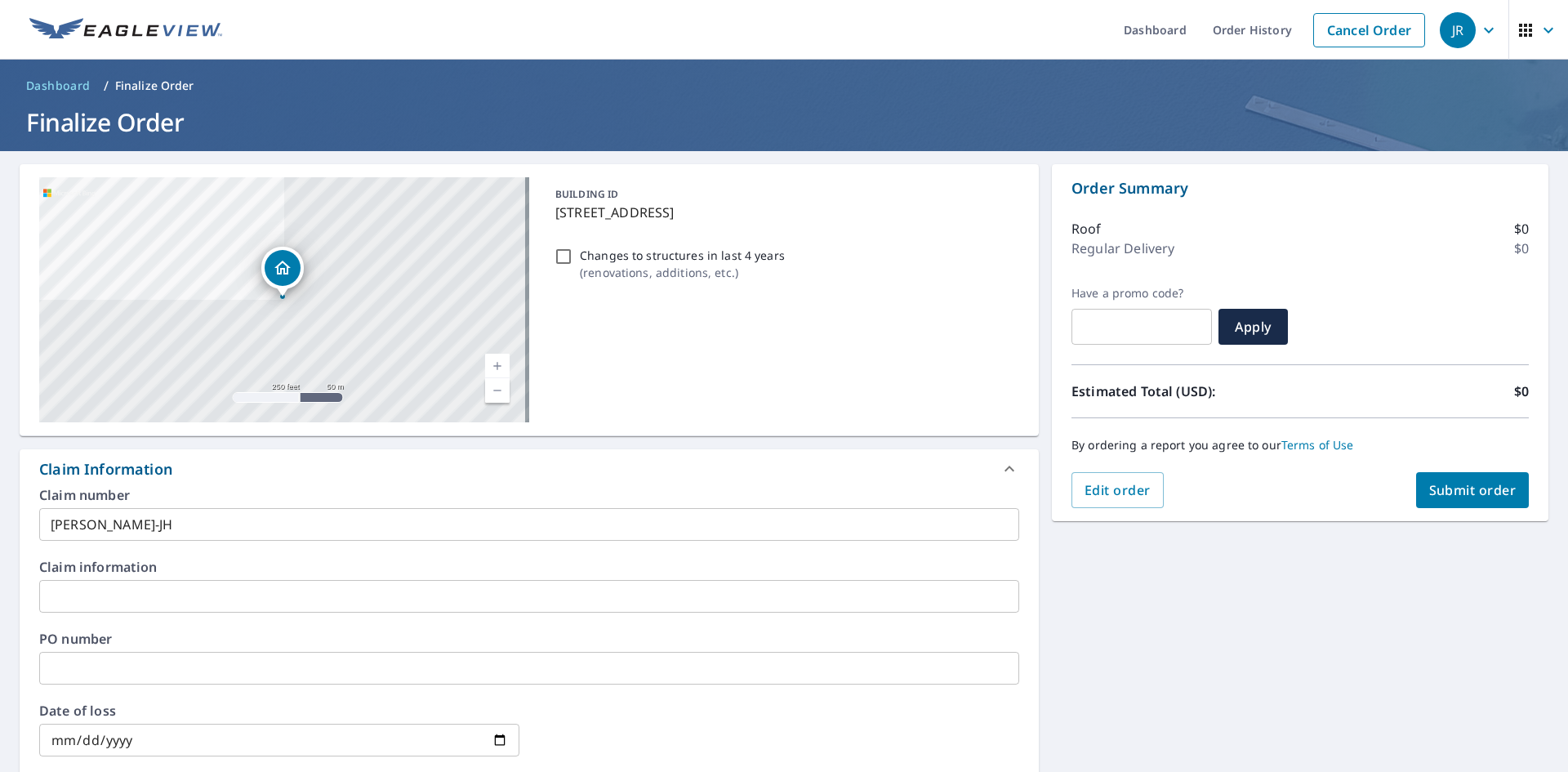
click at [1270, 640] on div "[STREET_ADDRESS] Aerial Road A standard road map Aerial A detailed look from ab…" at bounding box center [784, 672] width 1568 height 1043
click at [1426, 499] on button "Submit order" at bounding box center [1472, 490] width 113 height 36
checkbox input "true"
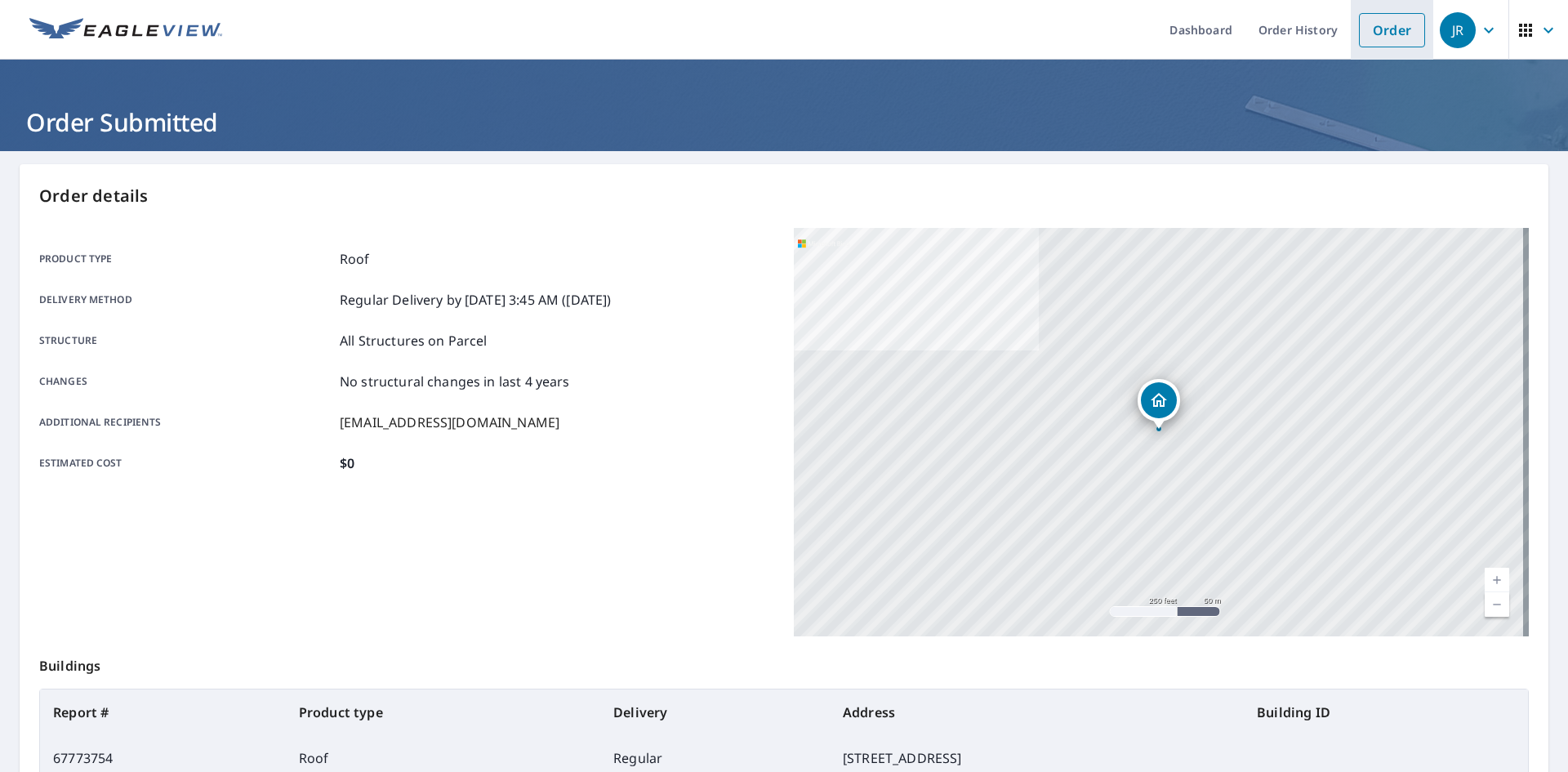
click at [1399, 32] on link "Order" at bounding box center [1392, 30] width 66 height 34
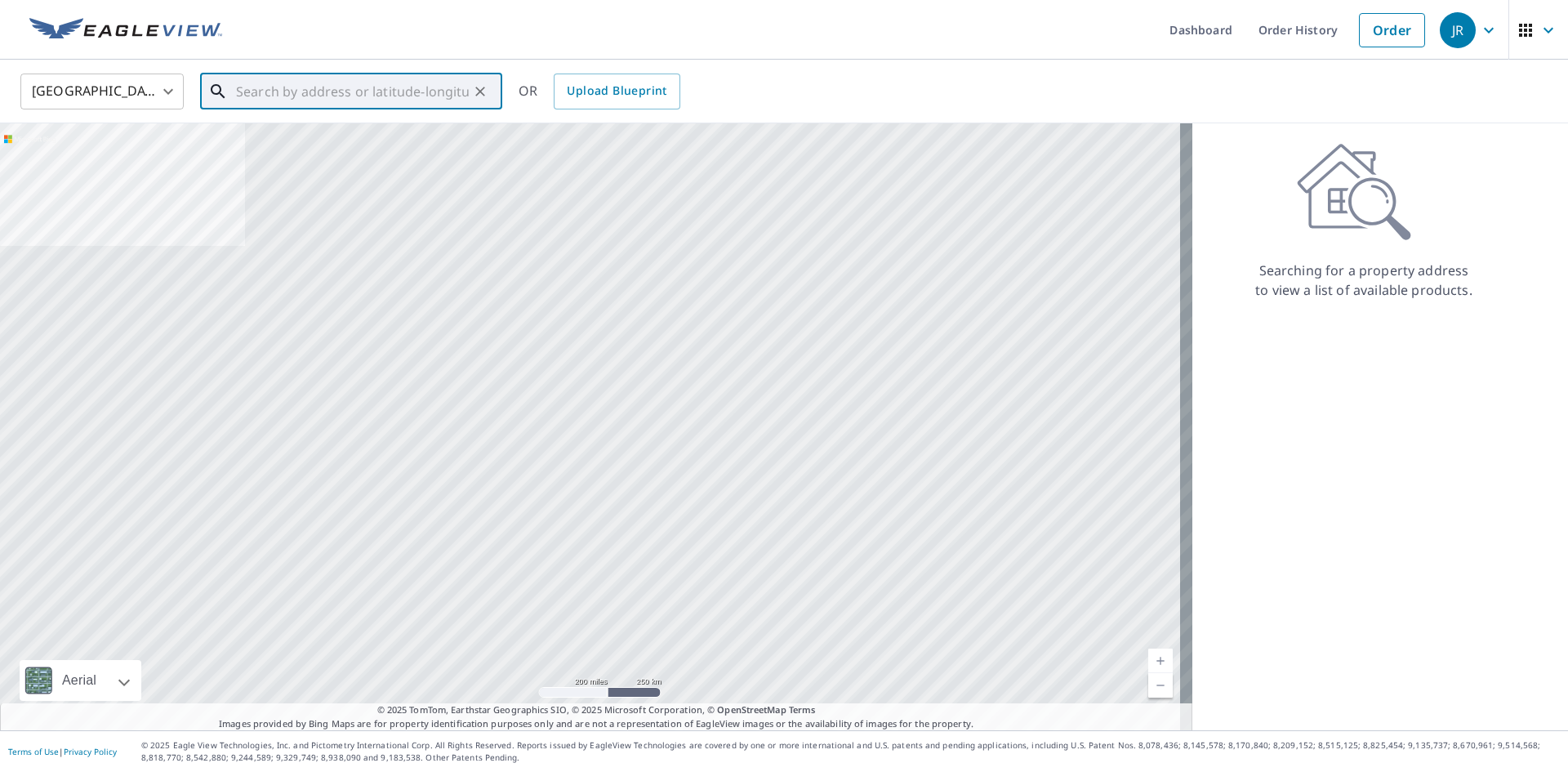
click at [342, 99] on input "text" at bounding box center [352, 91] width 232 height 46
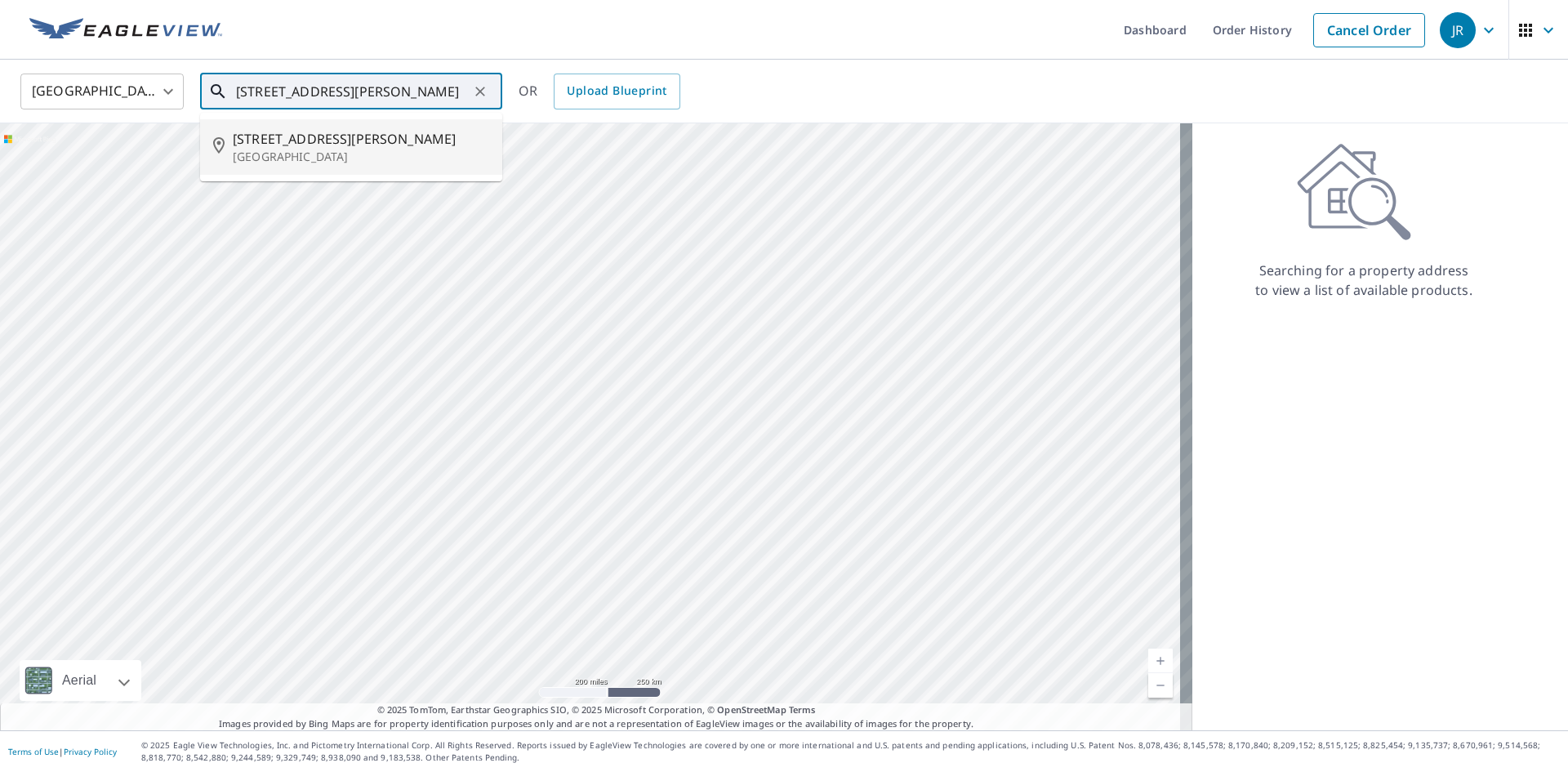
click at [334, 136] on span "[STREET_ADDRESS][PERSON_NAME]" at bounding box center [360, 138] width 256 height 20
type input "[STREET_ADDRESS][PERSON_NAME]"
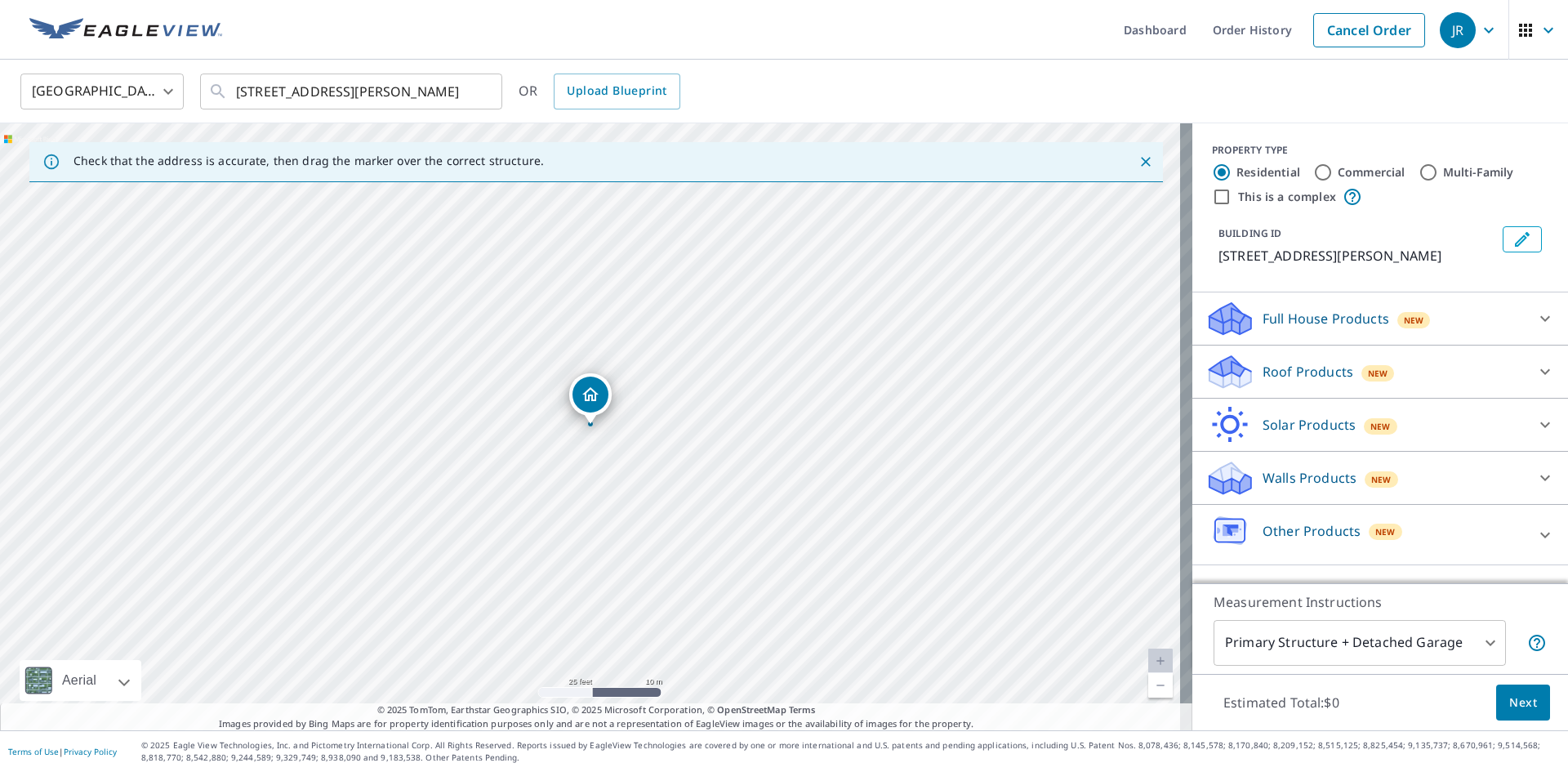
click at [1540, 367] on icon at bounding box center [1545, 372] width 20 height 20
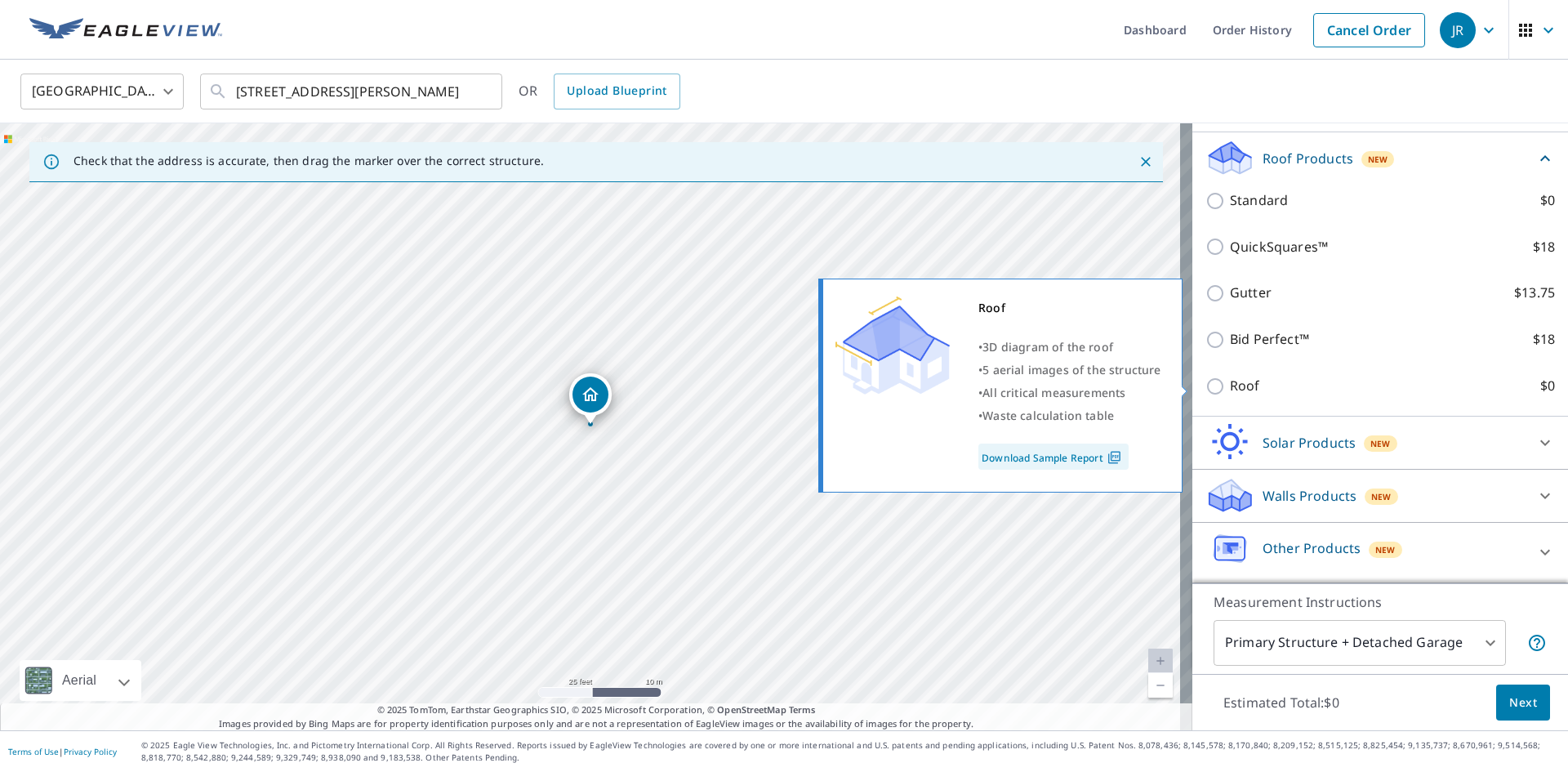
click at [1238, 388] on p "Roof" at bounding box center [1245, 385] width 30 height 21
click at [1229, 388] on input "Roof $0" at bounding box center [1217, 386] width 24 height 20
checkbox input "true"
type input "3"
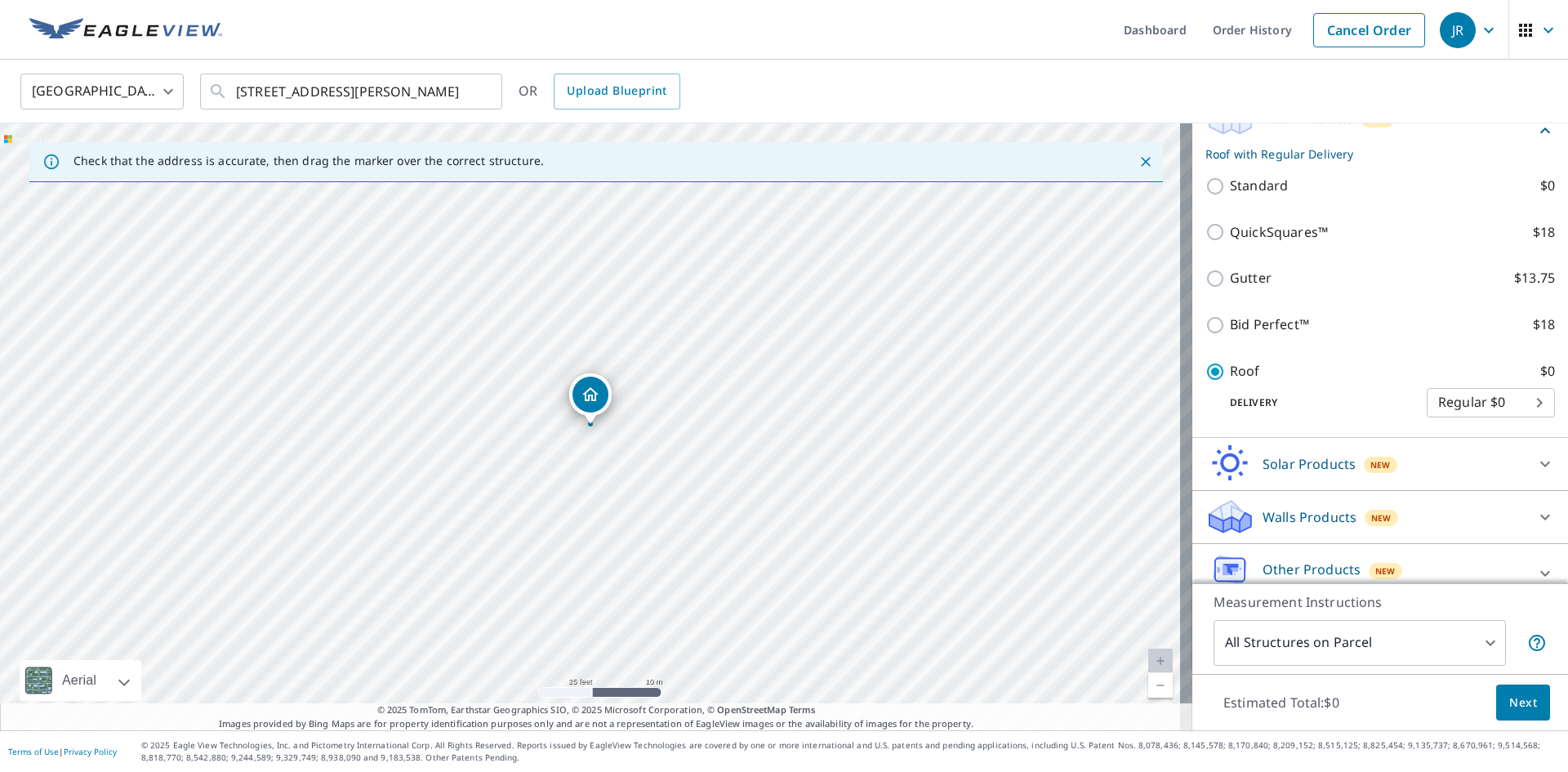
scroll to position [231, 0]
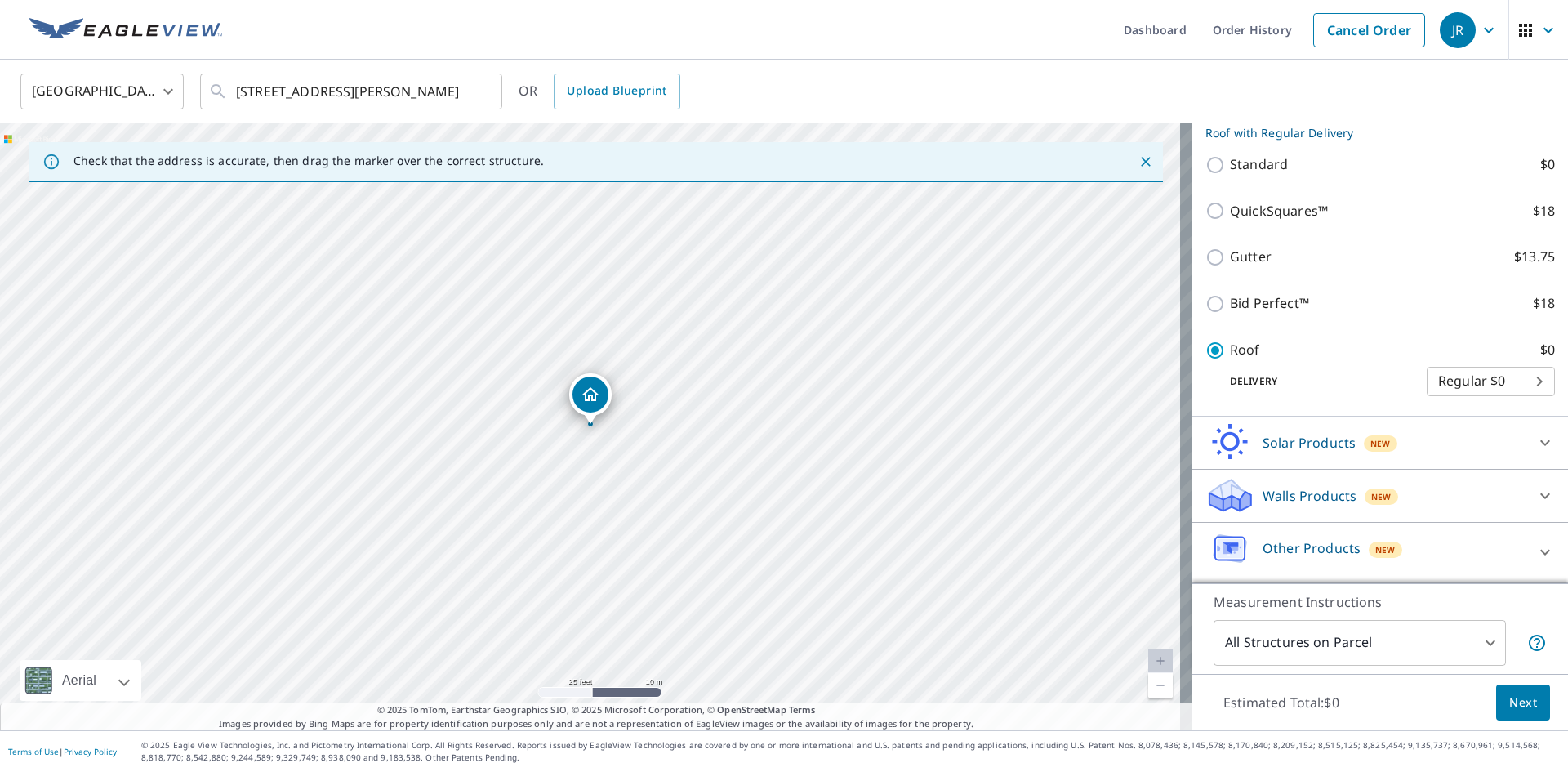
click at [1509, 700] on span "Next" at bounding box center [1522, 702] width 28 height 21
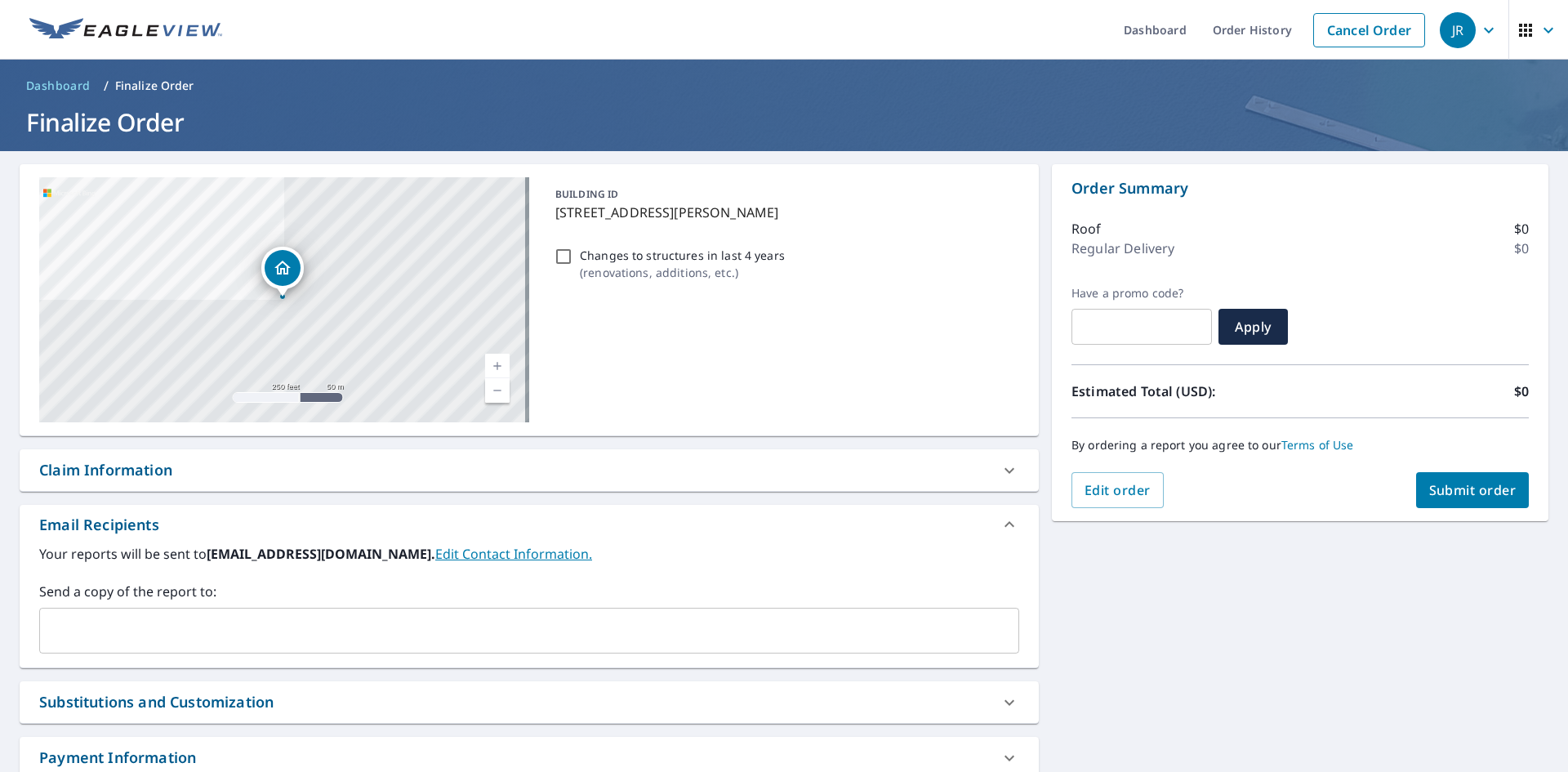
click at [546, 479] on div "Claim Information" at bounding box center [515, 470] width 951 height 22
checkbox input "true"
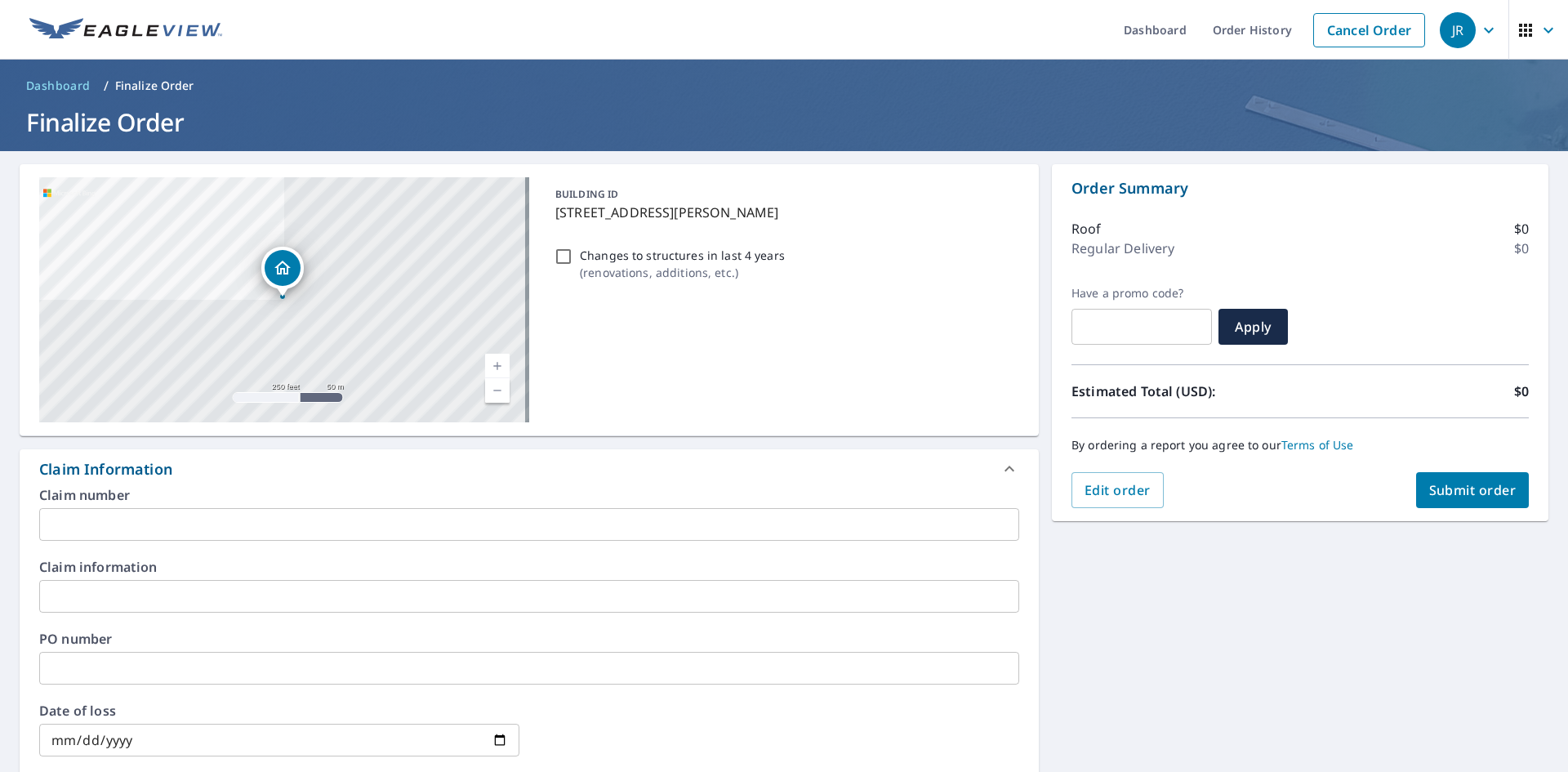
click at [408, 524] on input "text" at bounding box center [529, 524] width 980 height 33
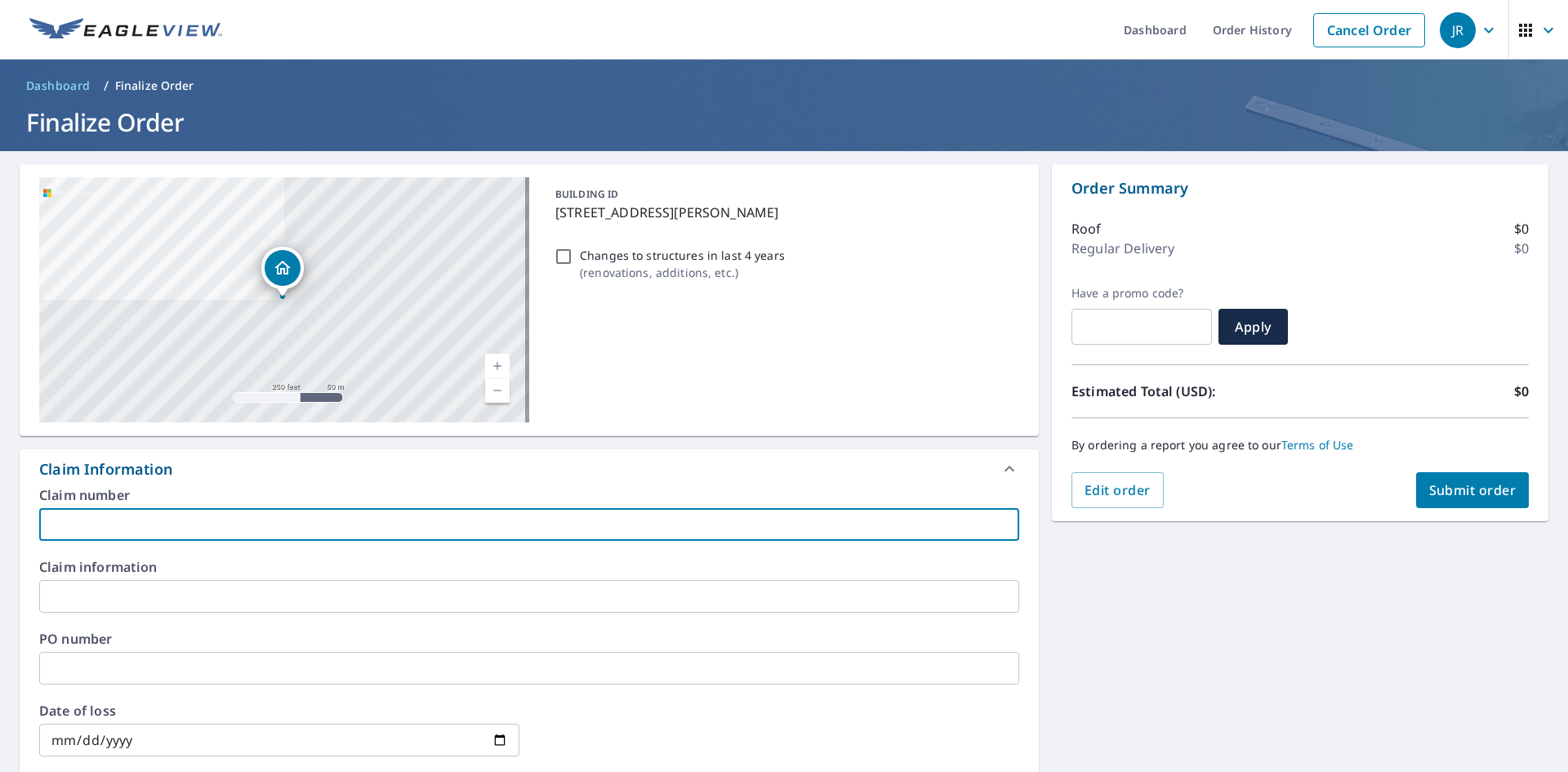
type input "J"
checkbox input "true"
type input "[PERSON_NAME]"
checkbox input "true"
type input "[PERSON_NAME]"
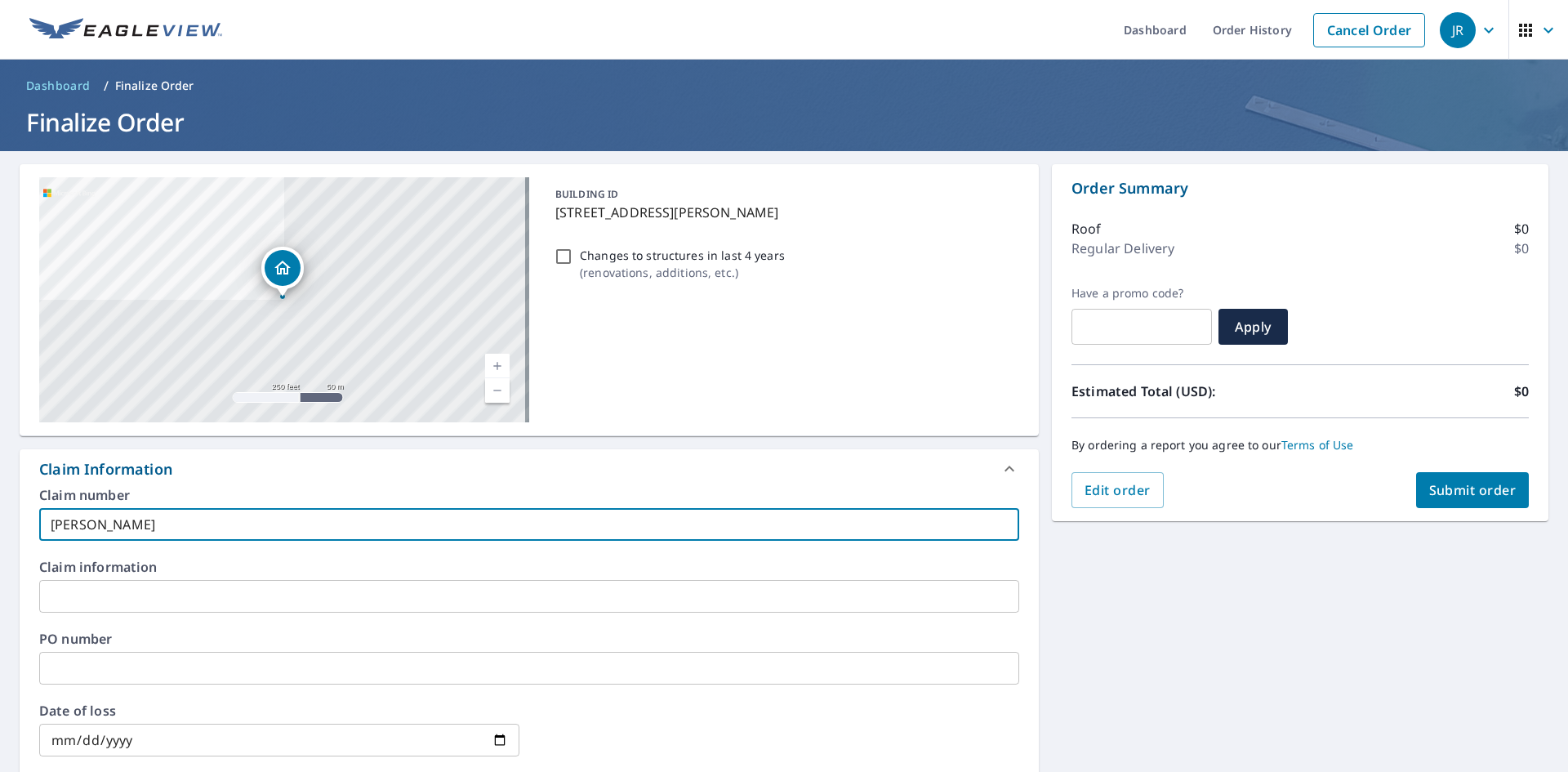
checkbox input "true"
type input "Jaso"
checkbox input "true"
type input "[PERSON_NAME]"
checkbox input "true"
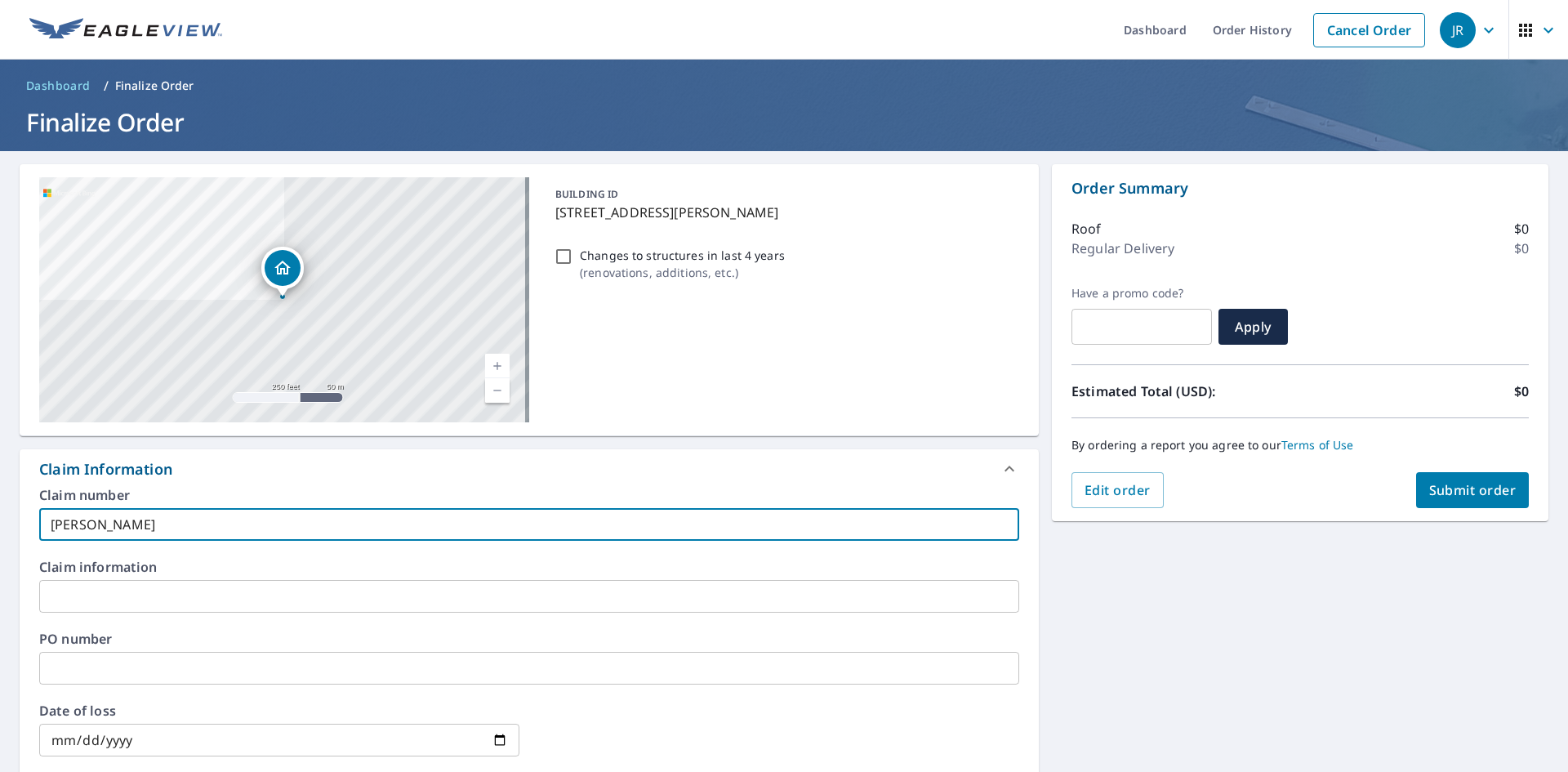
type input "[PERSON_NAME]"
checkbox input "true"
type input "[PERSON_NAME]"
checkbox input "true"
type input "[PERSON_NAME]"
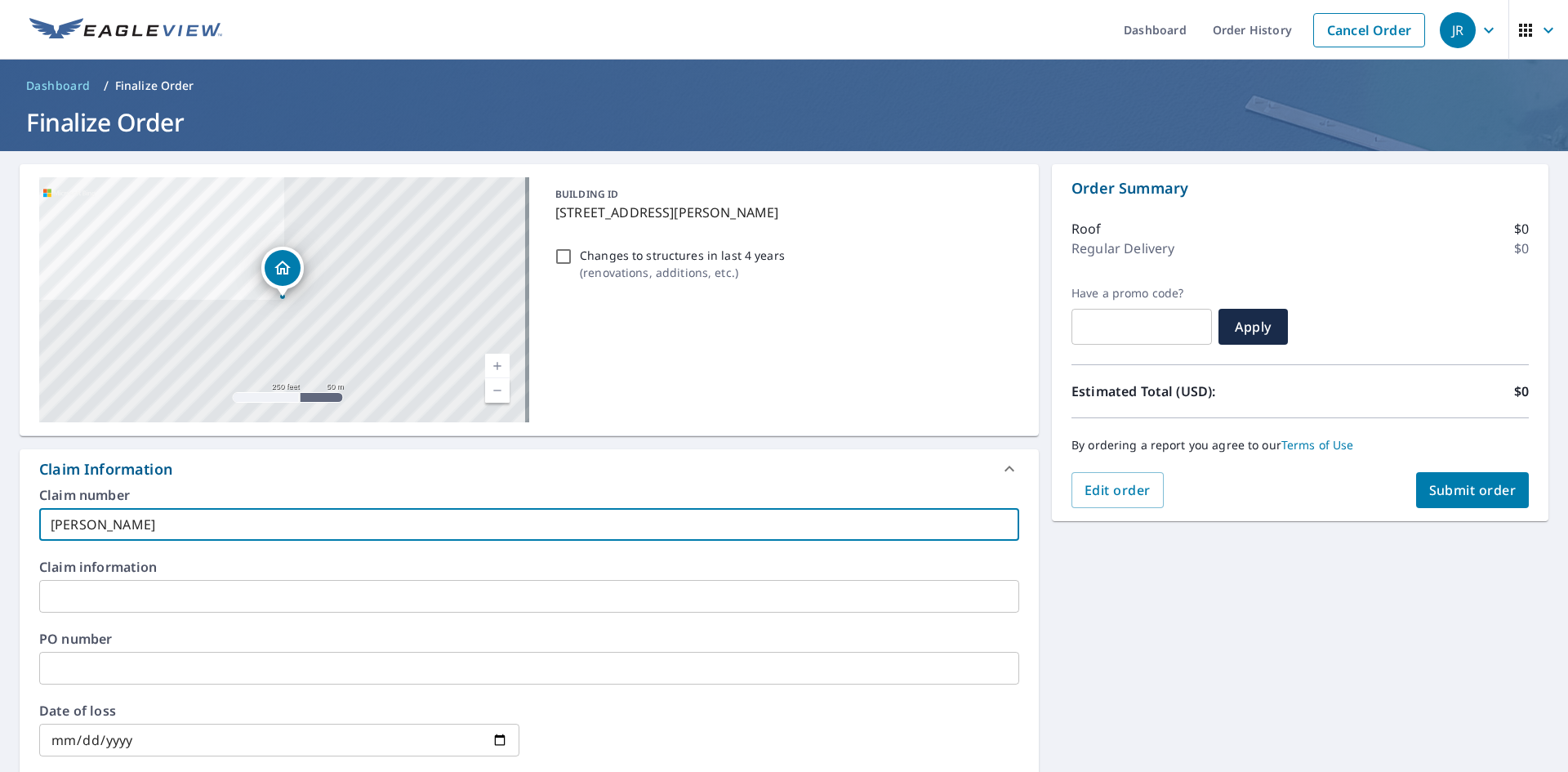
checkbox input "true"
type input "[PERSON_NAME]"
checkbox input "true"
type input "[PERSON_NAME]"
checkbox input "true"
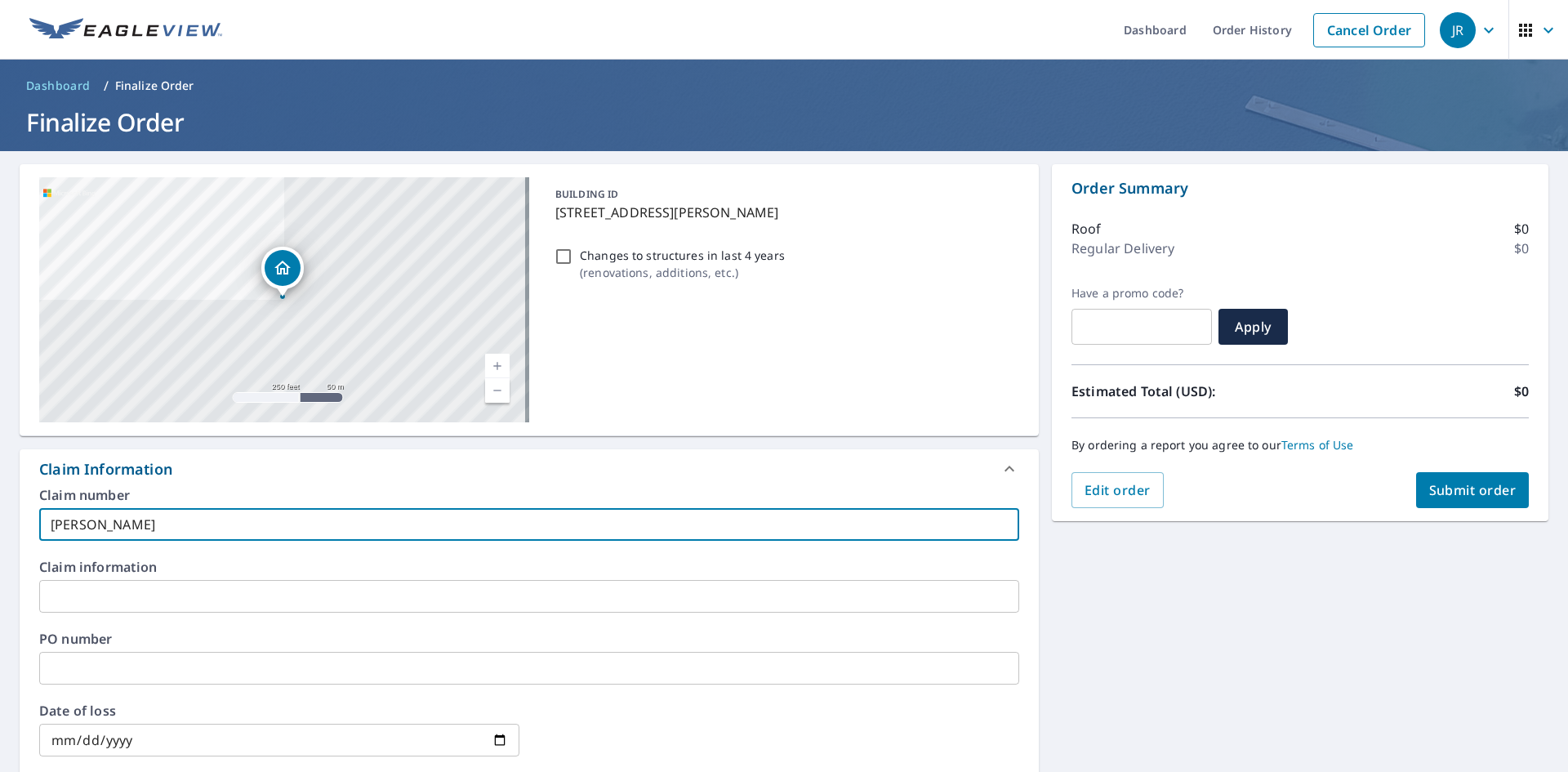
type input "[PERSON_NAME]"
checkbox input "true"
type input "[PERSON_NAME]"
checkbox input "true"
type input "[PERSON_NAME]"
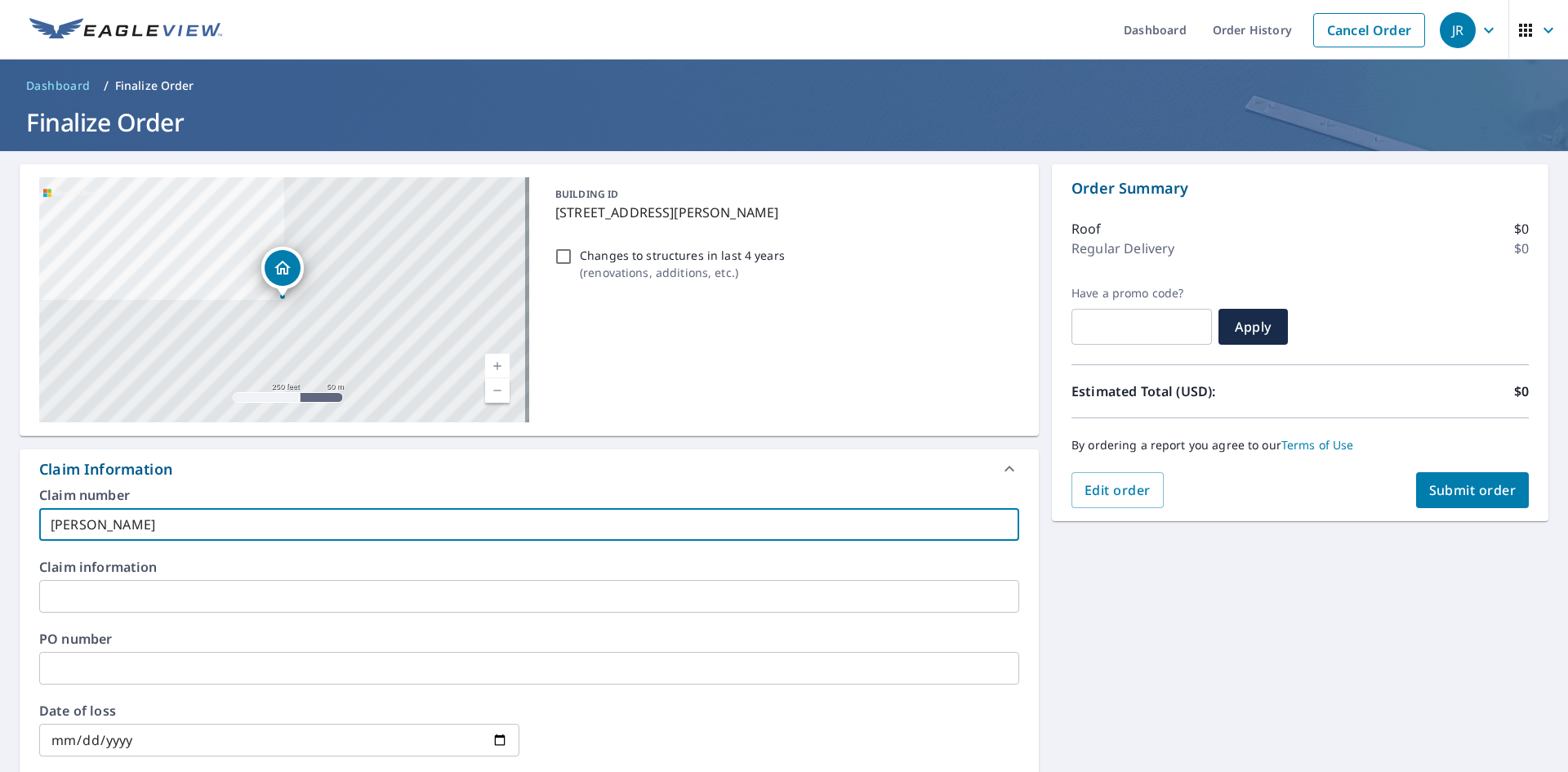
checkbox input "true"
type input "[PERSON_NAME]-"
checkbox input "true"
type input "[PERSON_NAME]-J"
checkbox input "true"
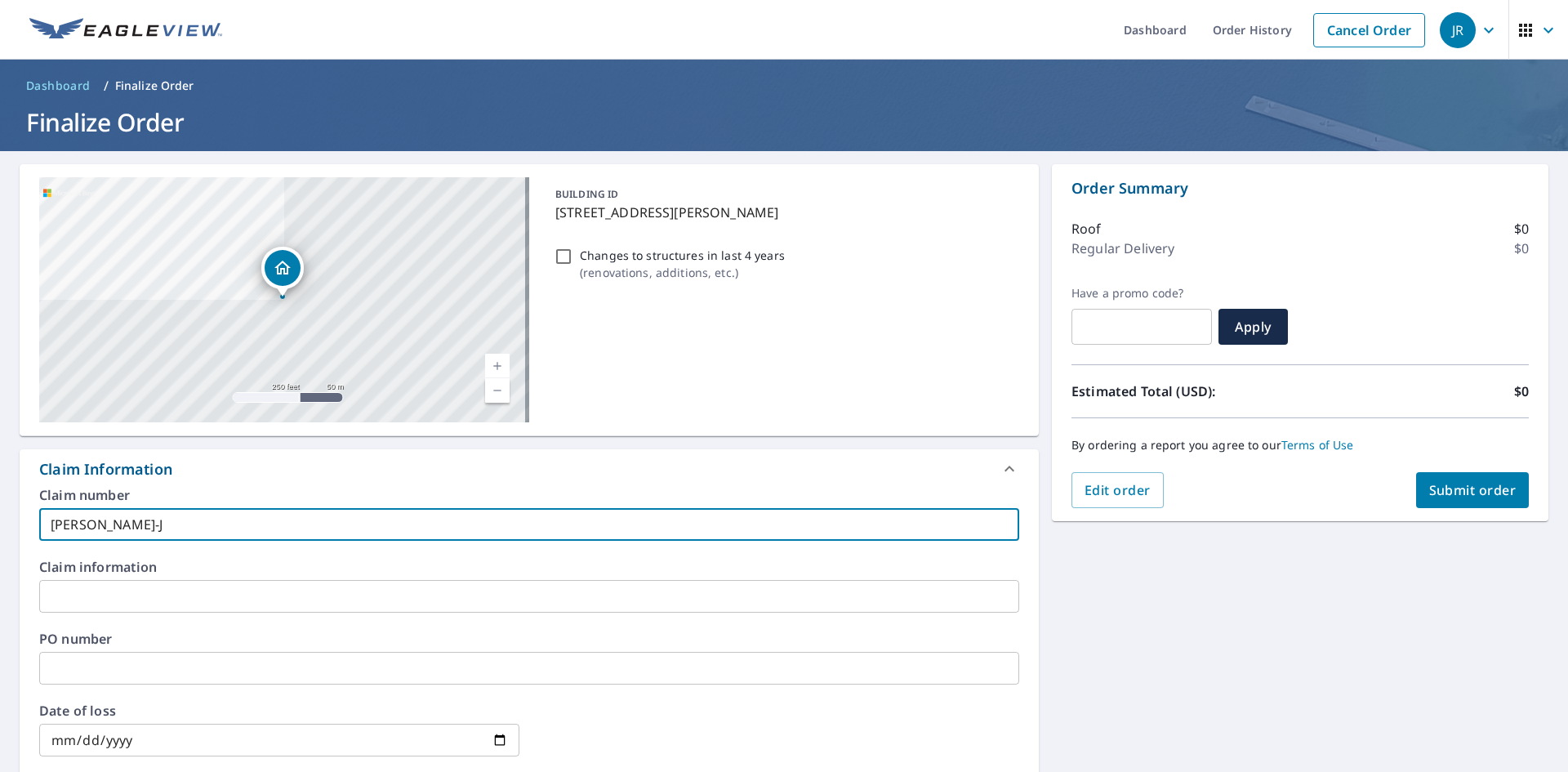
type input "[PERSON_NAME]-JH"
checkbox input "true"
type input "[PERSON_NAME]-JH"
click at [384, 592] on input "text" at bounding box center [529, 596] width 980 height 33
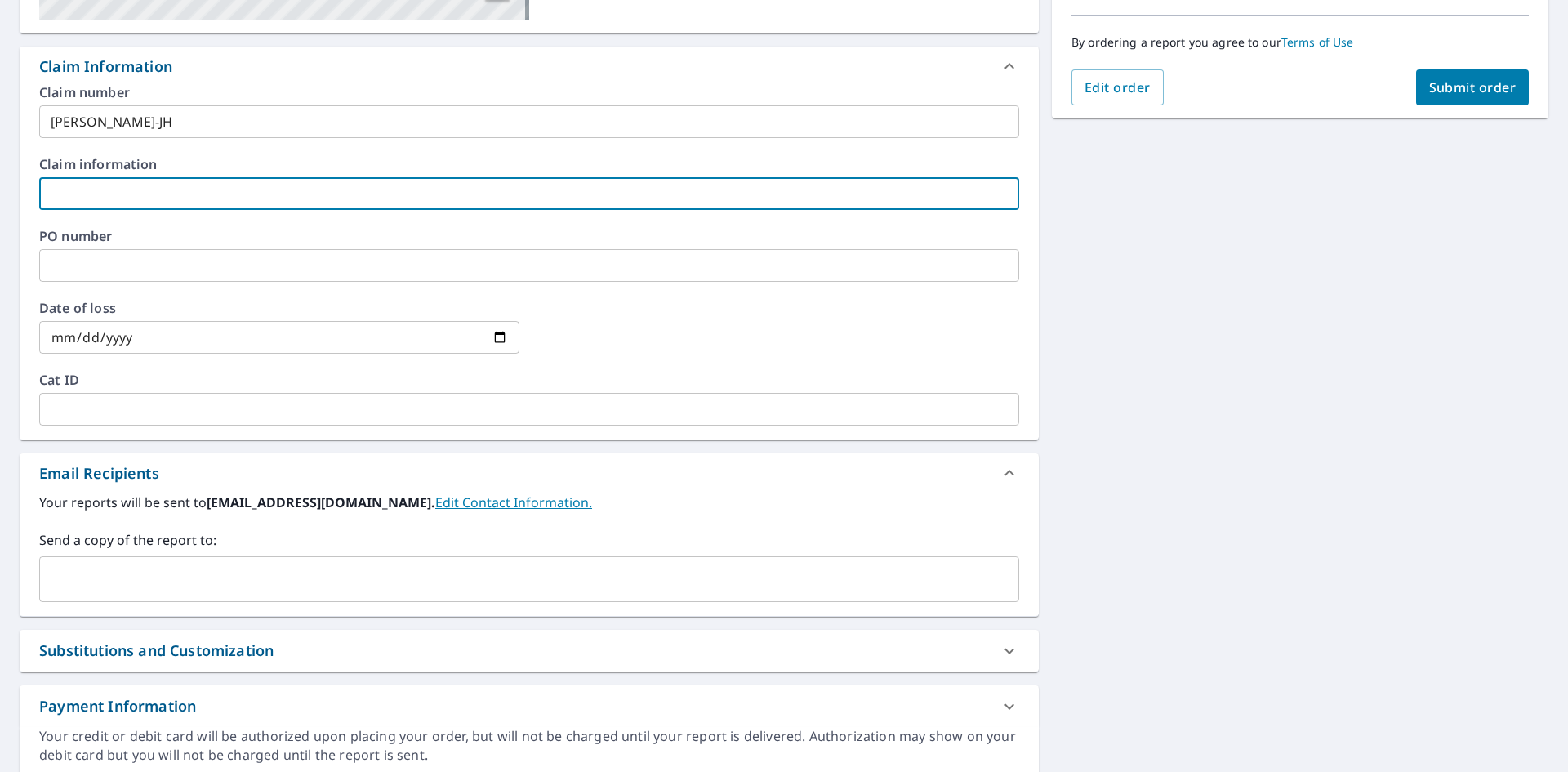
scroll to position [408, 0]
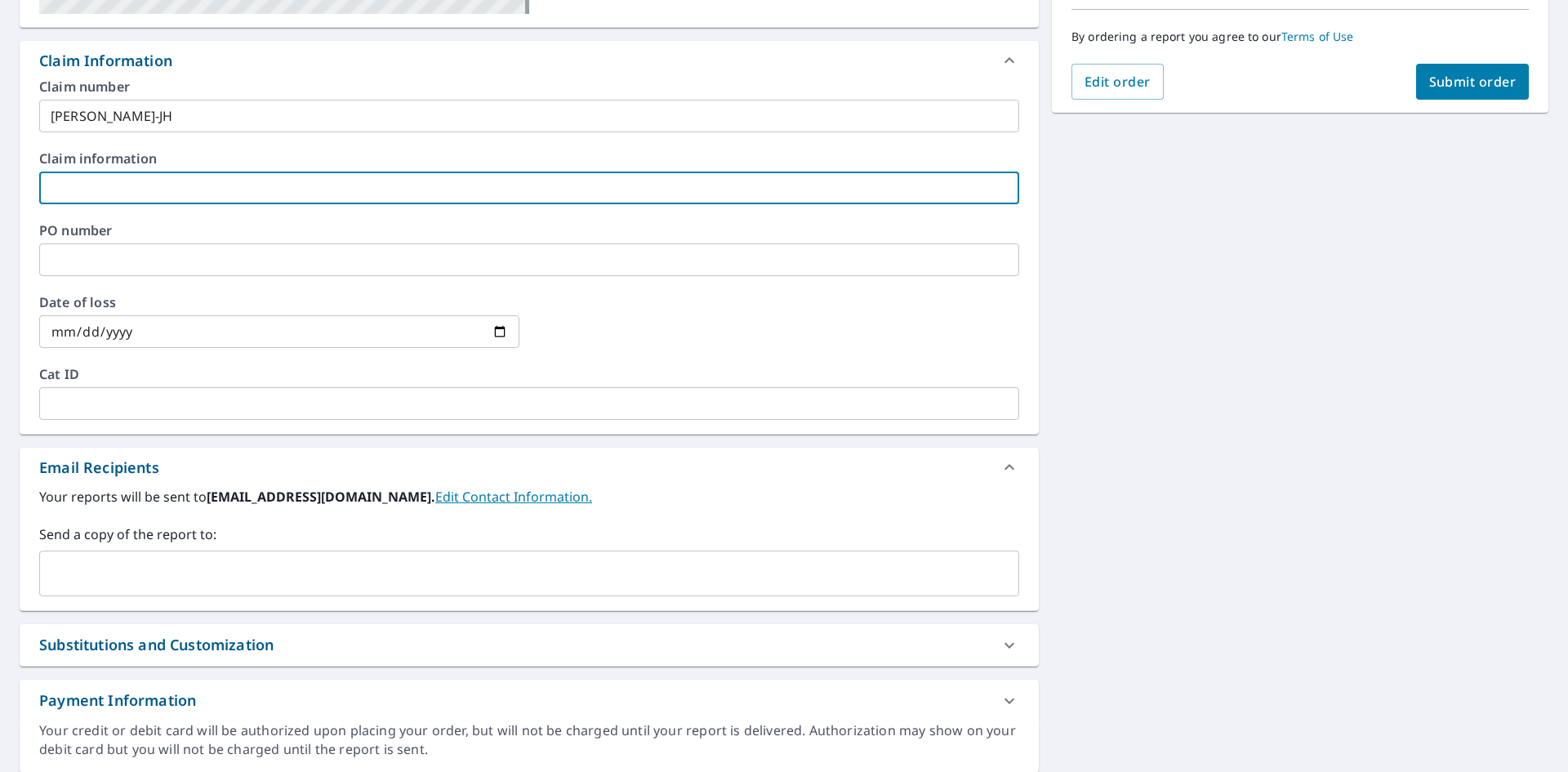
click at [264, 576] on input "text" at bounding box center [516, 573] width 941 height 31
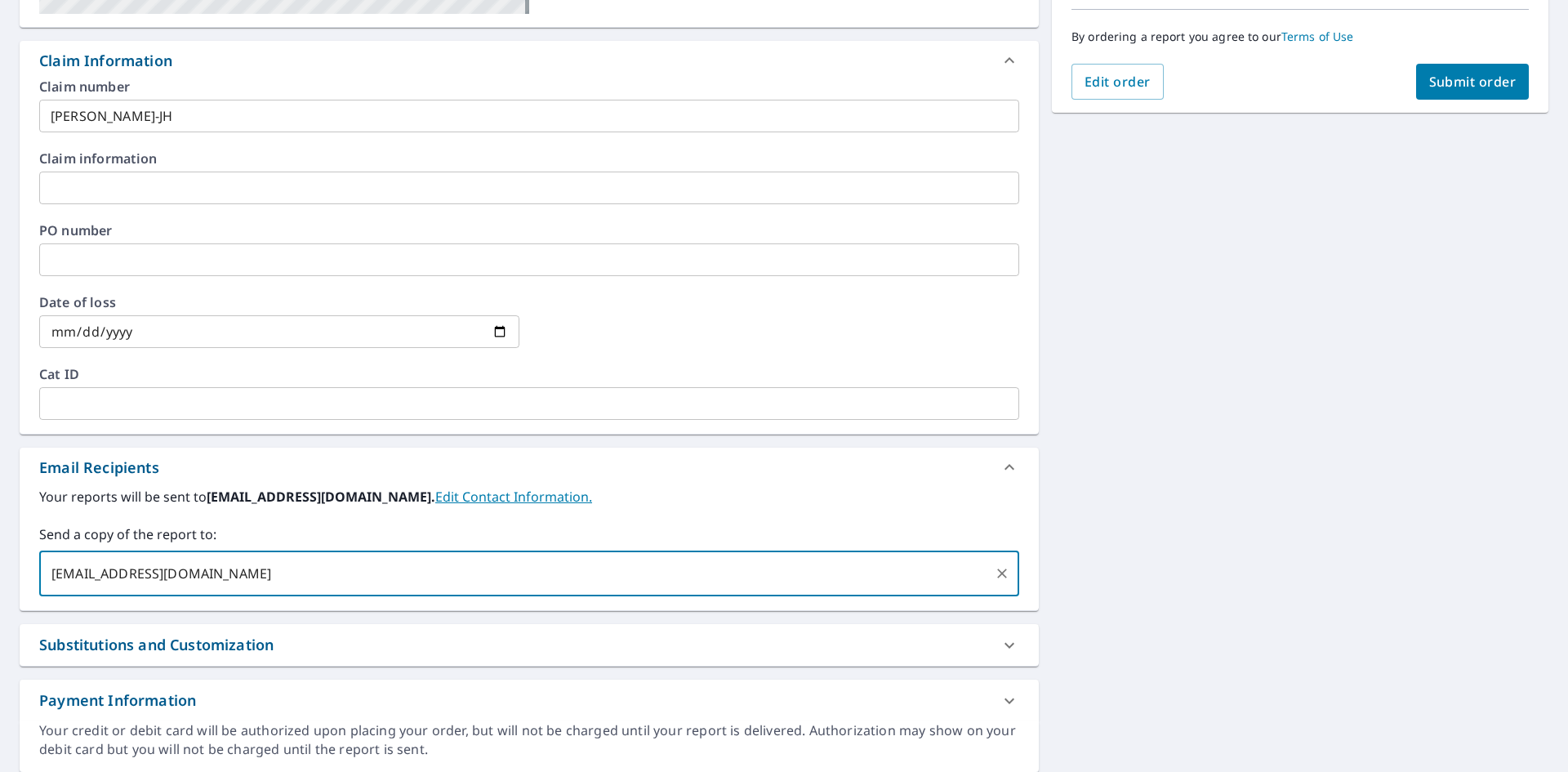
type input "[EMAIL_ADDRESS][DOMAIN_NAME]"
click at [1304, 565] on div "[STREET_ADDRESS][PERSON_NAME] Aerial Road A standard road map Aerial A detailed…" at bounding box center [784, 264] width 1568 height 1043
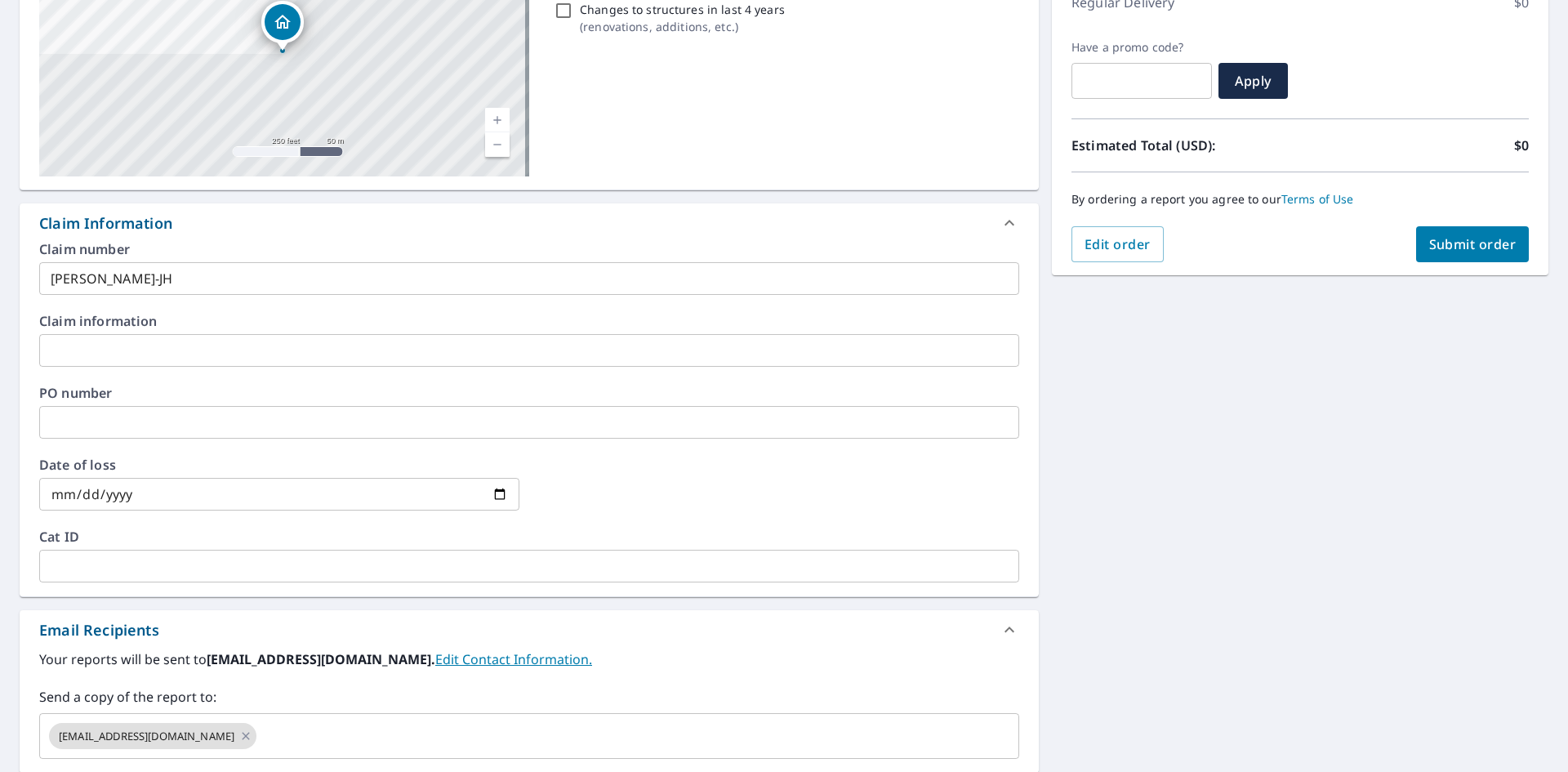
scroll to position [245, 0]
click at [1467, 246] on span "Submit order" at bounding box center [1472, 245] width 88 height 18
checkbox input "true"
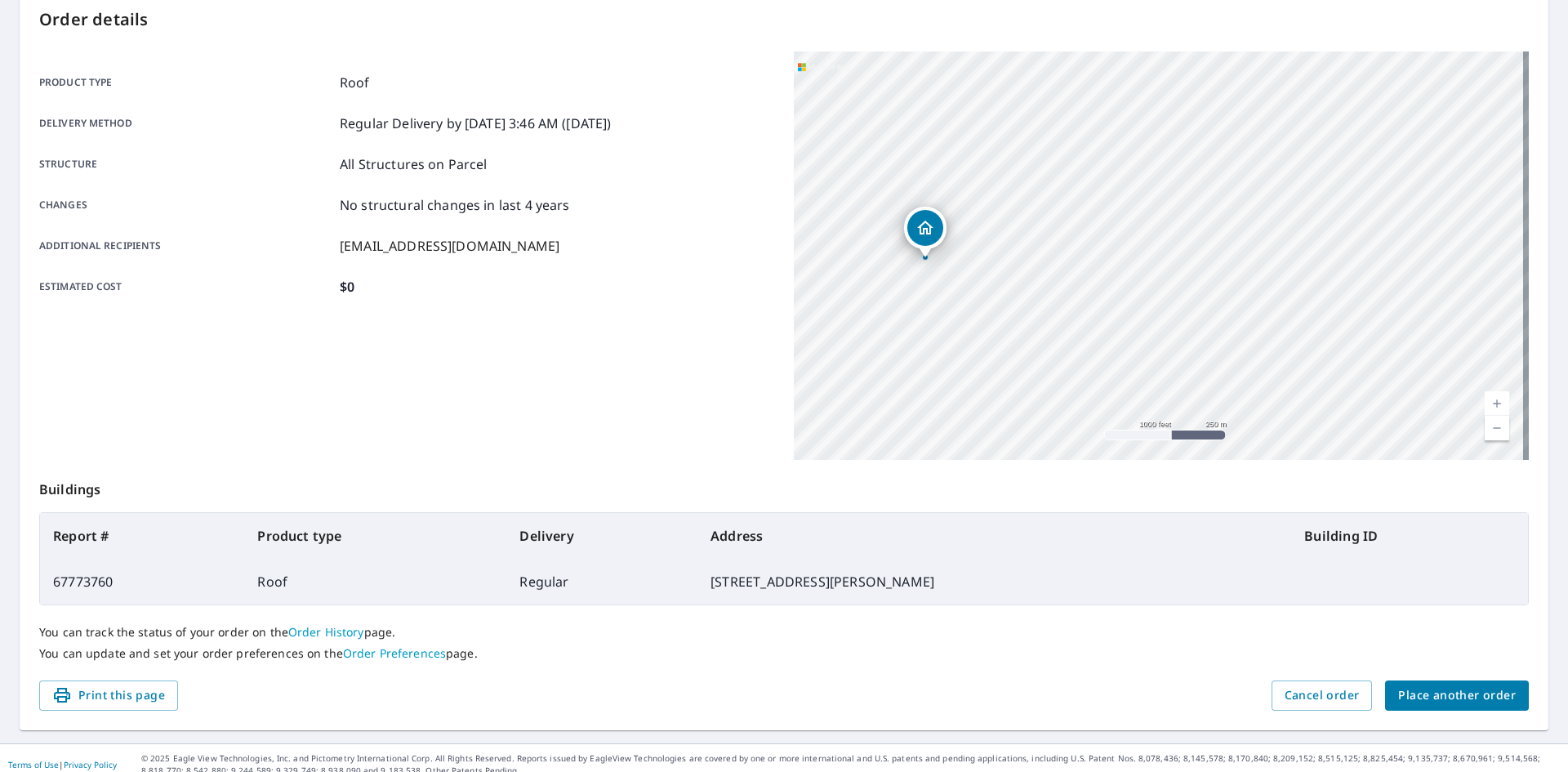
scroll to position [189, 0]
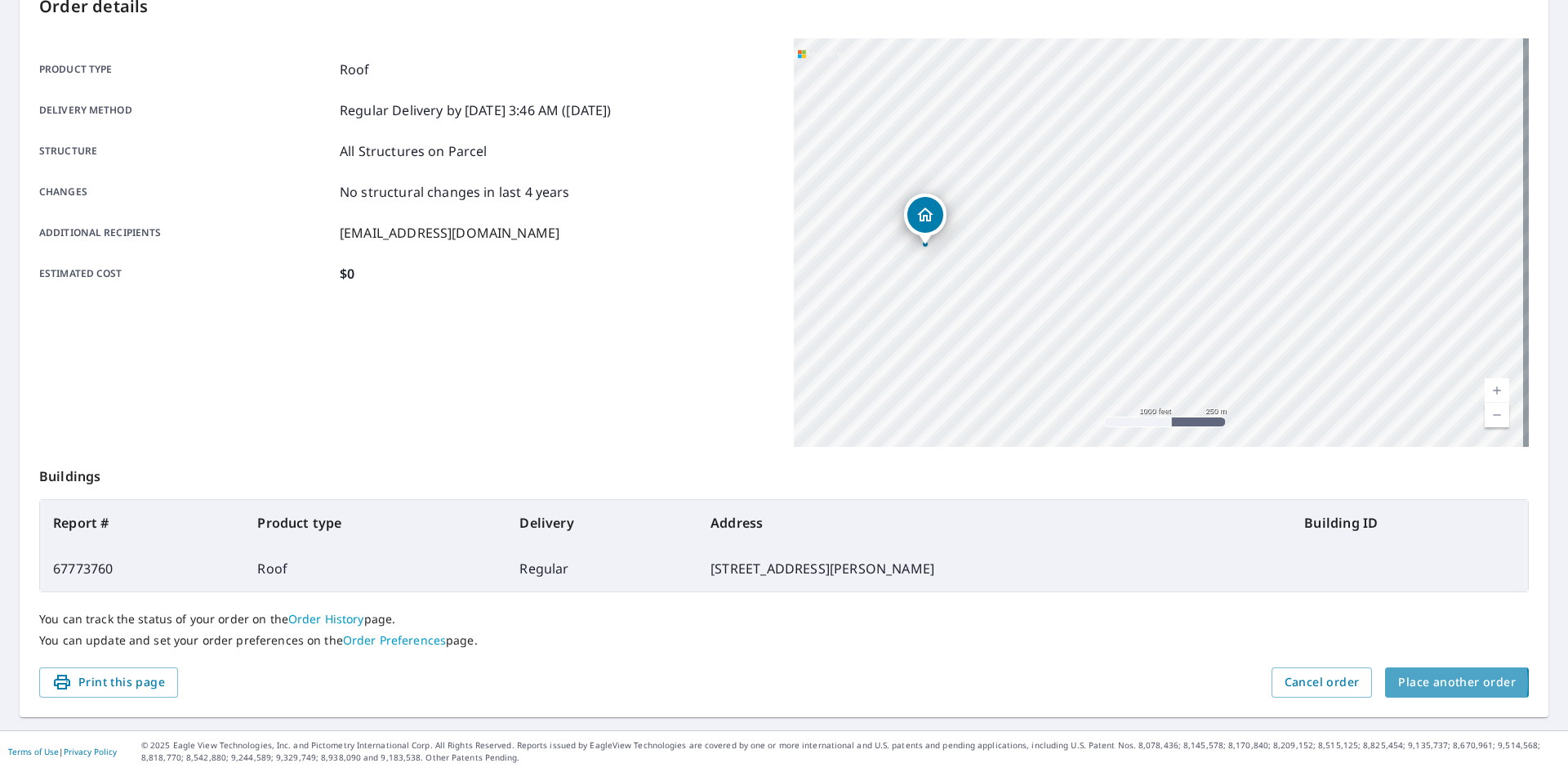
click at [1416, 683] on span "Place another order" at bounding box center [1457, 682] width 118 height 21
